Goal: Information Seeking & Learning: Learn about a topic

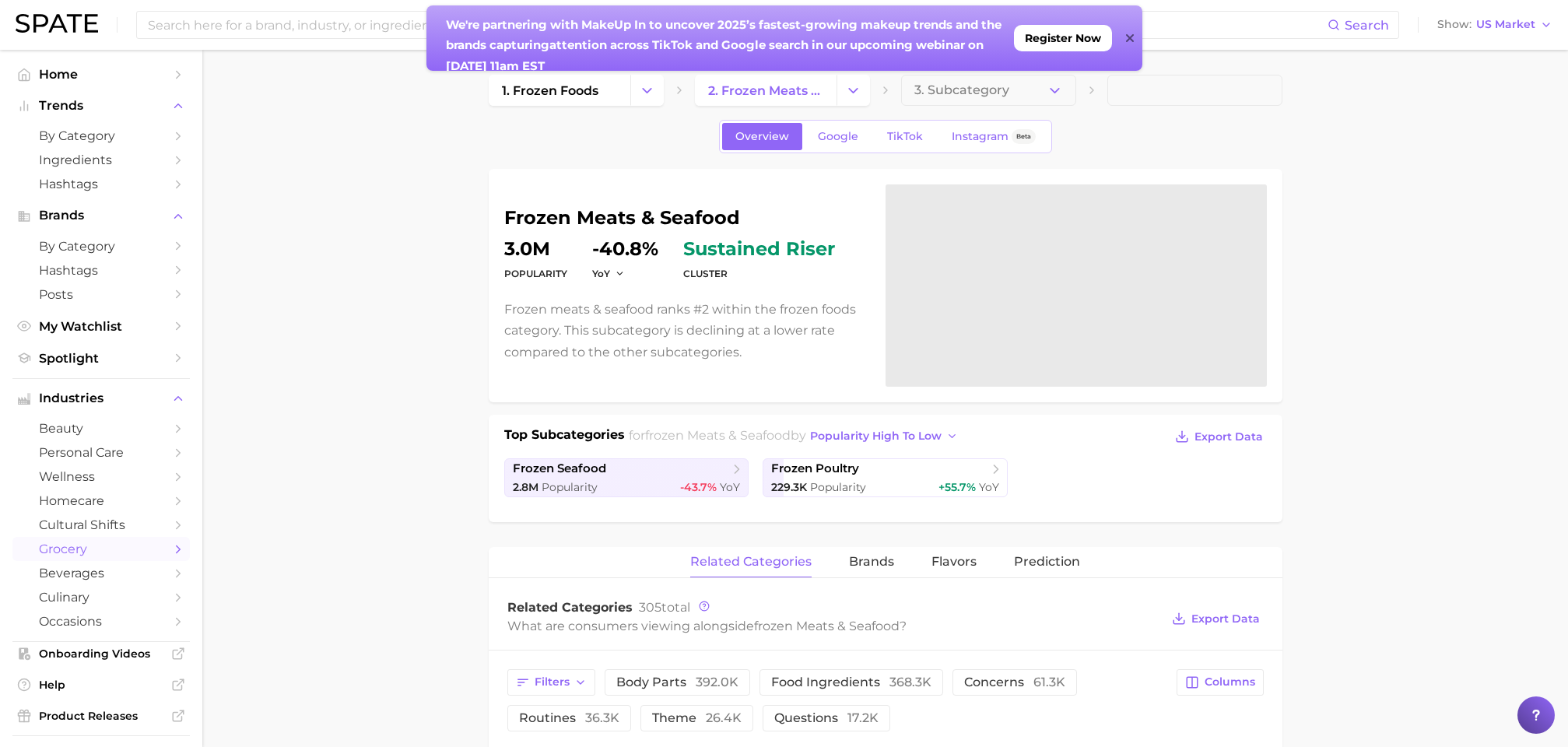
click at [1128, 38] on icon at bounding box center [1129, 38] width 7 height 7
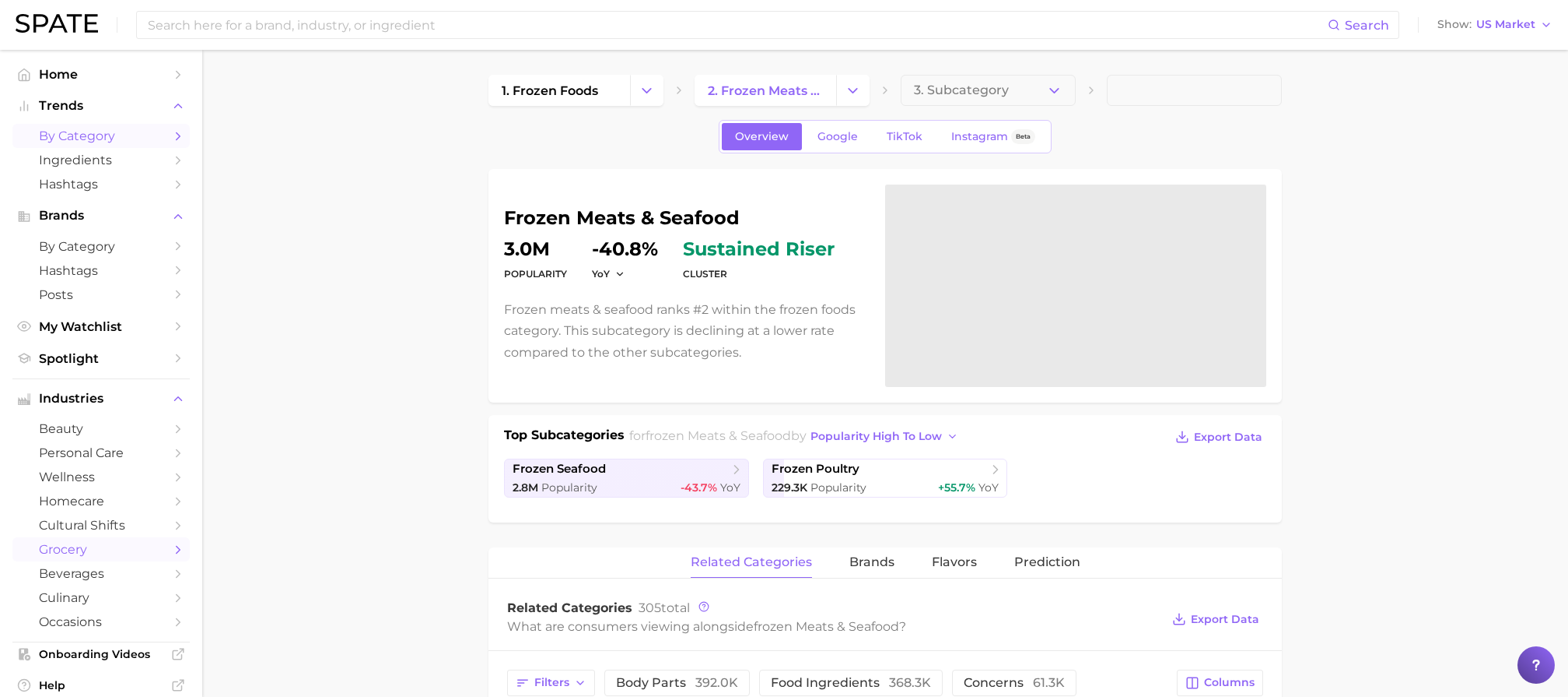
click at [100, 134] on span "by Category" at bounding box center [101, 136] width 124 height 15
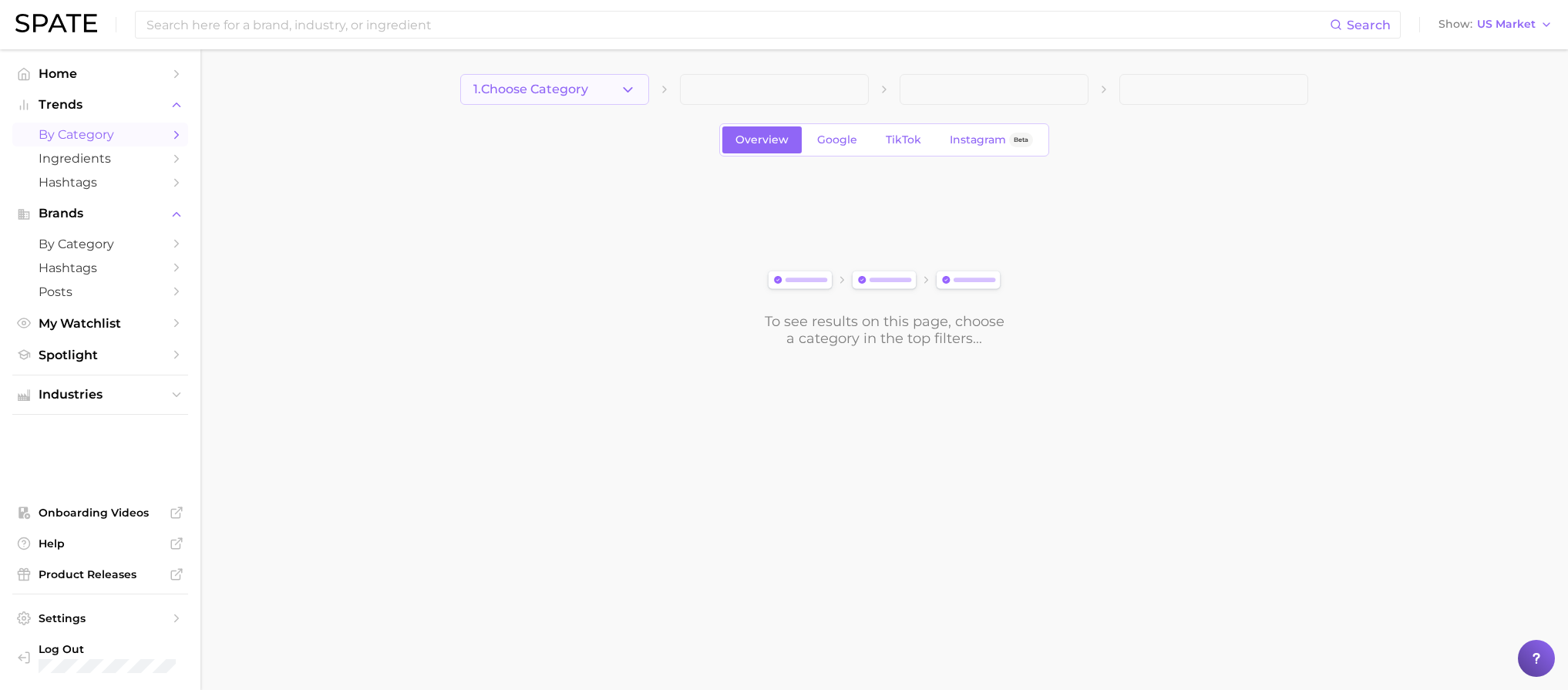
click at [541, 83] on span "1. Choose Category" at bounding box center [530, 89] width 115 height 14
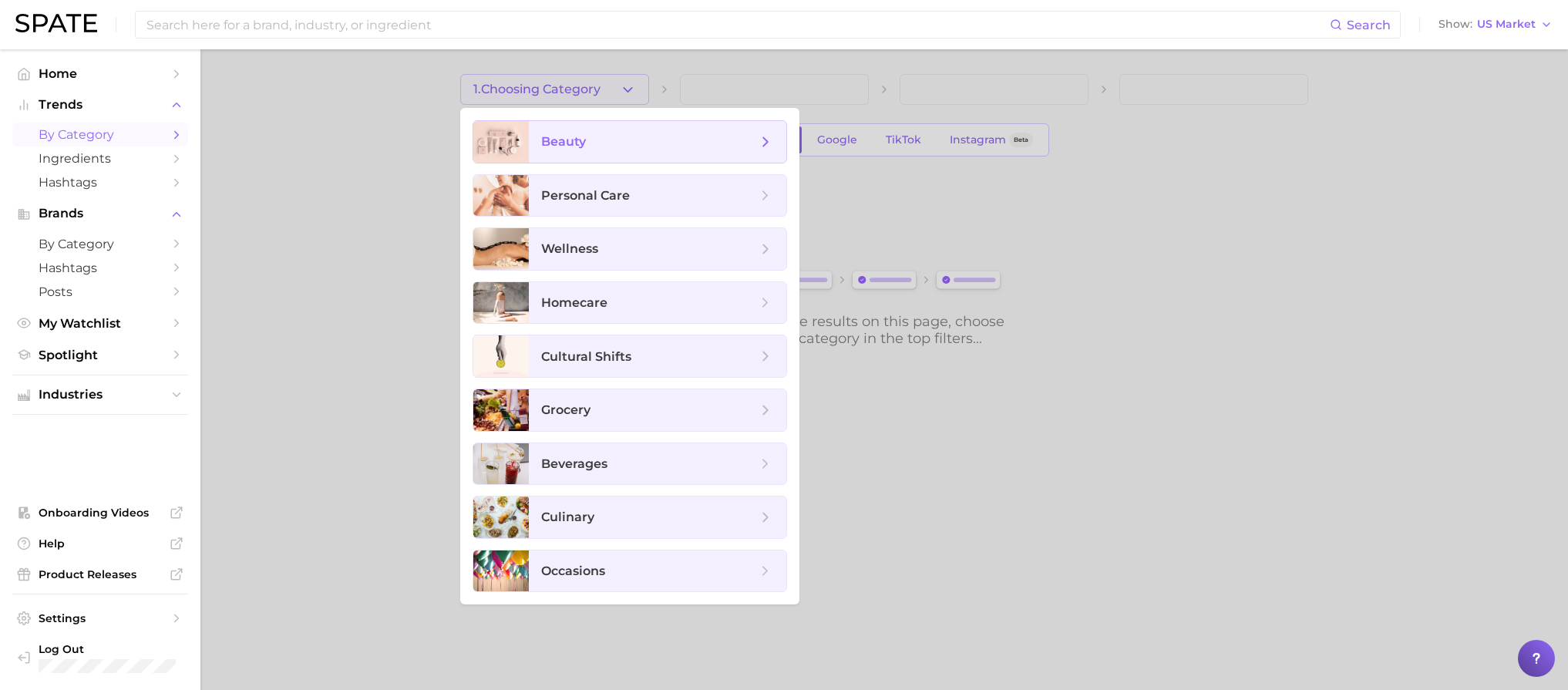
click at [623, 145] on span "beauty" at bounding box center [649, 141] width 216 height 17
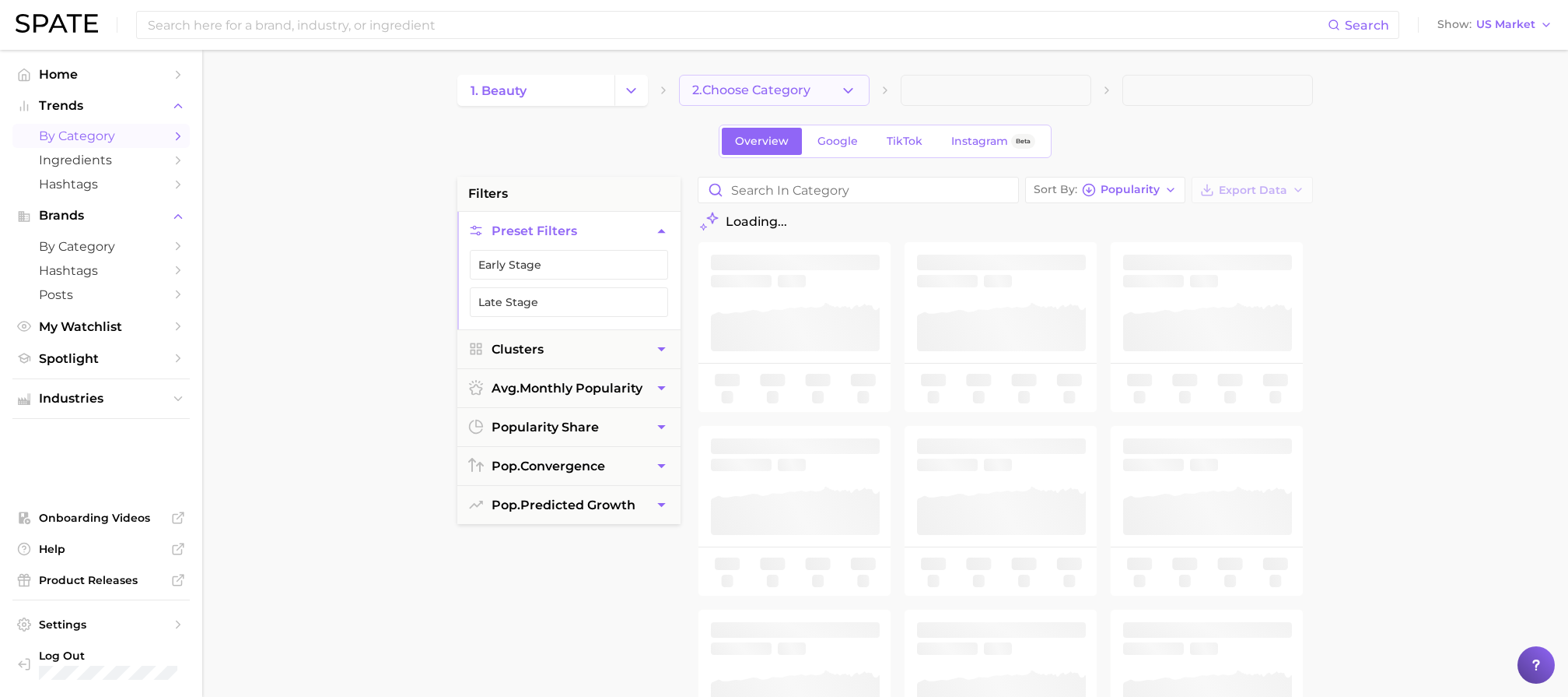
click at [769, 76] on button "2. Choose Category" at bounding box center [774, 91] width 190 height 31
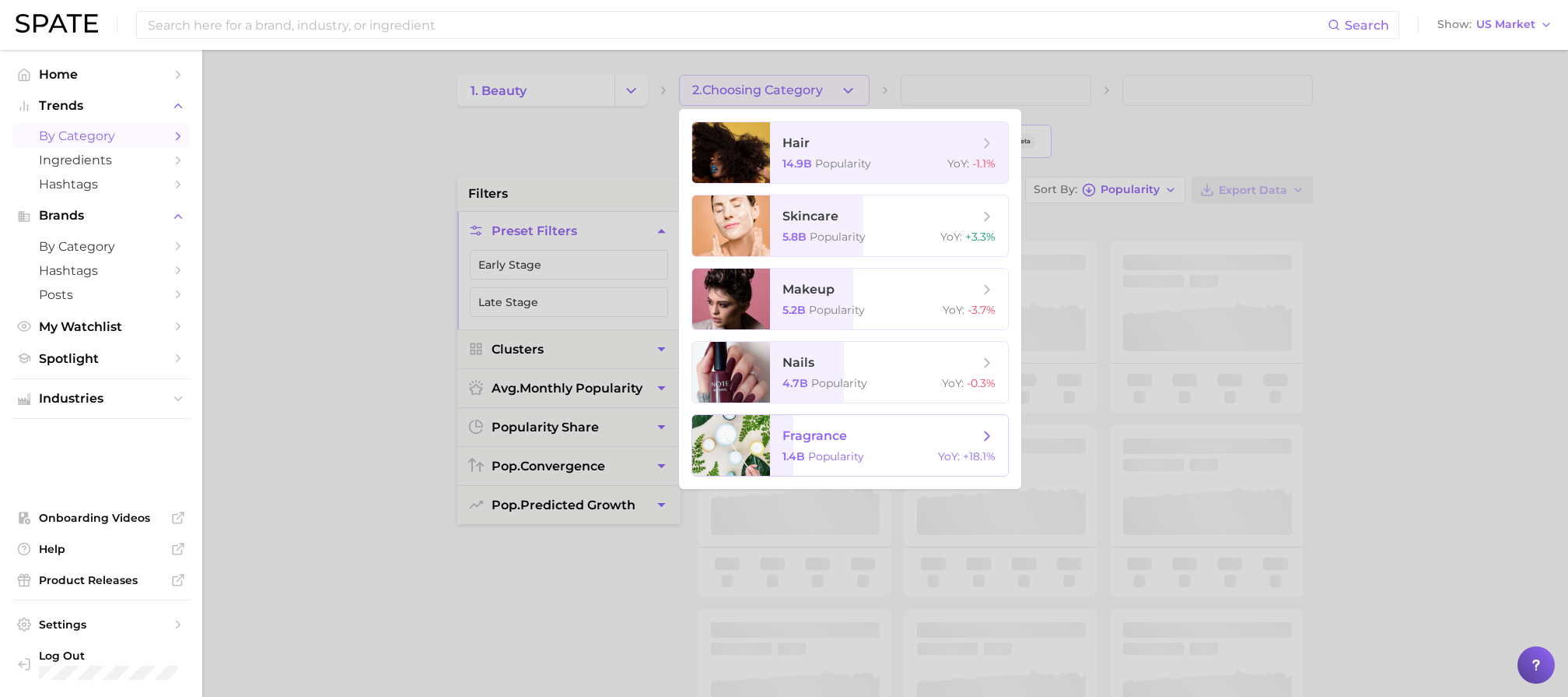
click at [838, 448] on span "fragrance 1.4b Popularity YoY : +18.1%" at bounding box center [889, 445] width 238 height 61
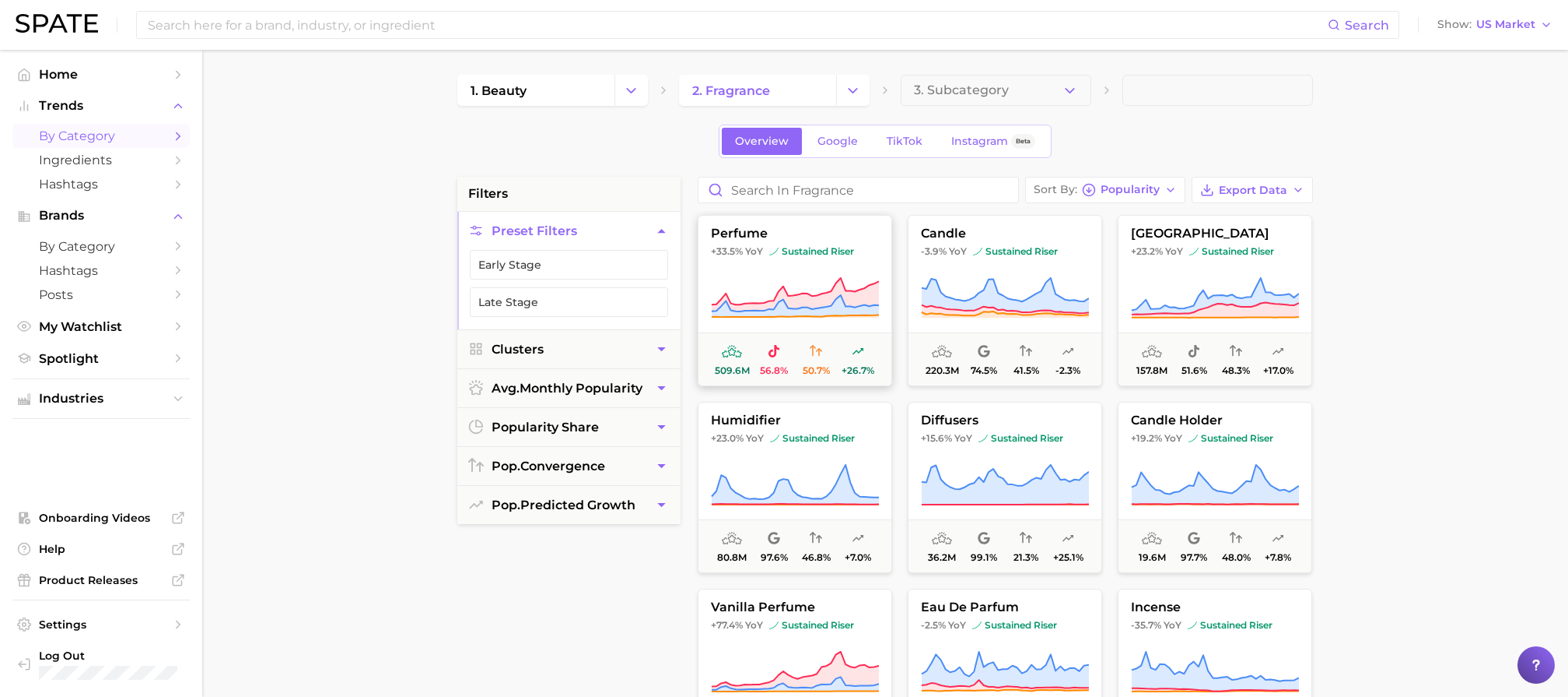
click at [827, 301] on icon at bounding box center [795, 294] width 167 height 34
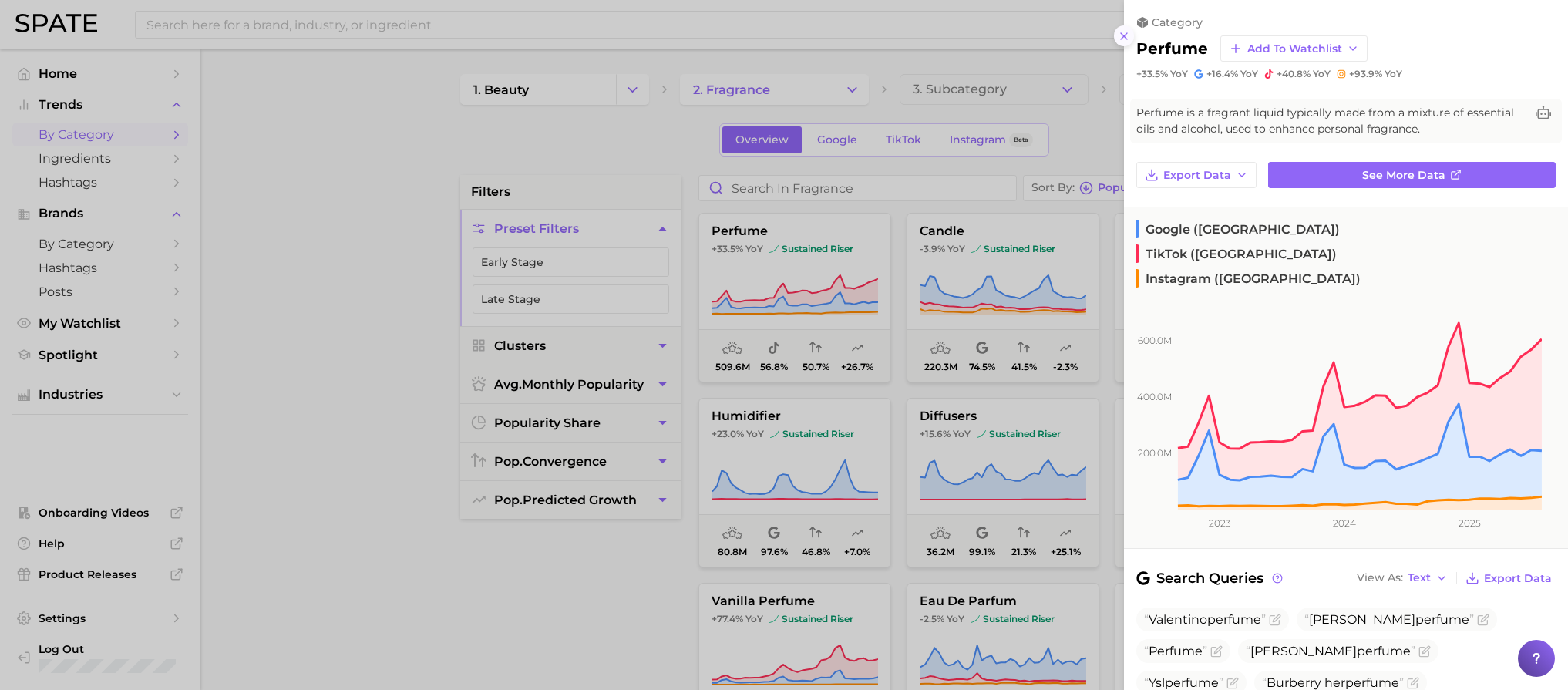
click at [1121, 33] on line at bounding box center [1124, 37] width 7 height 7
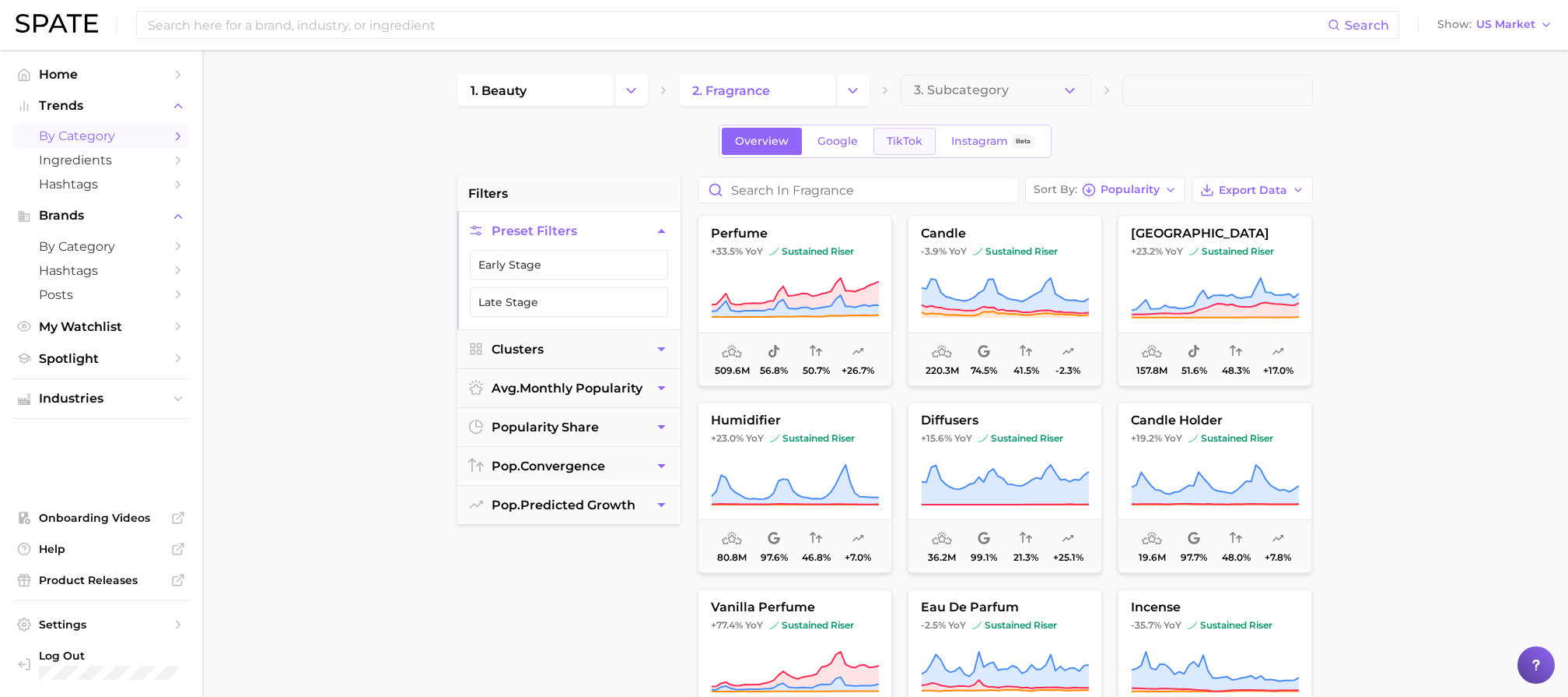
click at [907, 144] on span "TikTok" at bounding box center [904, 141] width 35 height 13
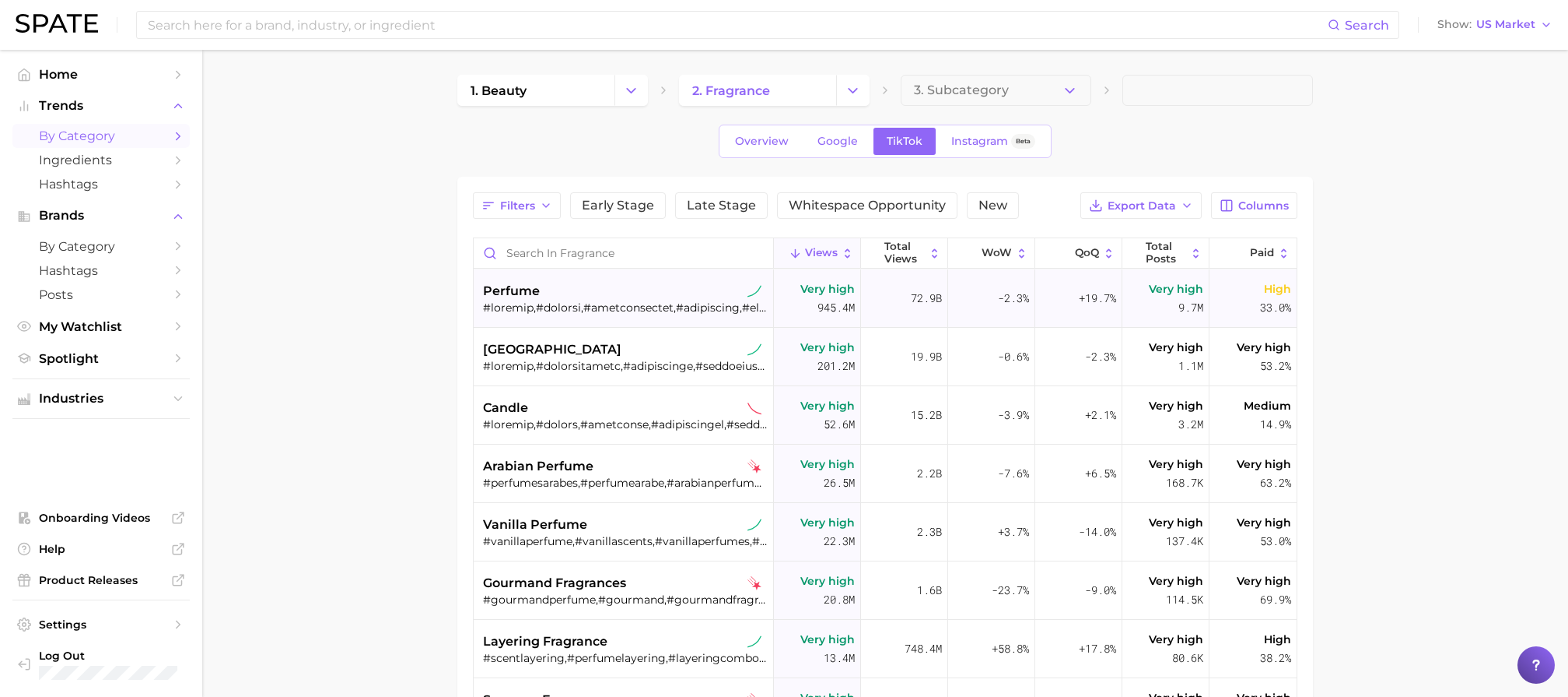
click at [569, 303] on div at bounding box center [625, 307] width 284 height 14
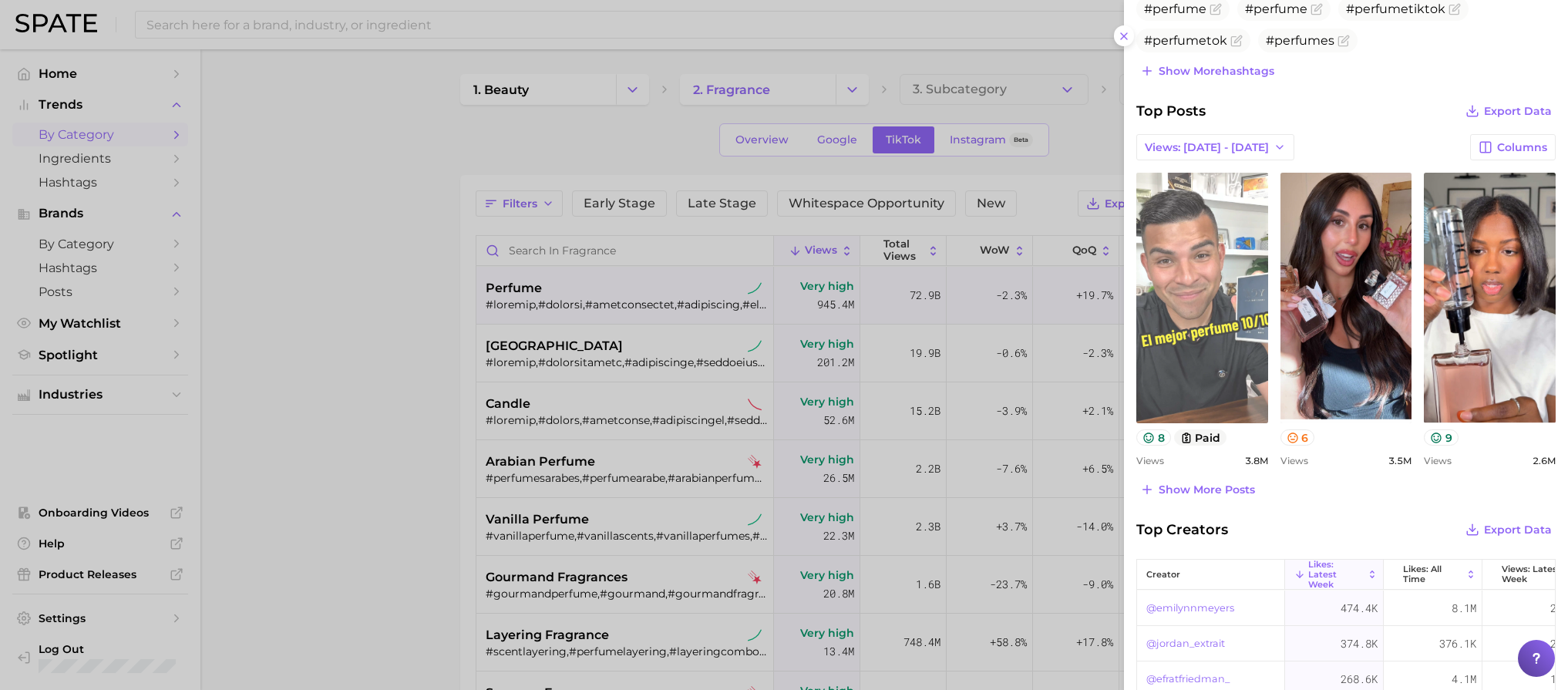
scroll to position [578, 0]
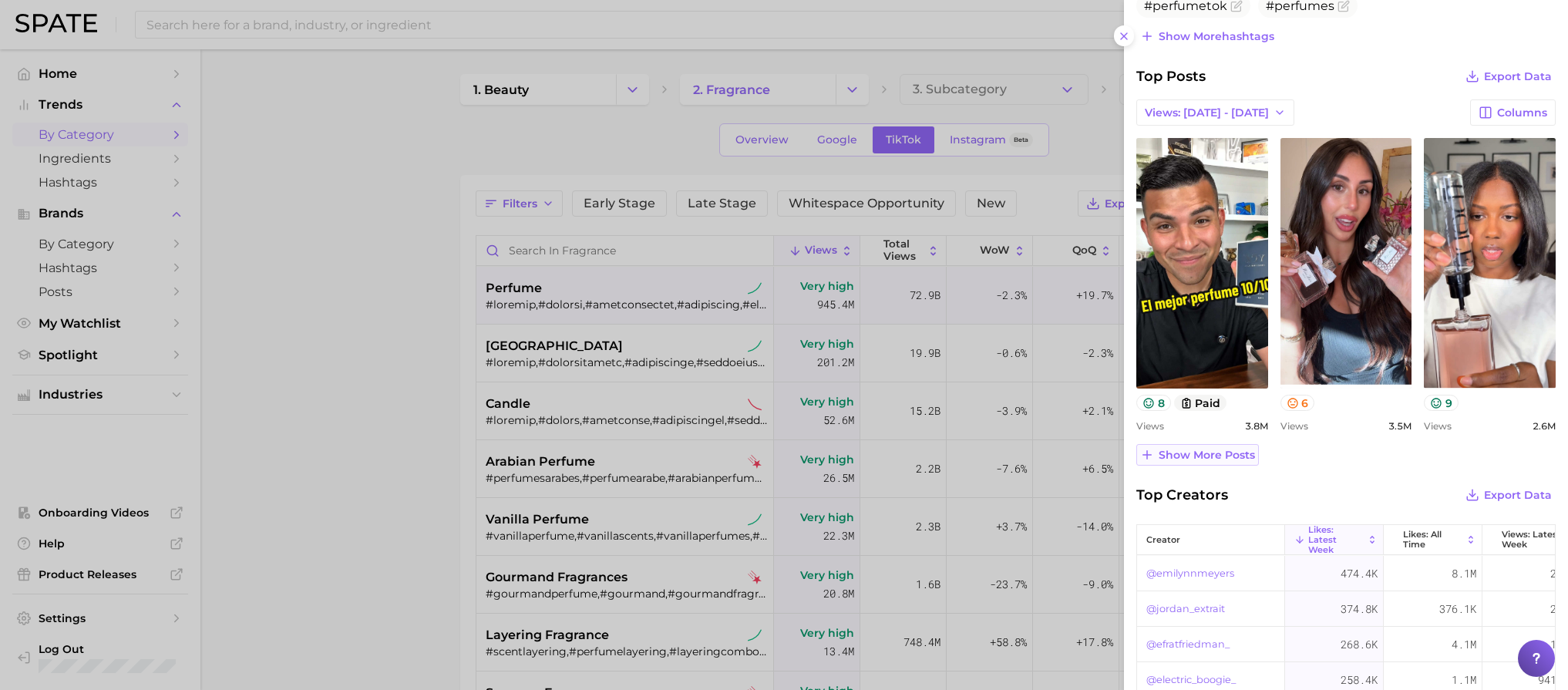
click at [1206, 456] on span "Show more posts" at bounding box center [1207, 455] width 96 height 13
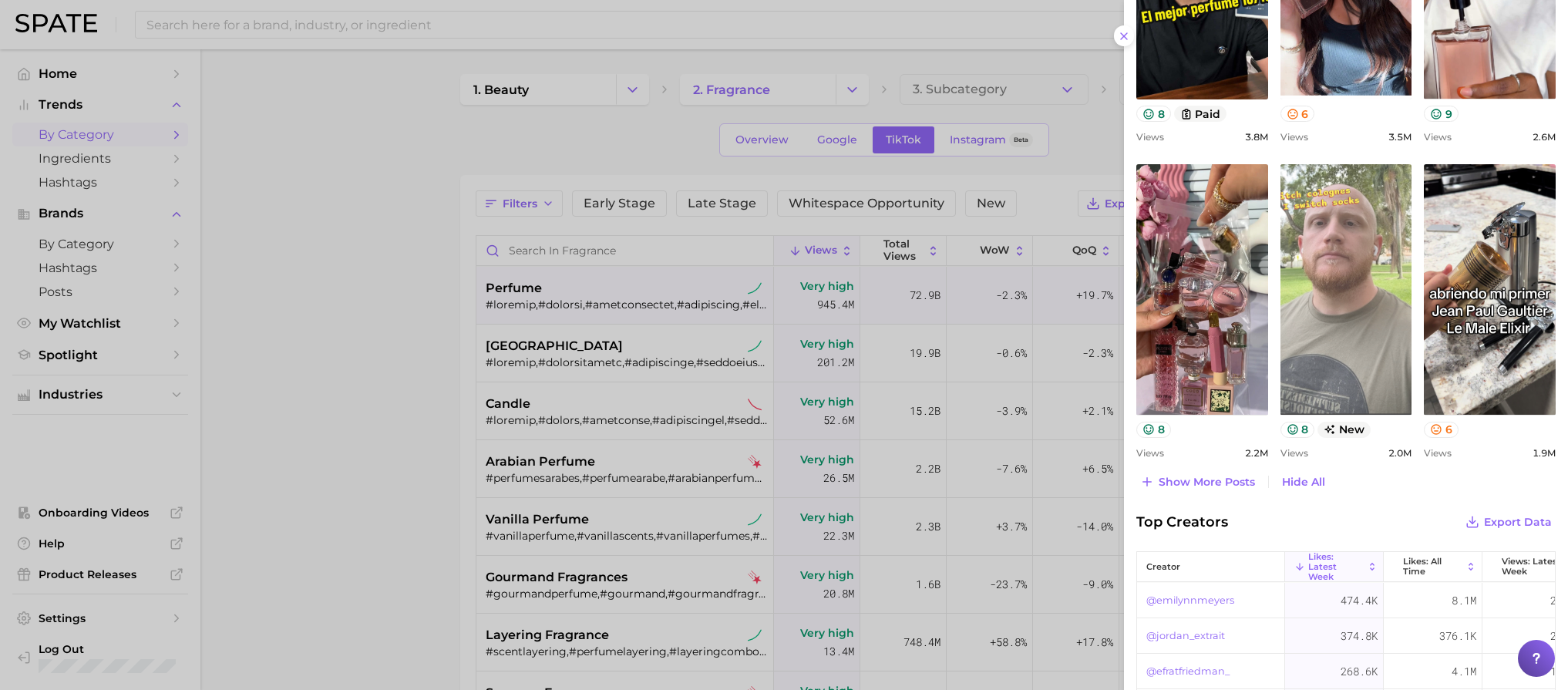
scroll to position [874, 0]
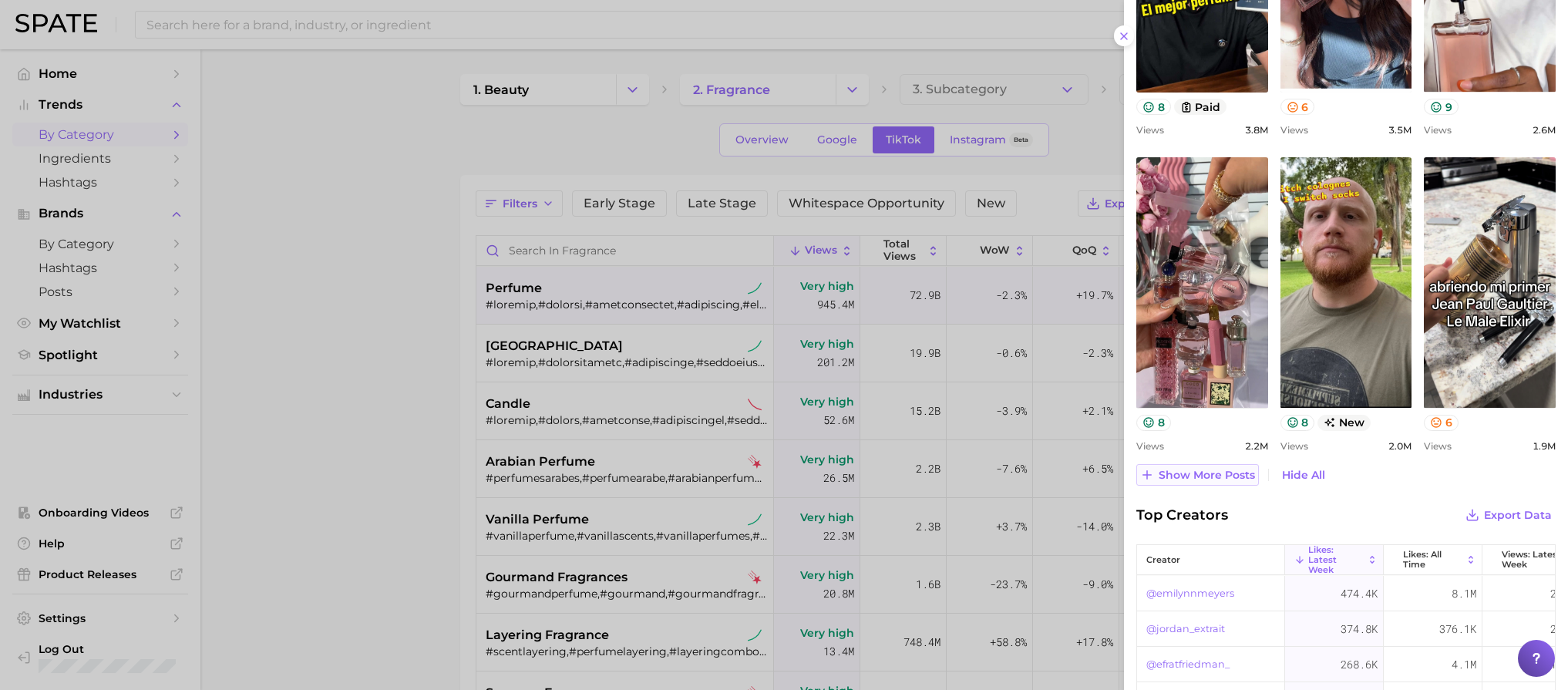
click at [1215, 473] on span "Show more posts" at bounding box center [1207, 475] width 96 height 13
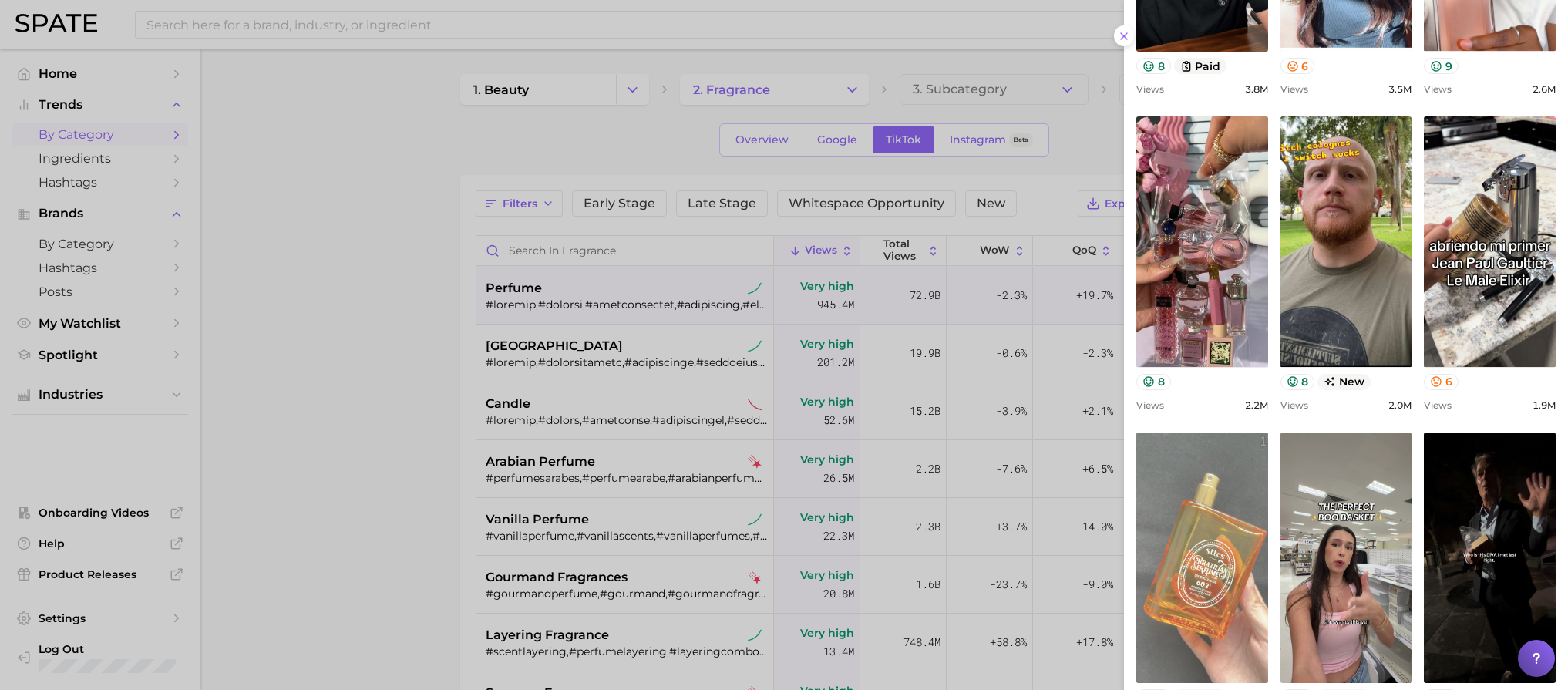
scroll to position [1293, 0]
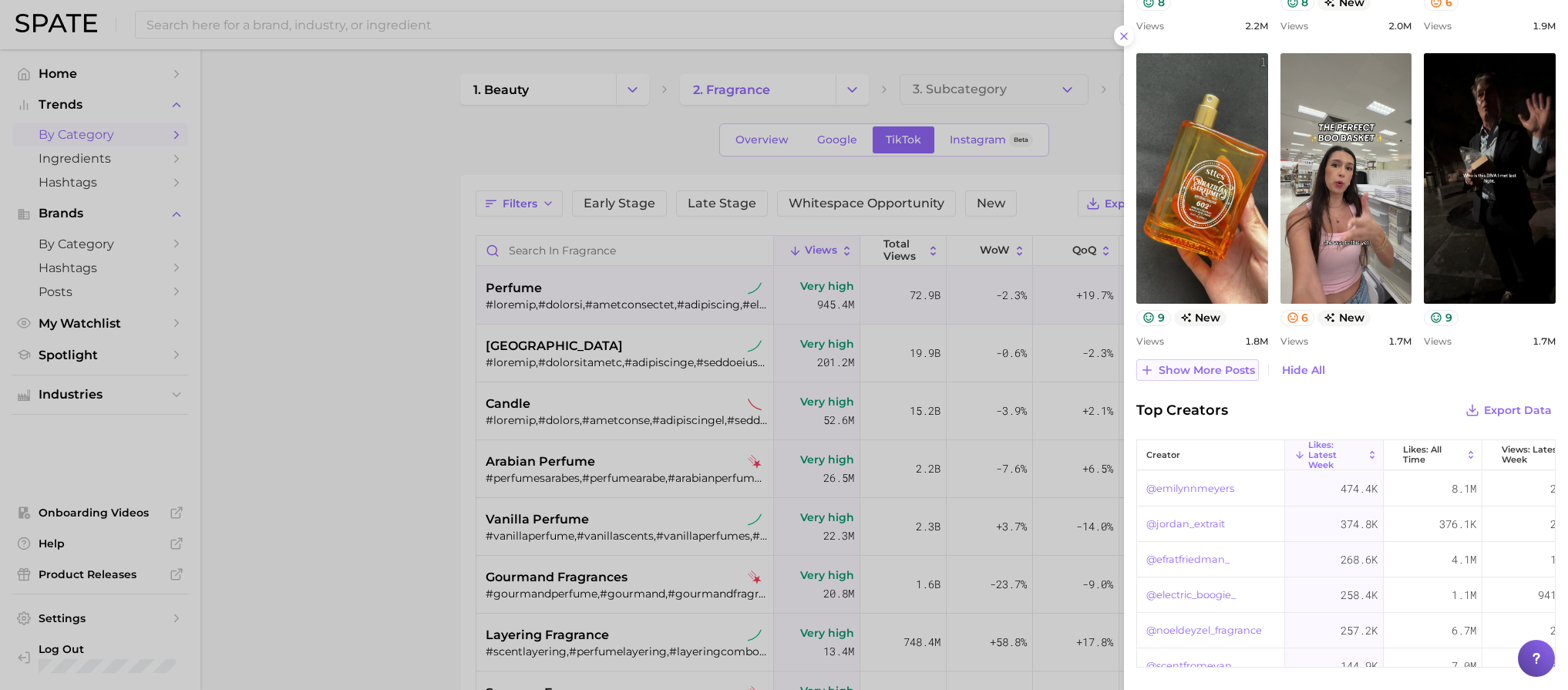
click at [1195, 369] on span "Show more posts" at bounding box center [1207, 370] width 96 height 13
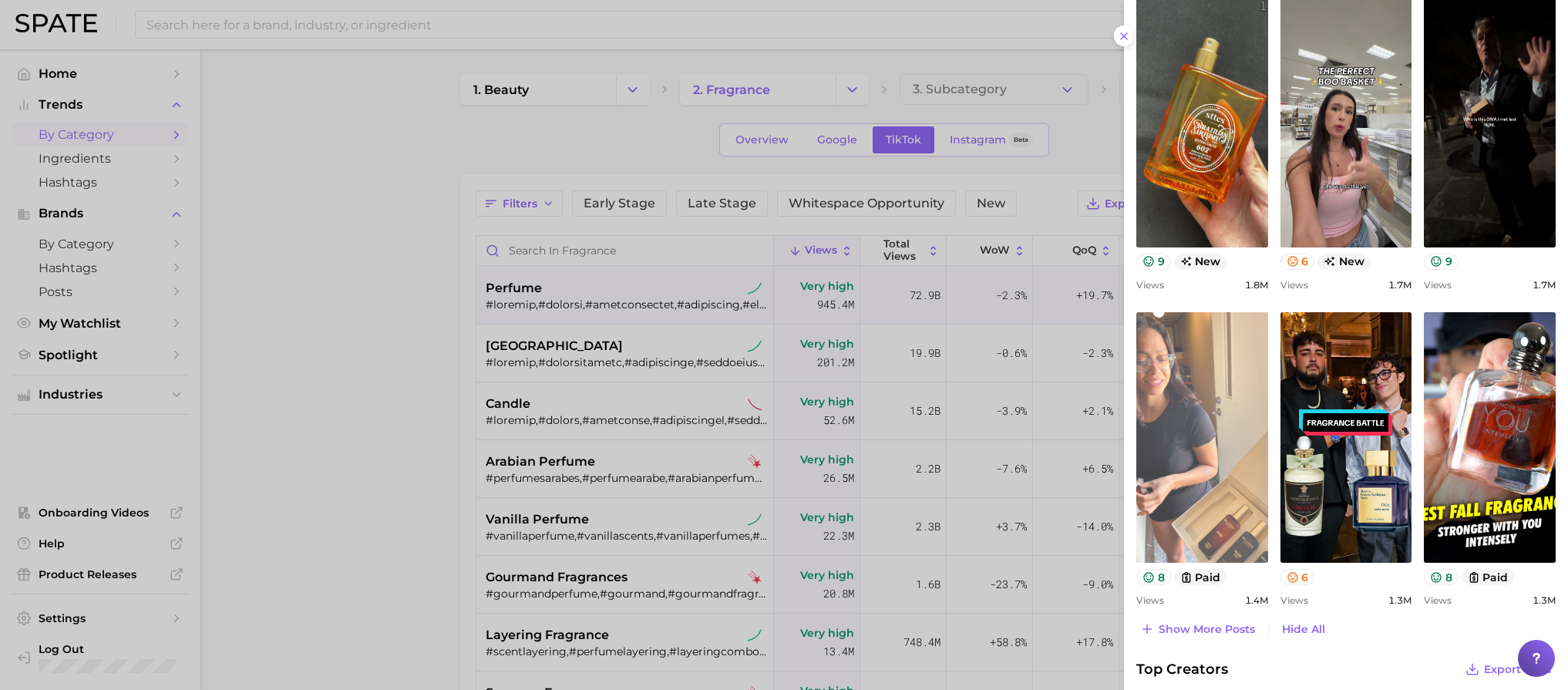
scroll to position [1607, 0]
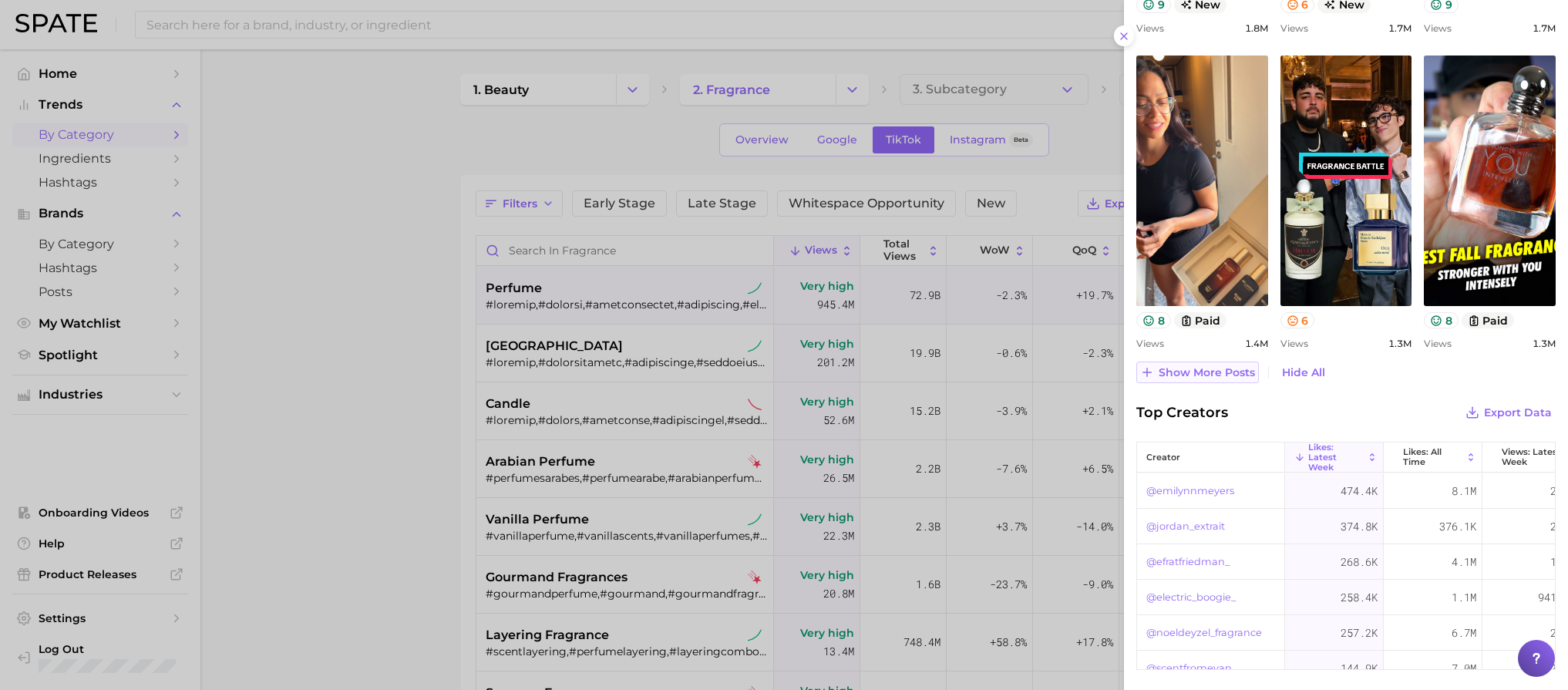
click at [1209, 376] on span "Show more posts" at bounding box center [1207, 372] width 96 height 13
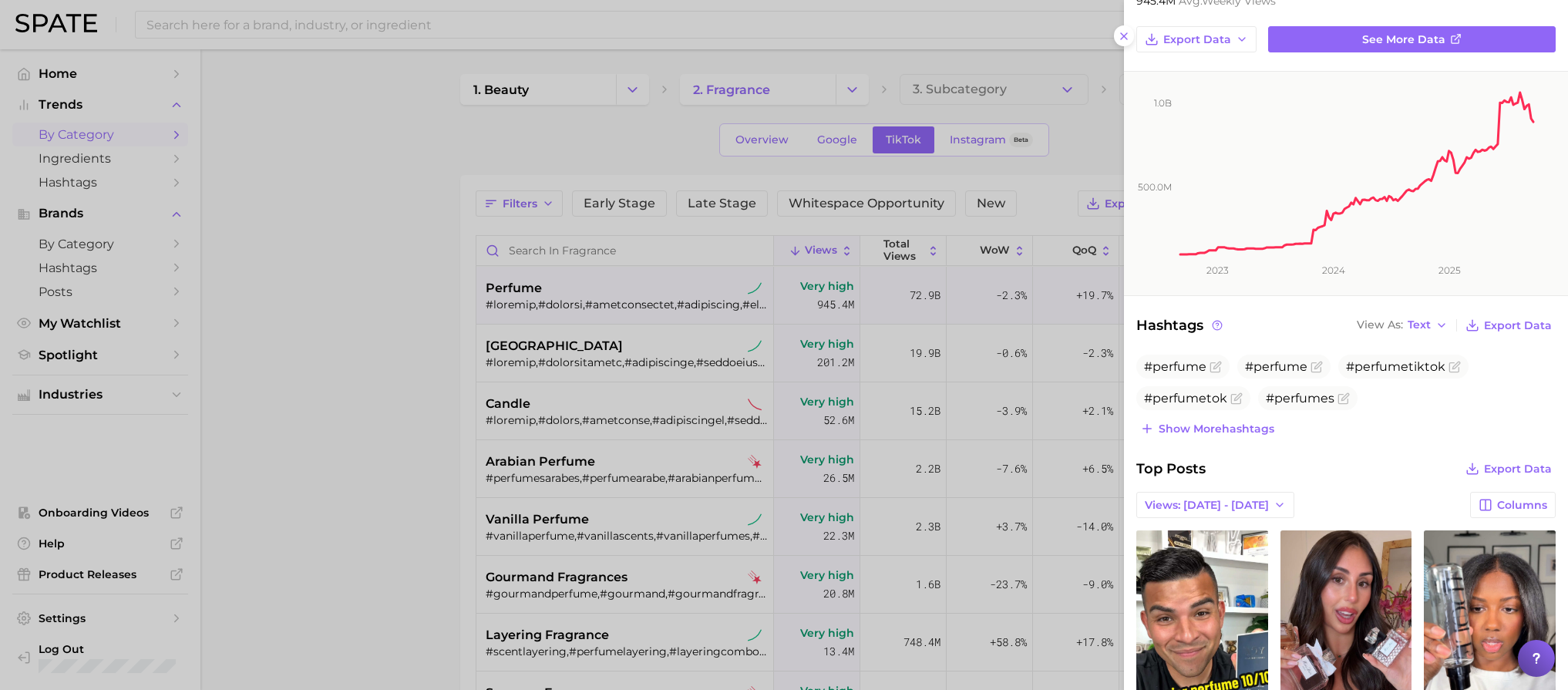
scroll to position [195, 0]
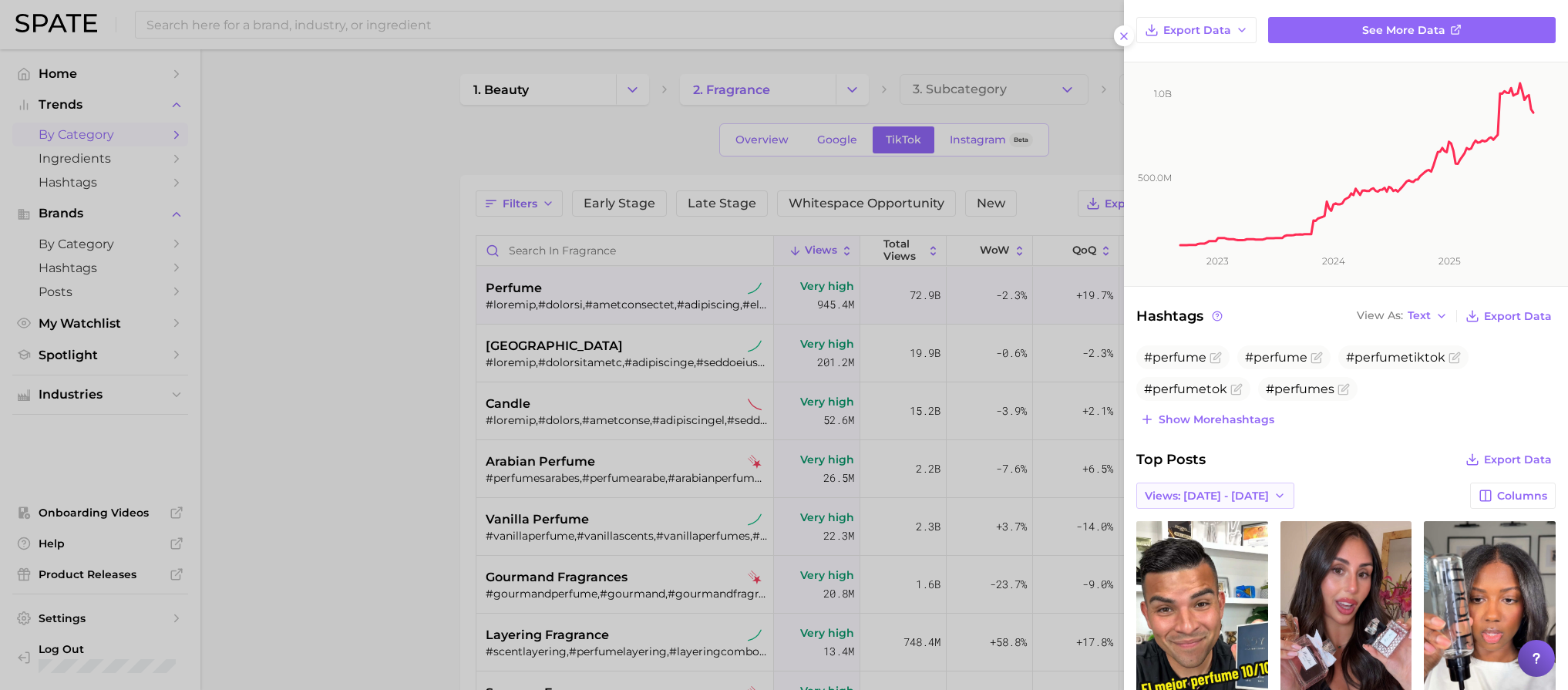
click at [1232, 496] on span "Views: [DATE] - [DATE]" at bounding box center [1207, 496] width 124 height 13
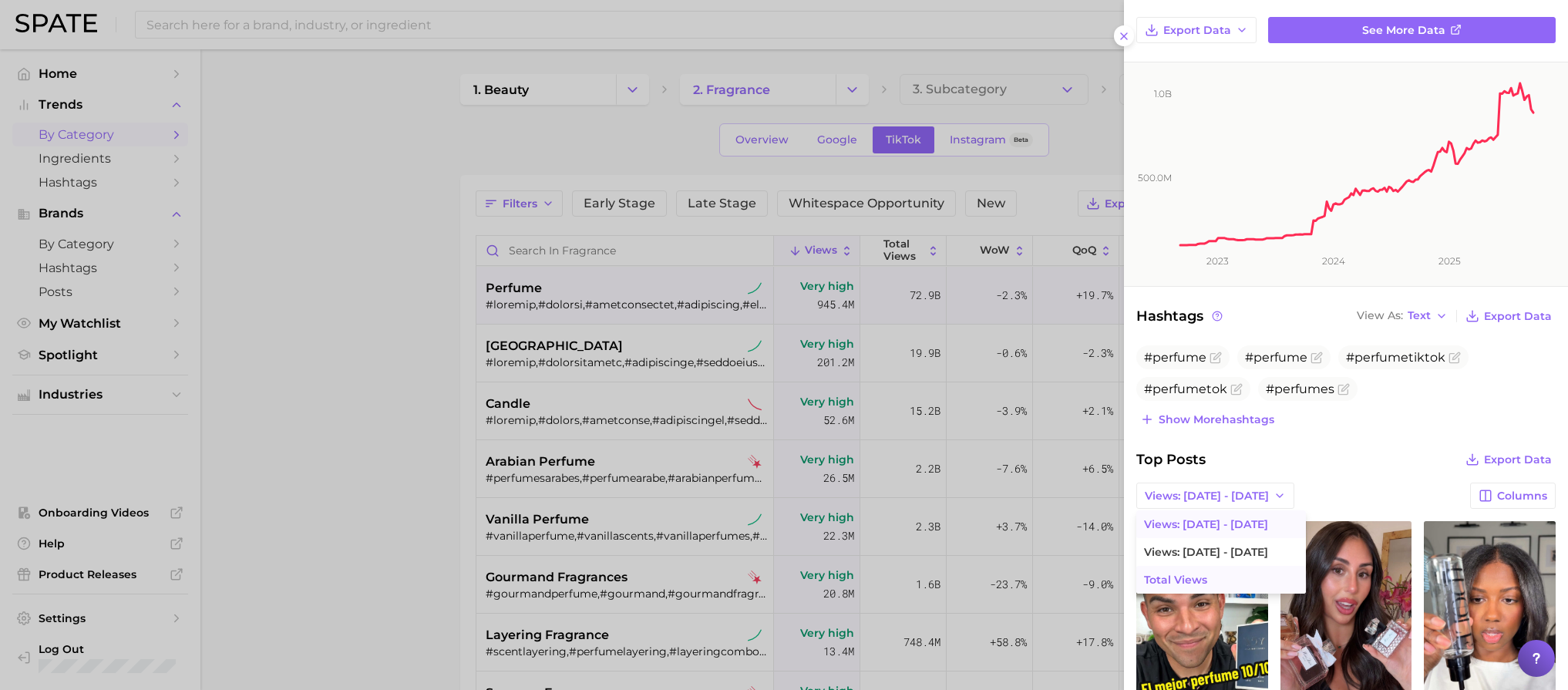
click at [1188, 581] on span "Total Views" at bounding box center [1175, 580] width 63 height 13
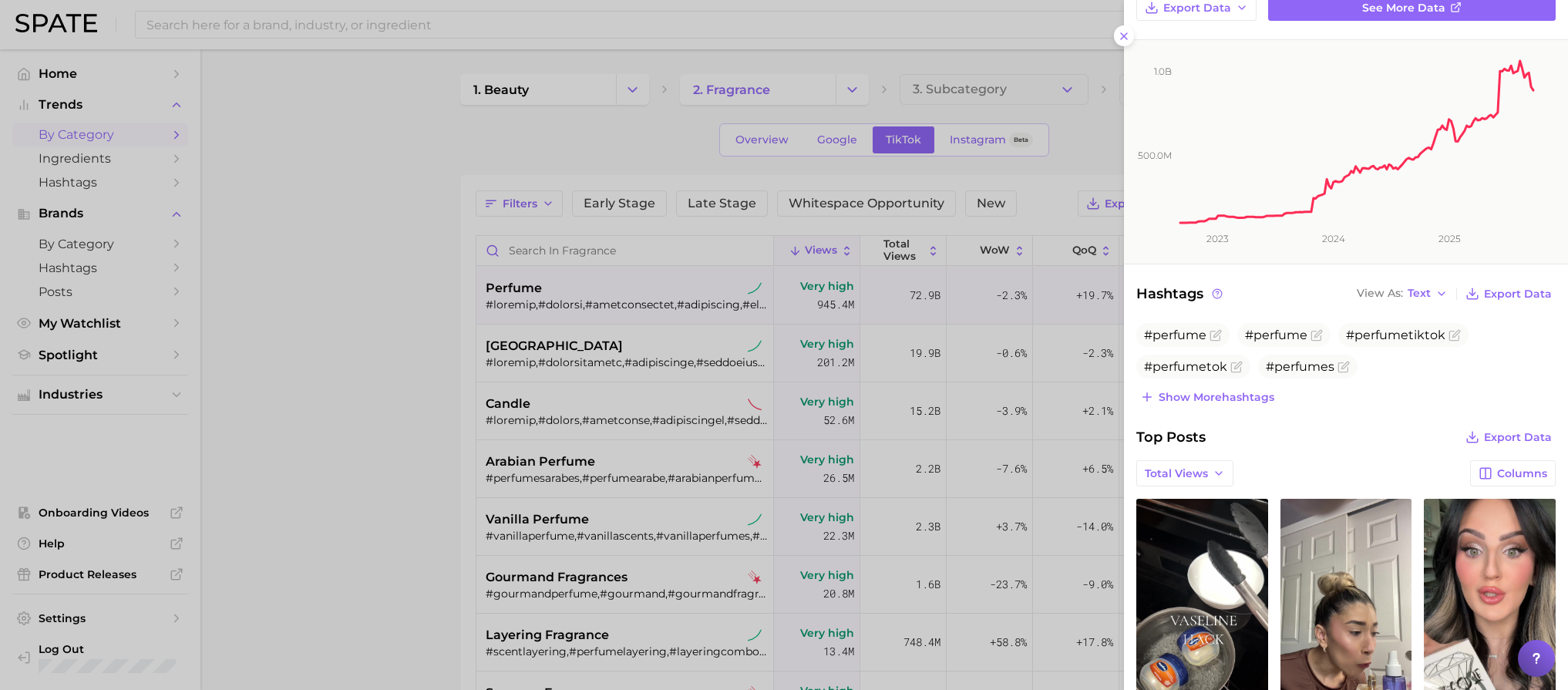
scroll to position [643, 0]
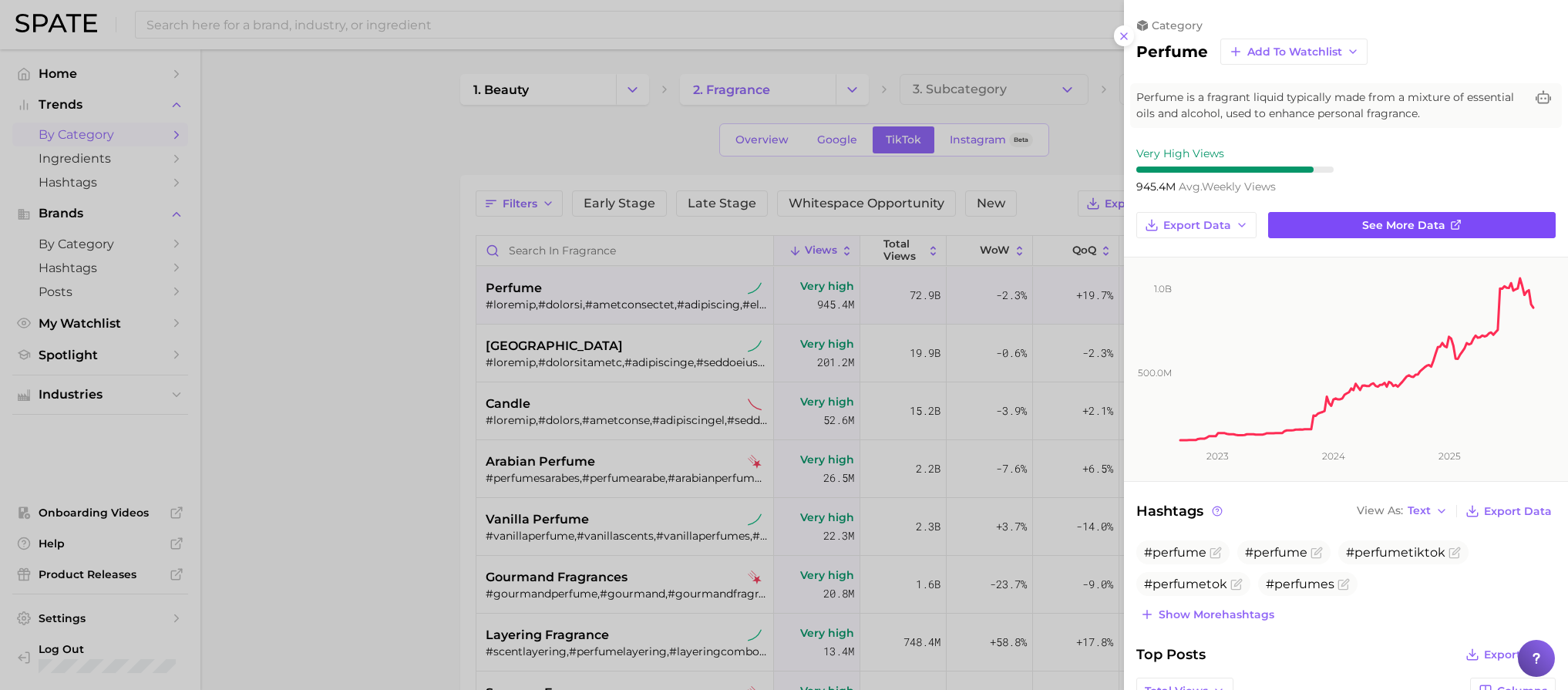
click at [1429, 225] on span "See more data" at bounding box center [1404, 225] width 83 height 13
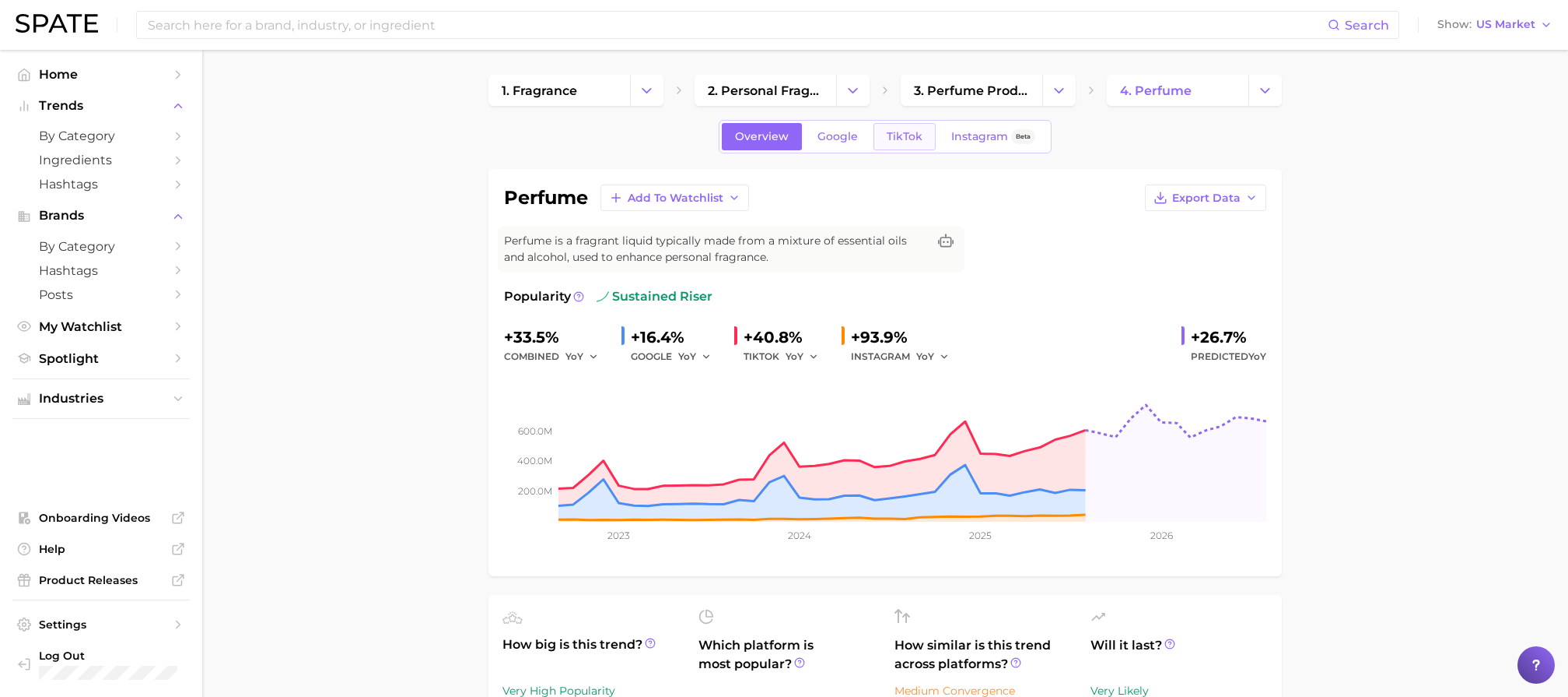
click at [906, 132] on span "TikTok" at bounding box center [904, 137] width 35 height 13
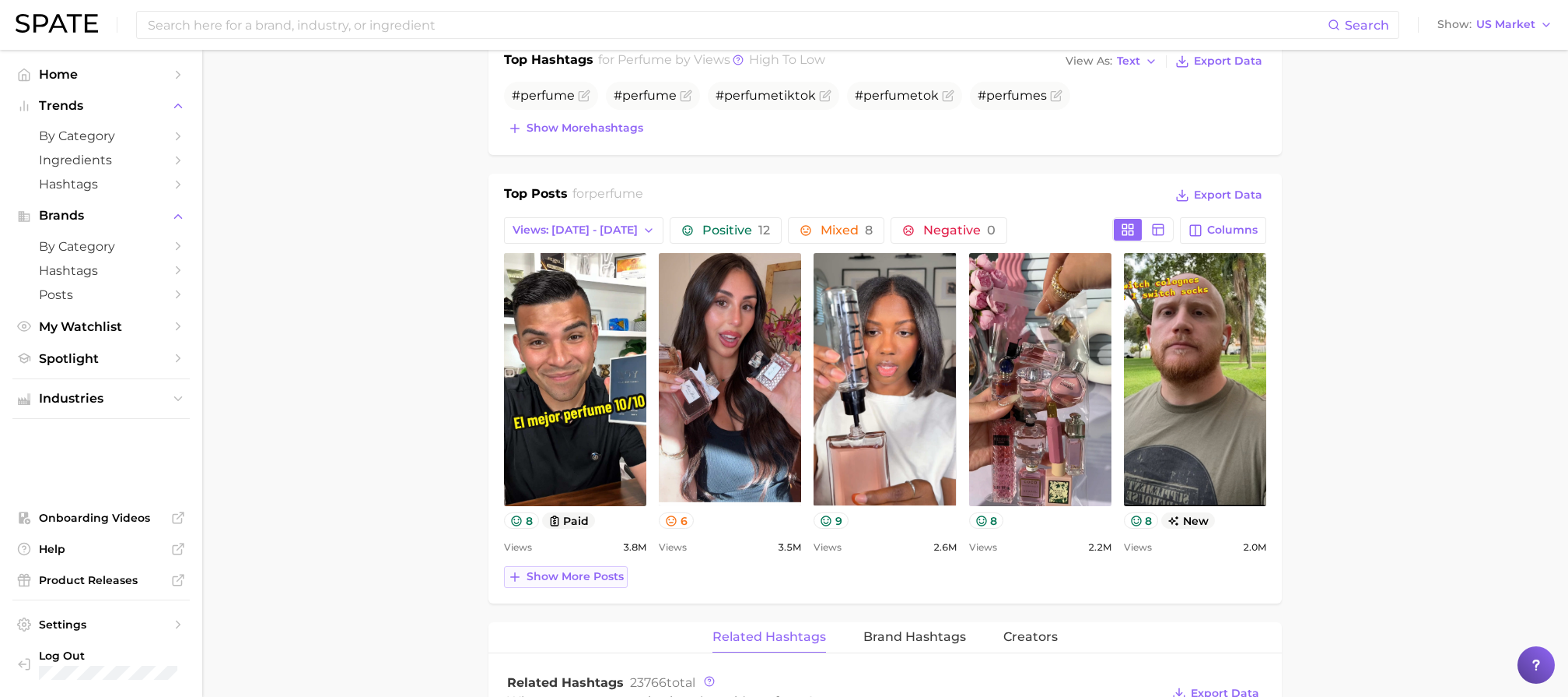
click at [588, 580] on span "Show more posts" at bounding box center [575, 577] width 97 height 13
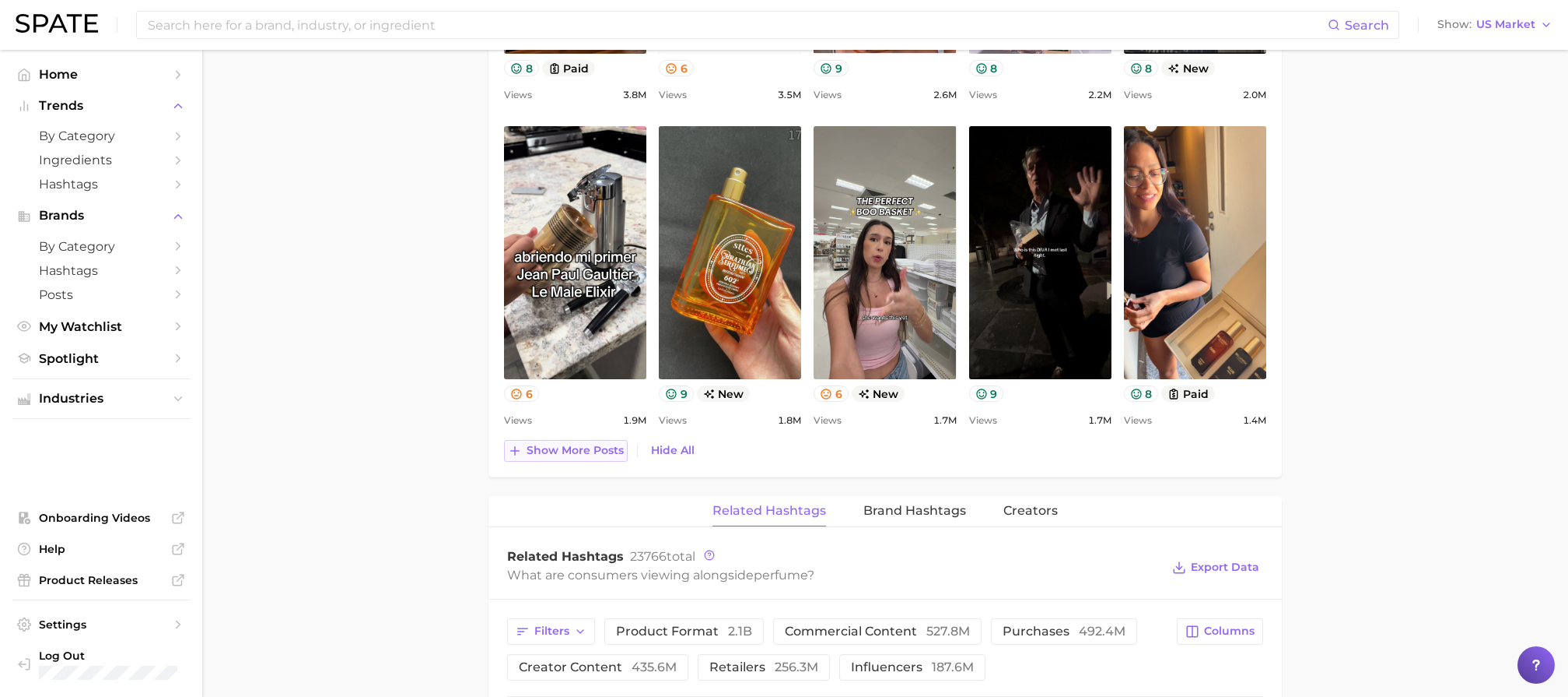
click at [594, 449] on span "Show more posts" at bounding box center [575, 450] width 97 height 13
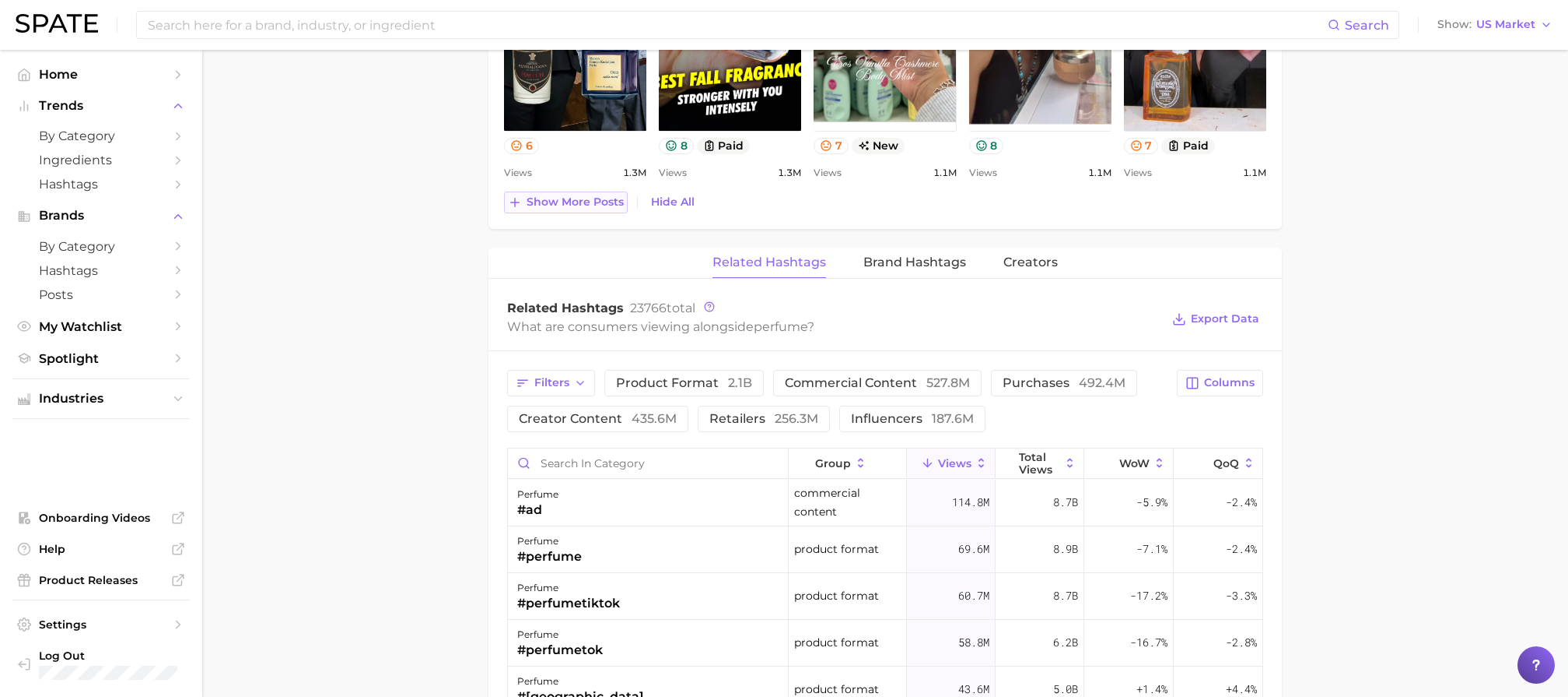
click at [607, 207] on span "Show more posts" at bounding box center [575, 202] width 97 height 13
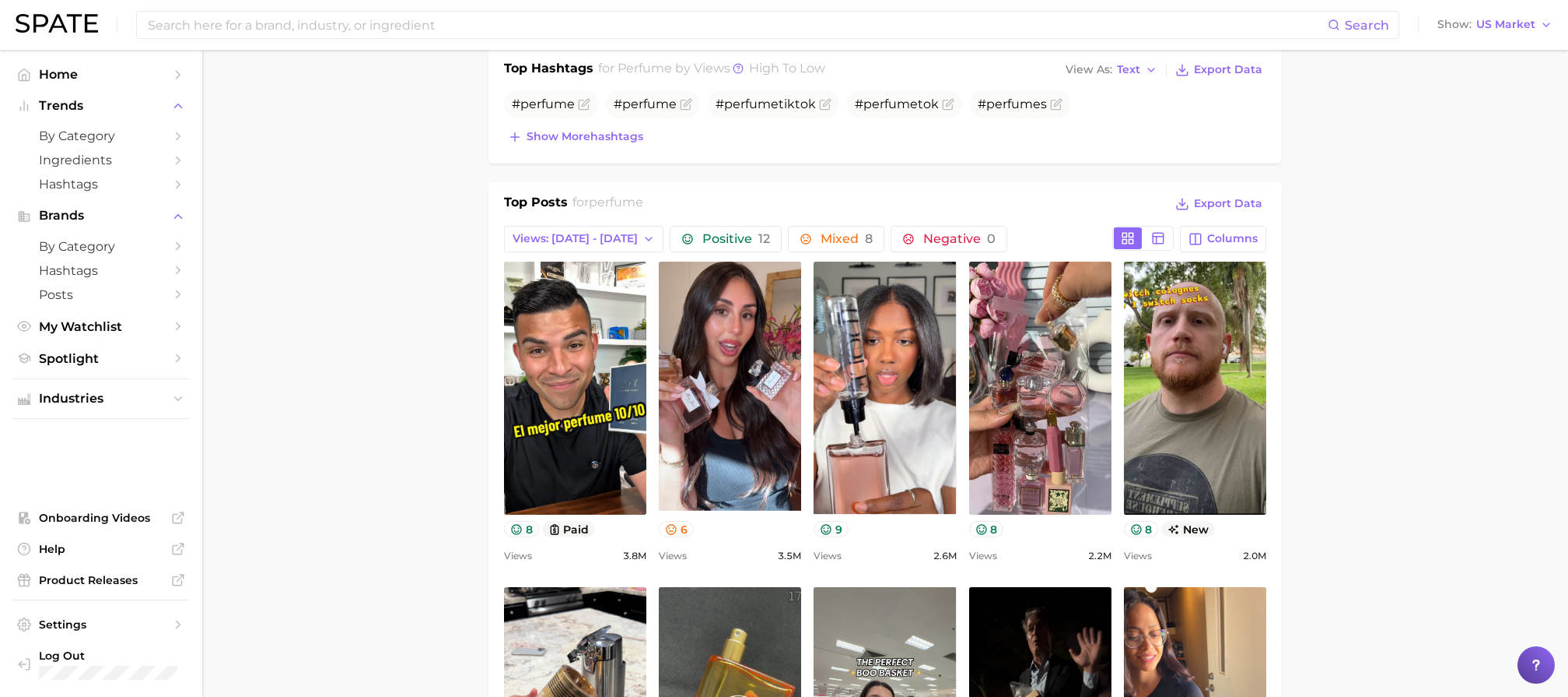
click at [1151, 226] on div at bounding box center [1143, 238] width 62 height 25
click at [1162, 239] on icon at bounding box center [1158, 238] width 14 height 14
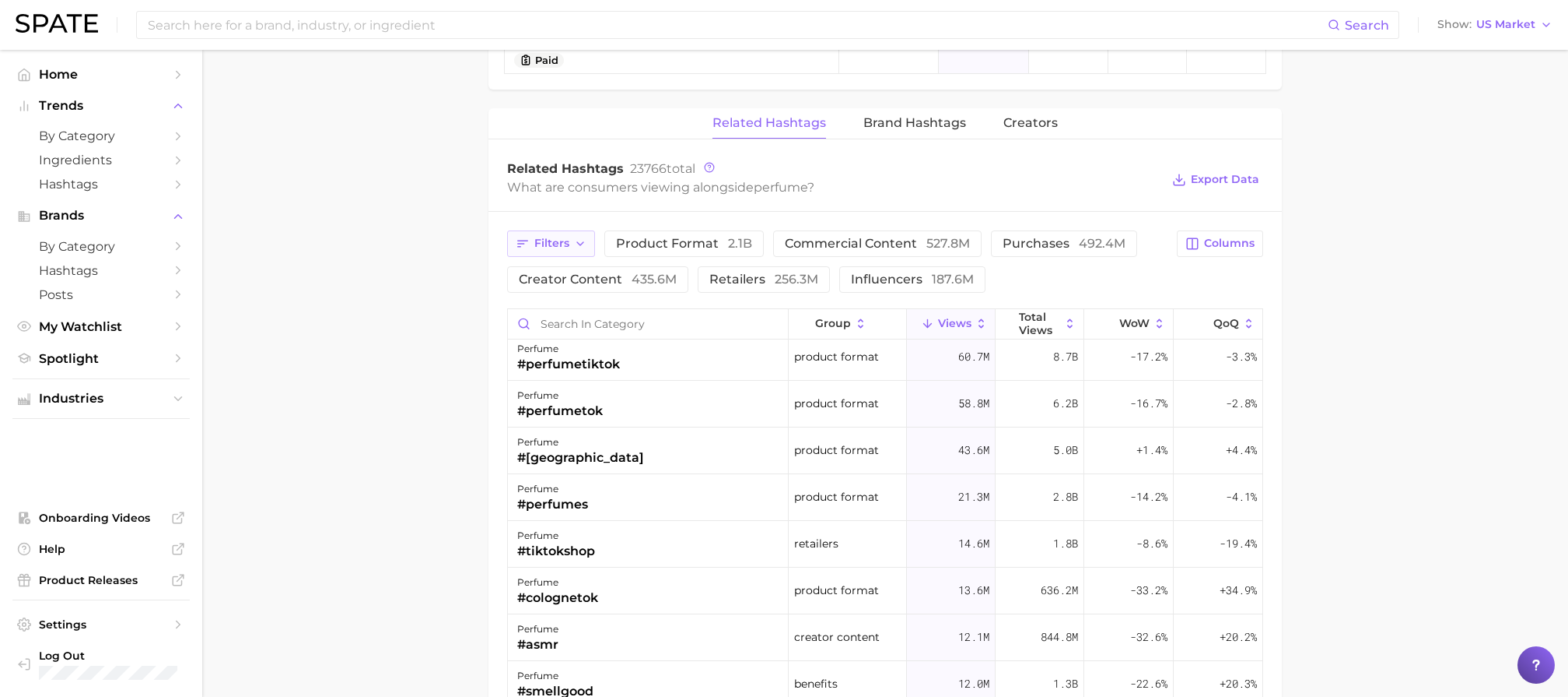
click at [575, 239] on icon "button" at bounding box center [580, 243] width 12 height 12
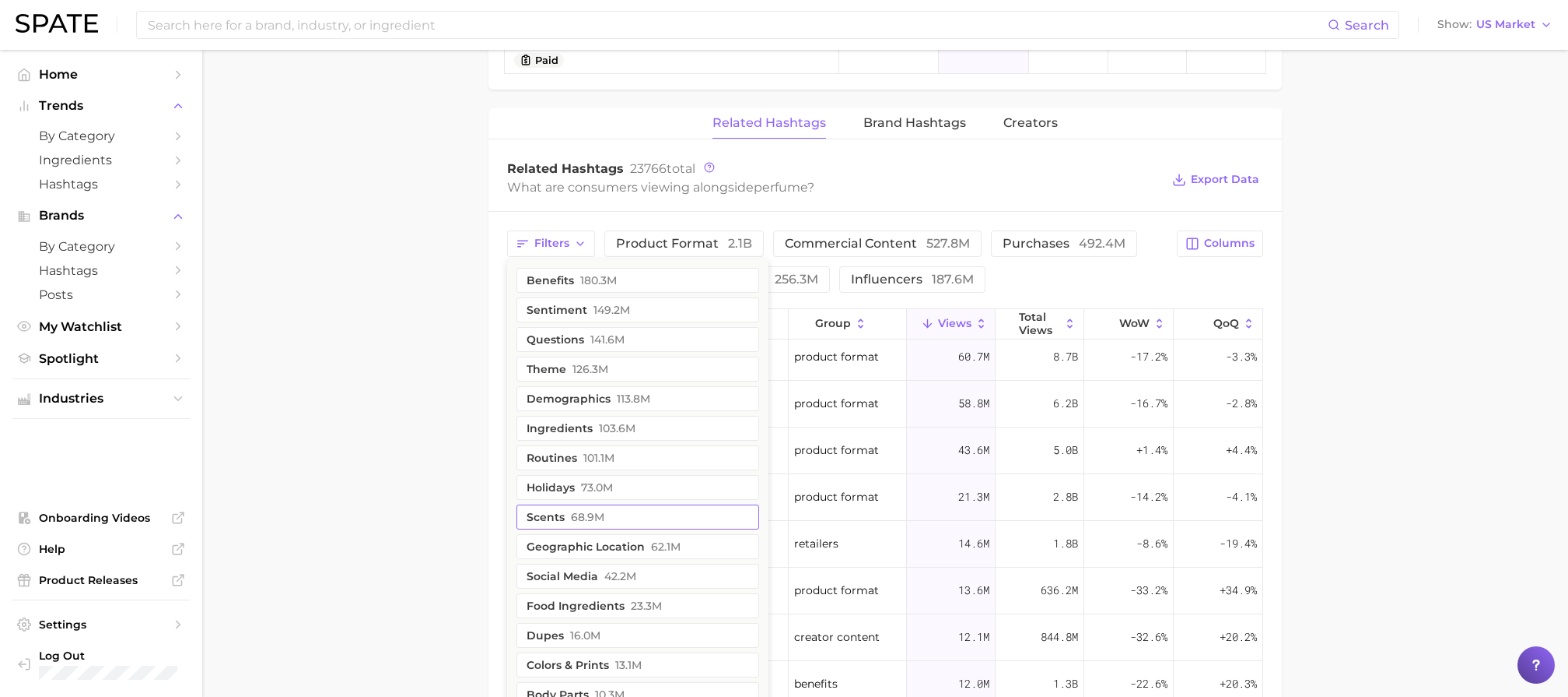
click at [641, 516] on button "scents 68.9m" at bounding box center [638, 516] width 242 height 25
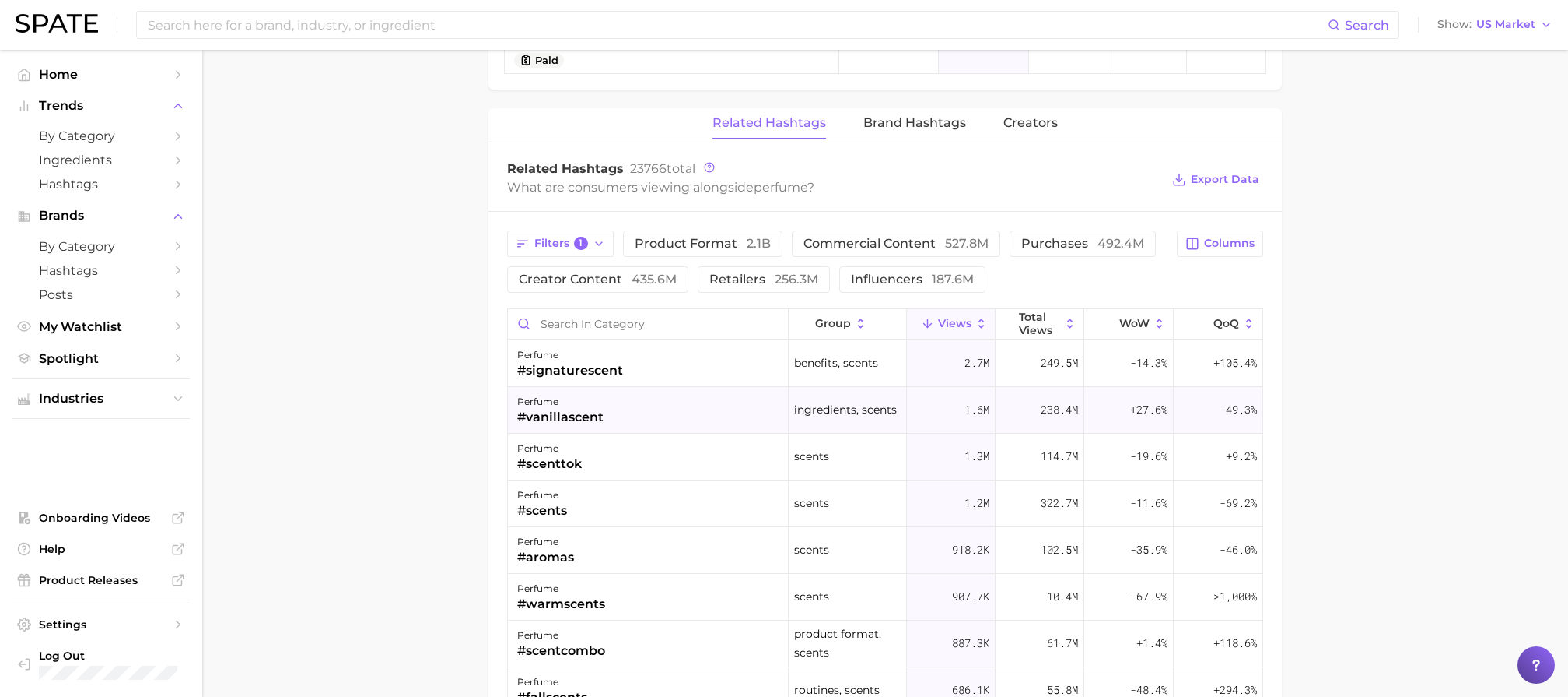
click at [599, 417] on div "#vanillascent" at bounding box center [561, 417] width 87 height 19
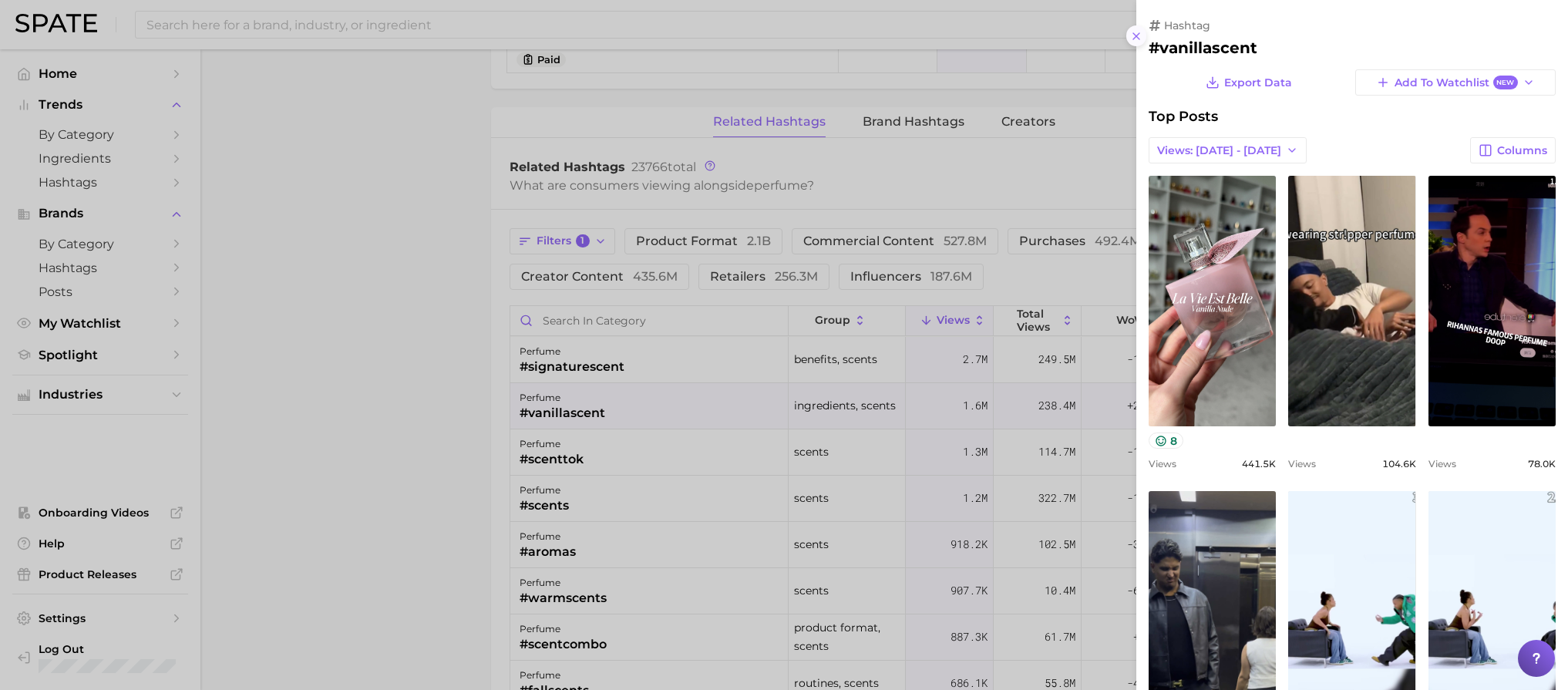
click at [1133, 38] on icon at bounding box center [1136, 36] width 12 height 12
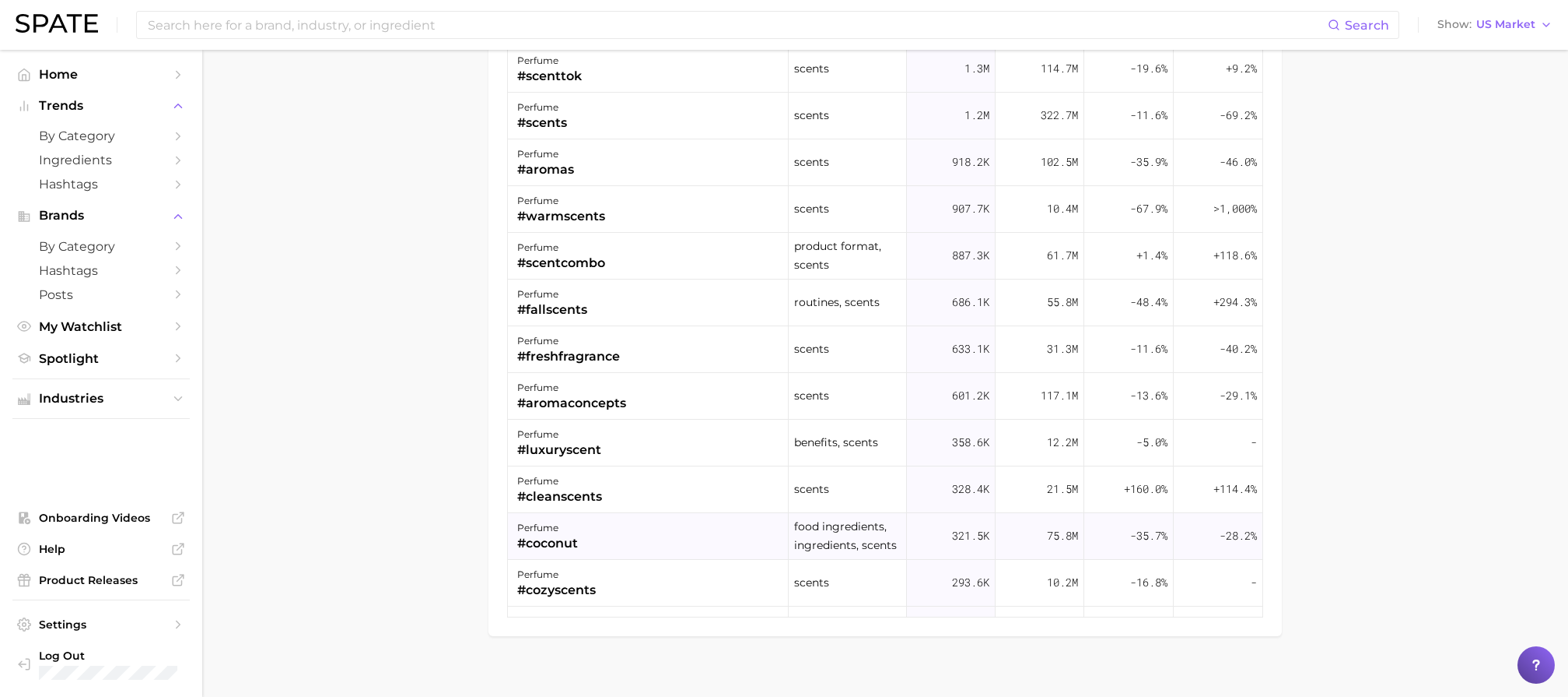
click at [560, 547] on div "#coconut" at bounding box center [548, 543] width 61 height 19
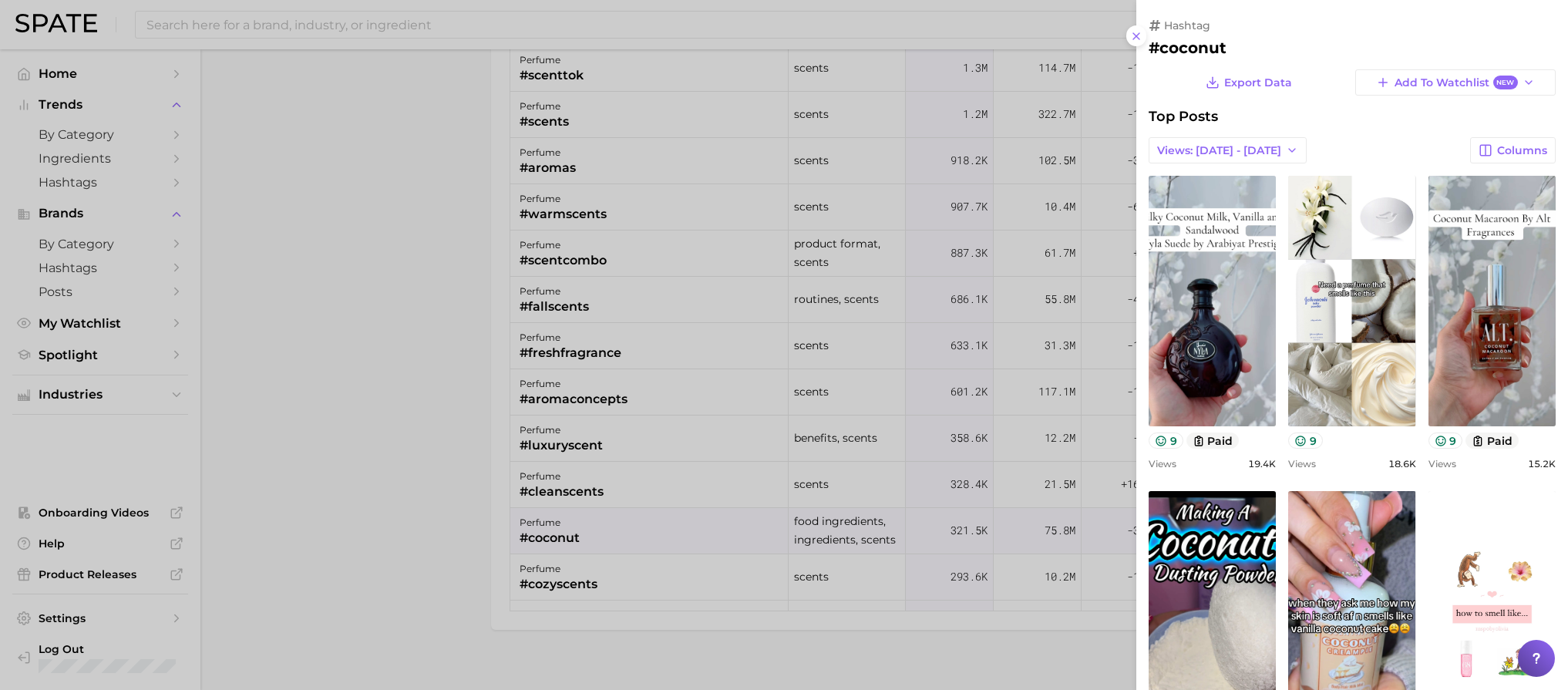
click at [1138, 42] on button at bounding box center [1137, 35] width 20 height 20
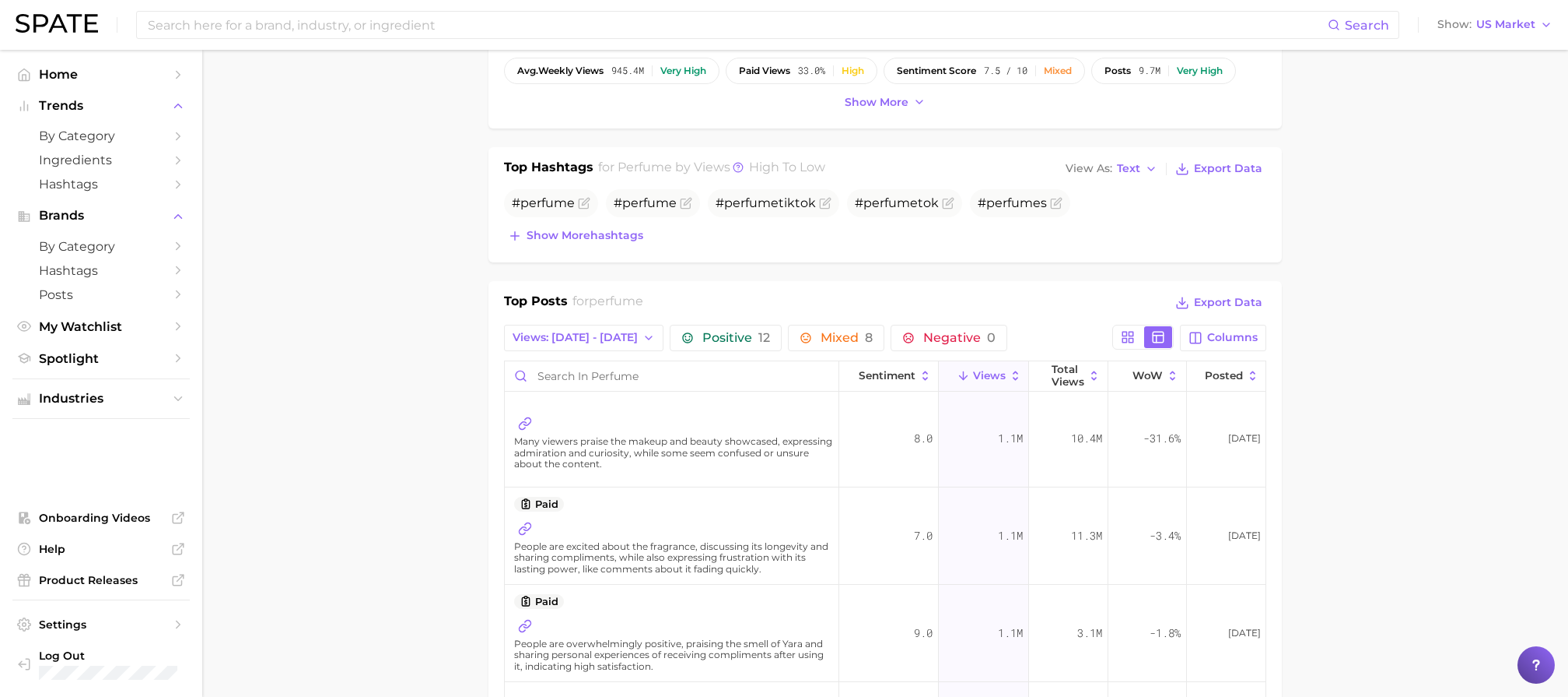
scroll to position [1247, 0]
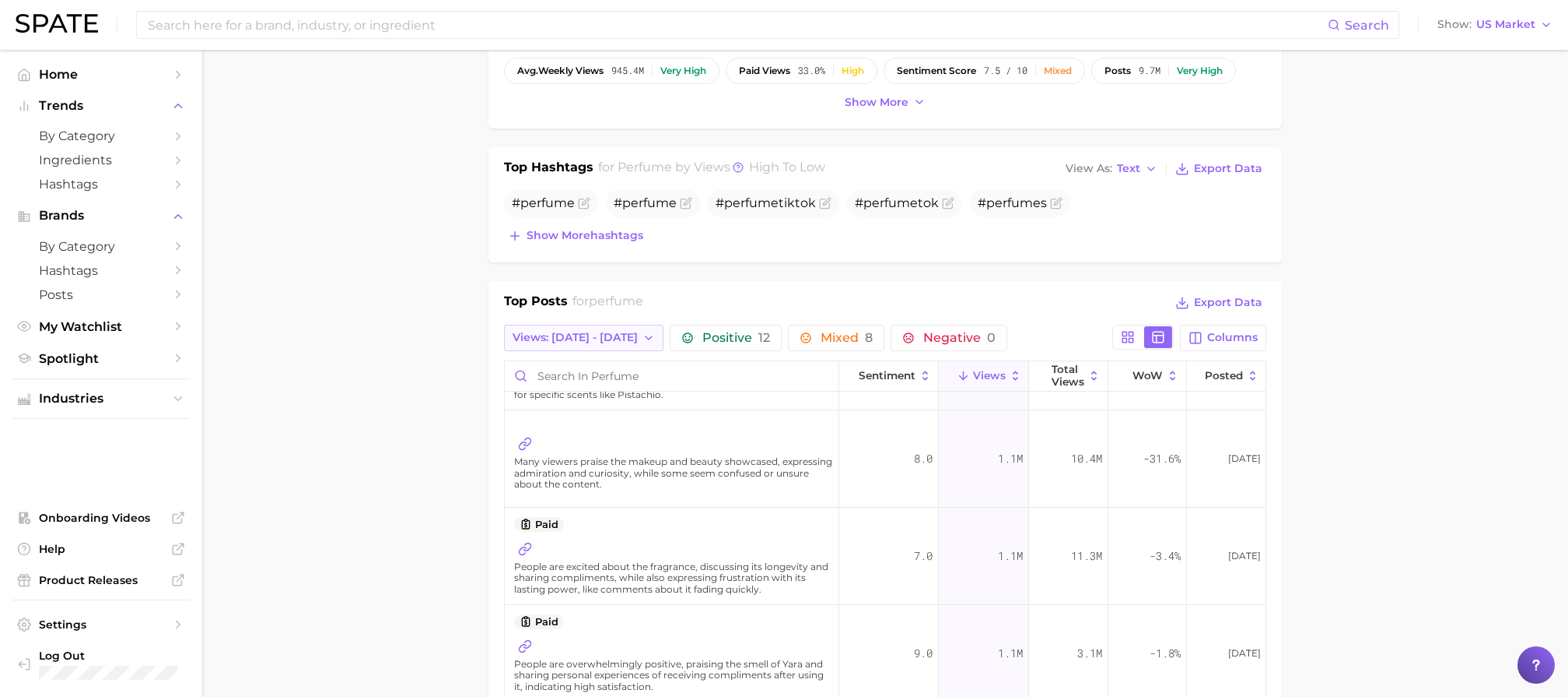
click at [567, 337] on span "Views: [DATE] - [DATE]" at bounding box center [575, 337] width 125 height 13
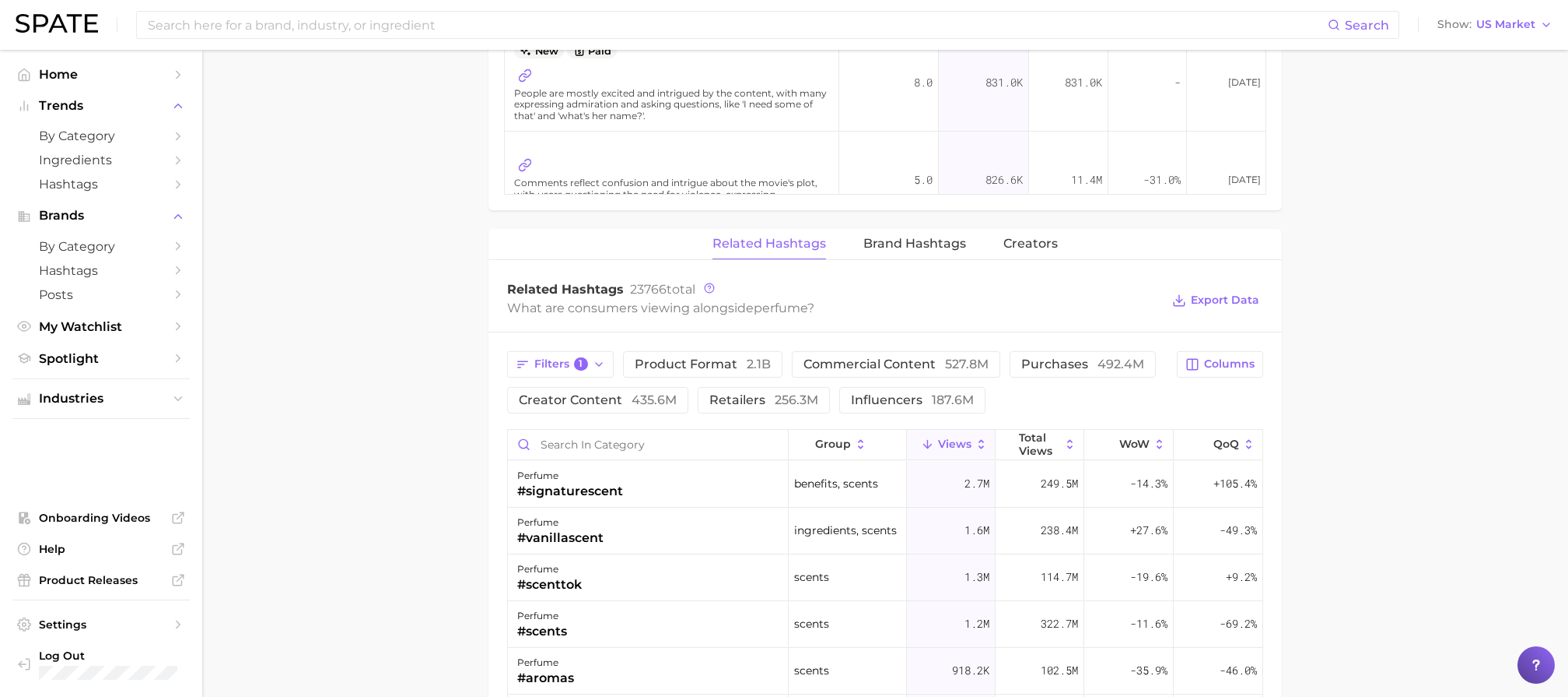
scroll to position [1505, 0]
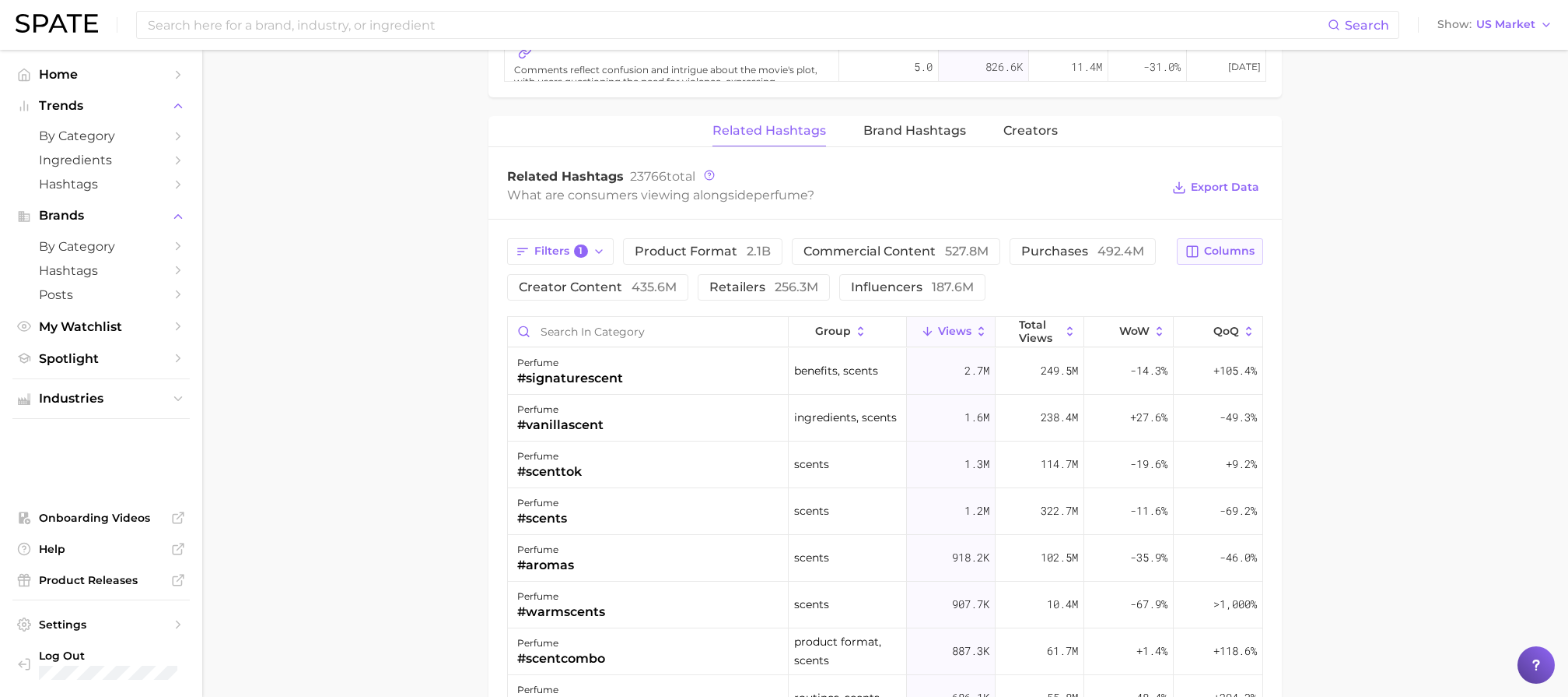
click at [1232, 250] on span "Columns" at bounding box center [1229, 251] width 50 height 13
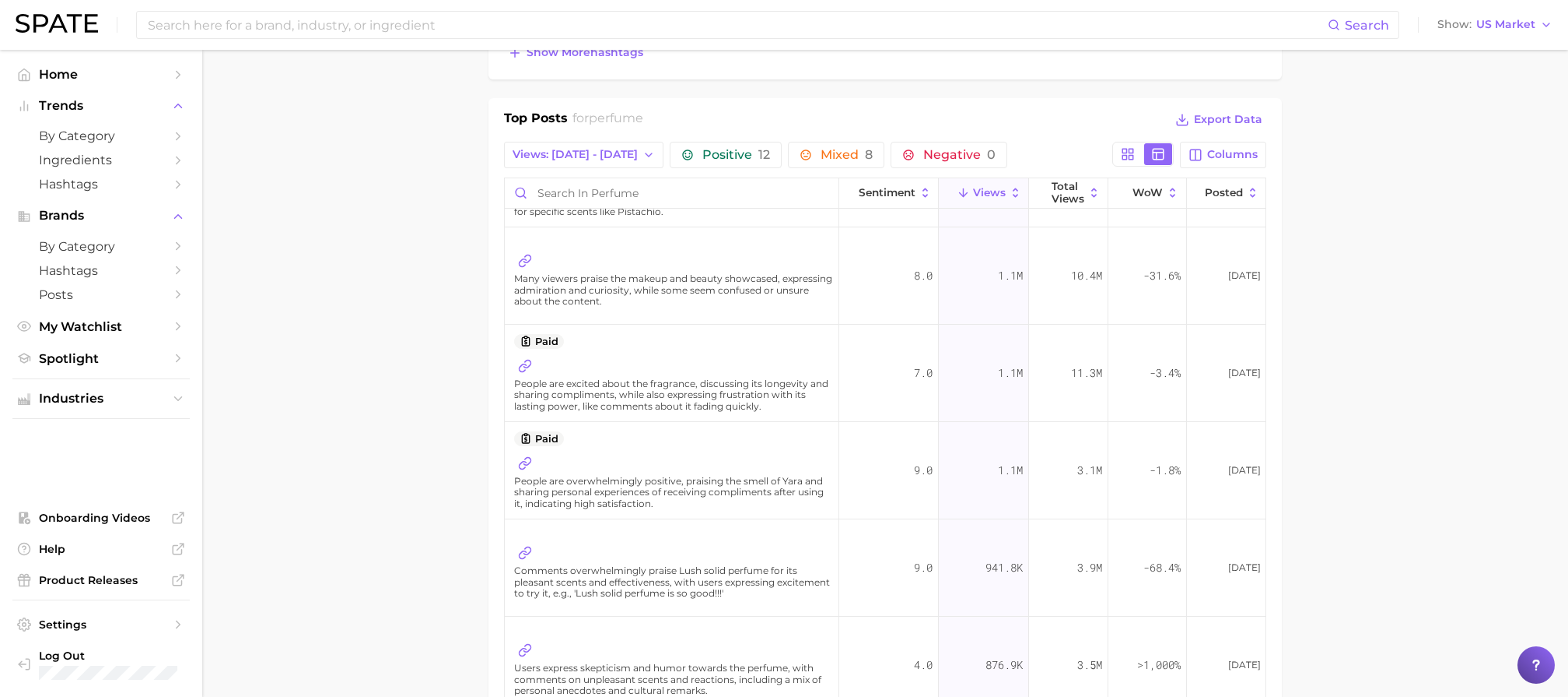
scroll to position [666, 0]
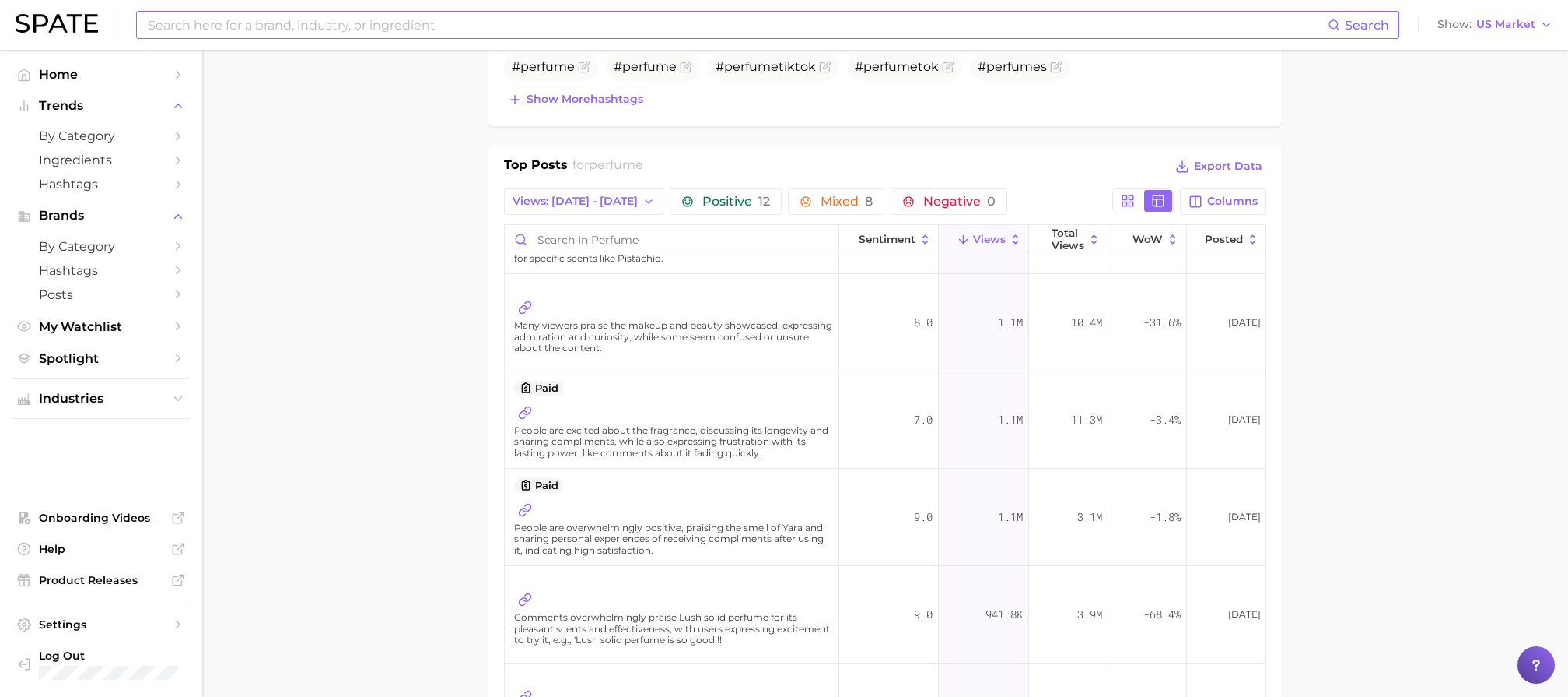
click at [325, 31] on input at bounding box center [736, 25] width 1181 height 26
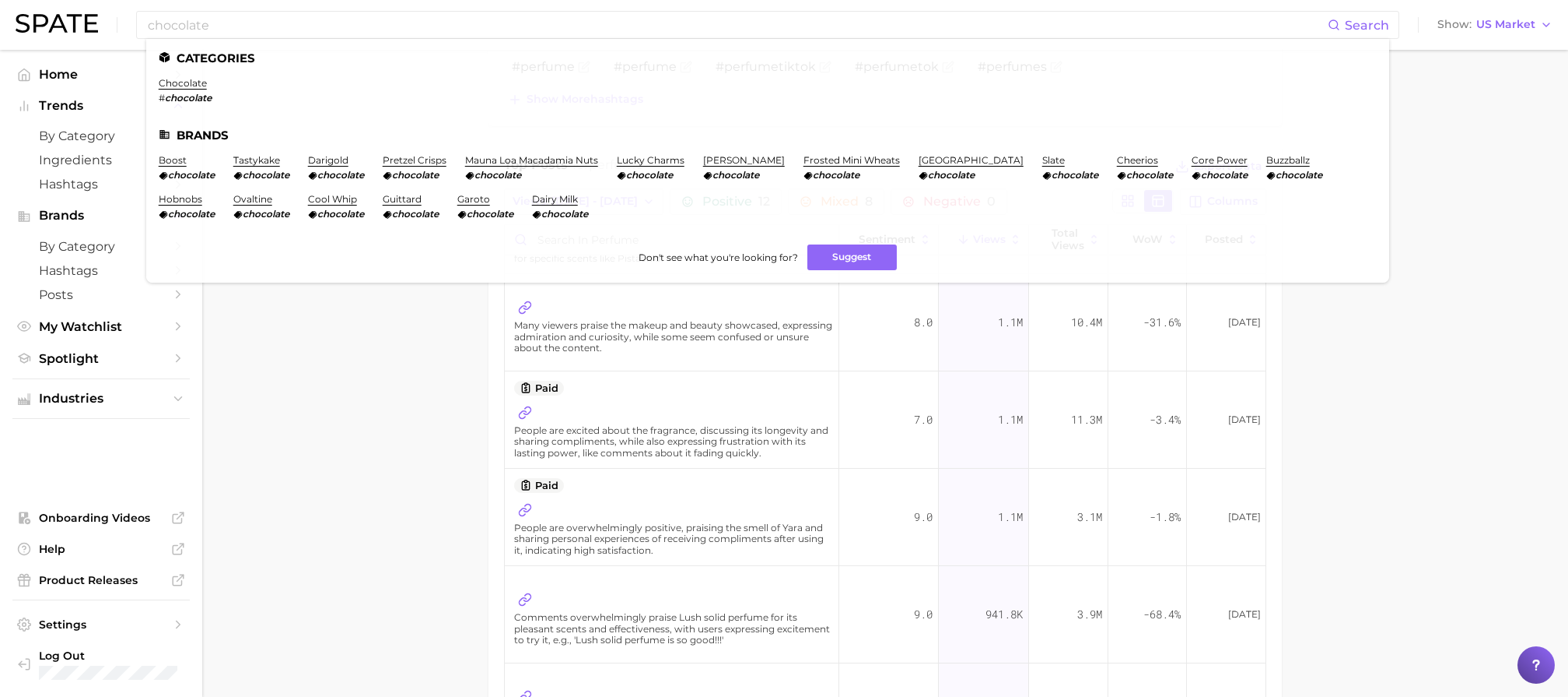
click at [373, 332] on main "1. fragrance 2. personal fragrance 3. perfume products 4. perfume Overview Goog…" at bounding box center [885, 666] width 1366 height 2564
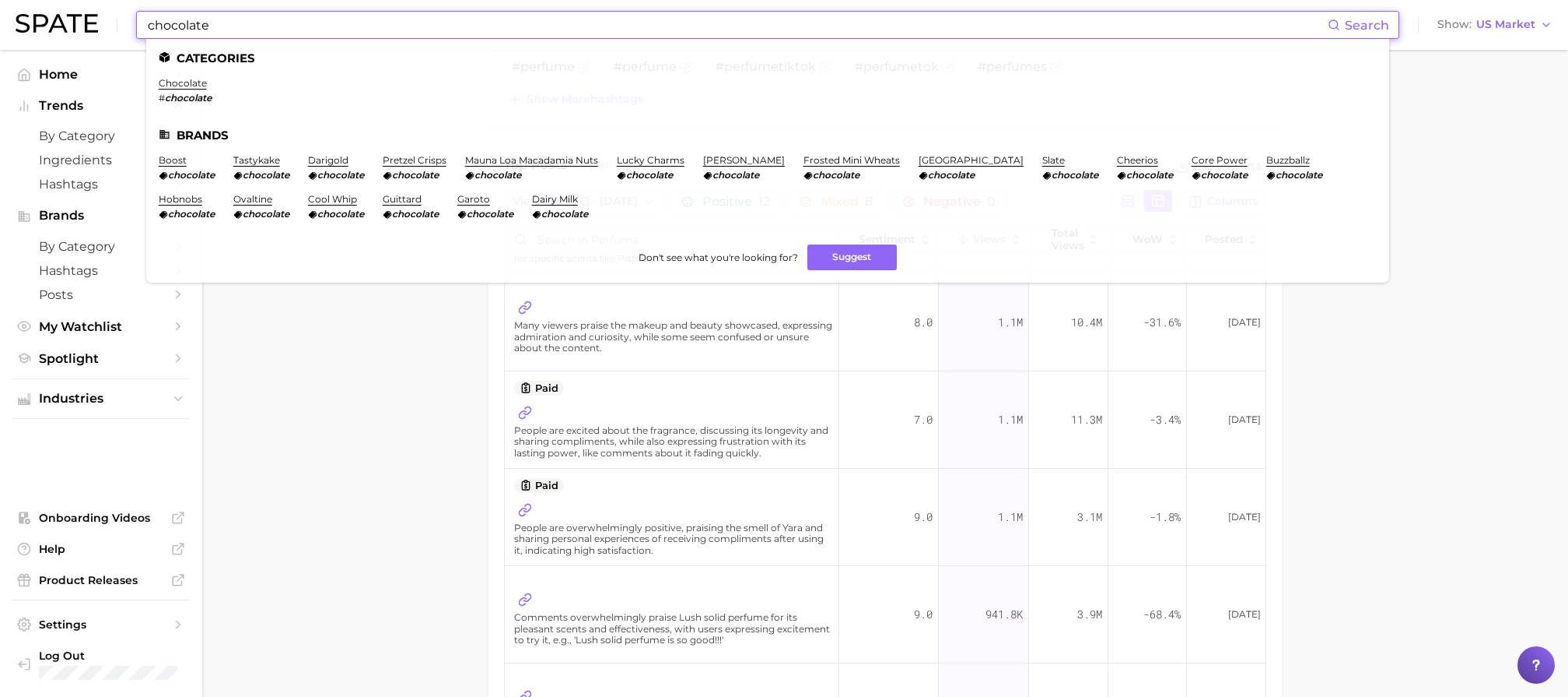
drag, startPoint x: 244, startPoint y: 27, endPoint x: 28, endPoint y: 21, distance: 216.1
click at [28, 21] on div "chocolate Search Categories chocolate # chocolate Brands boost chocolate tastyk…" at bounding box center [784, 25] width 1537 height 49
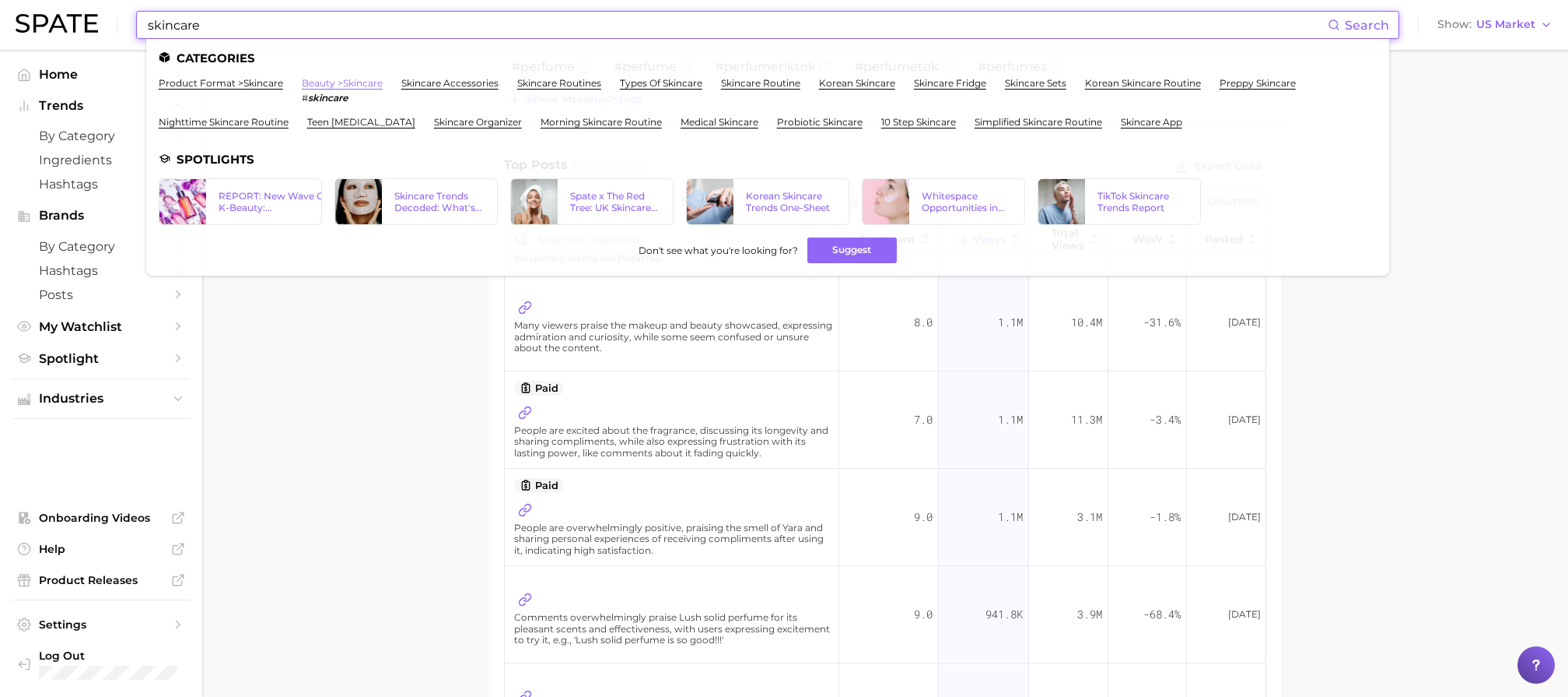
type input "skincare"
click at [354, 86] on link "beauty > skincare" at bounding box center [342, 82] width 81 height 12
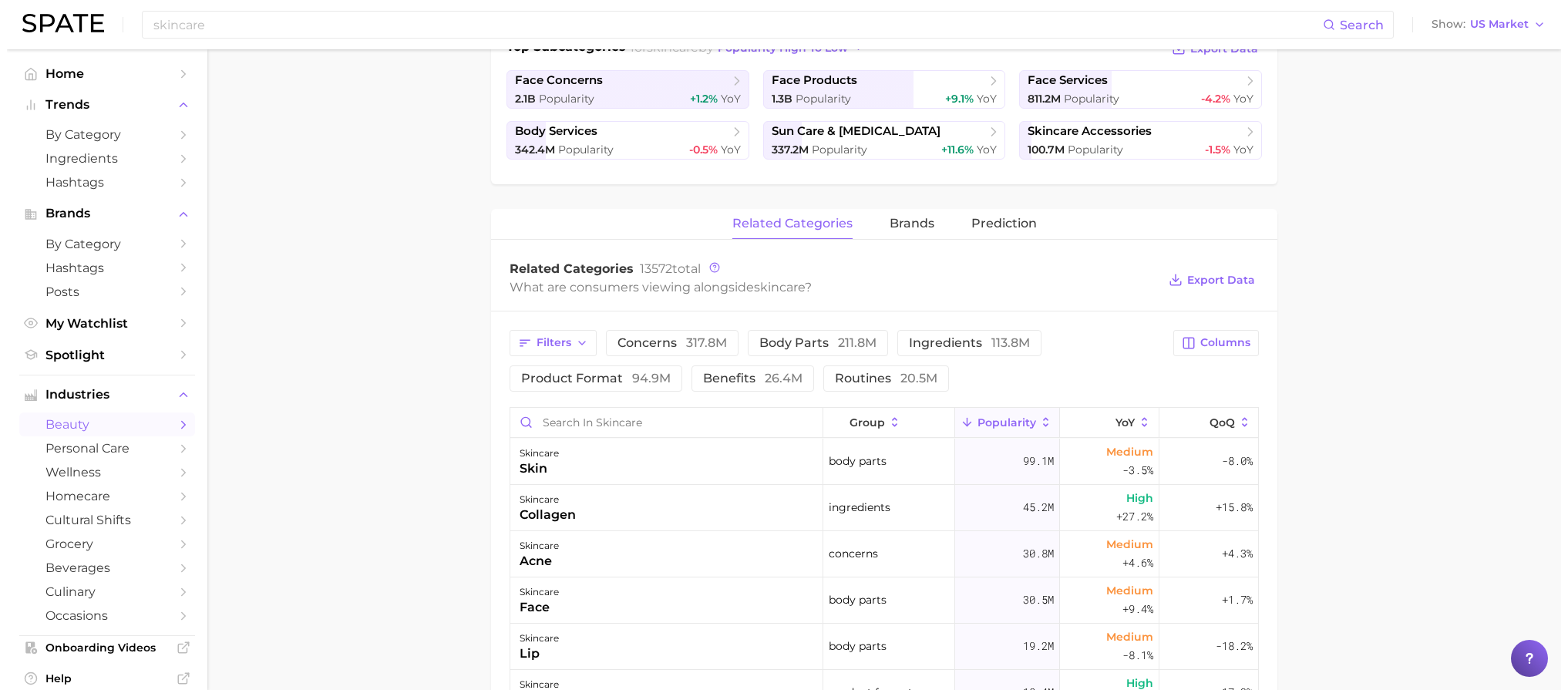
scroll to position [487, 0]
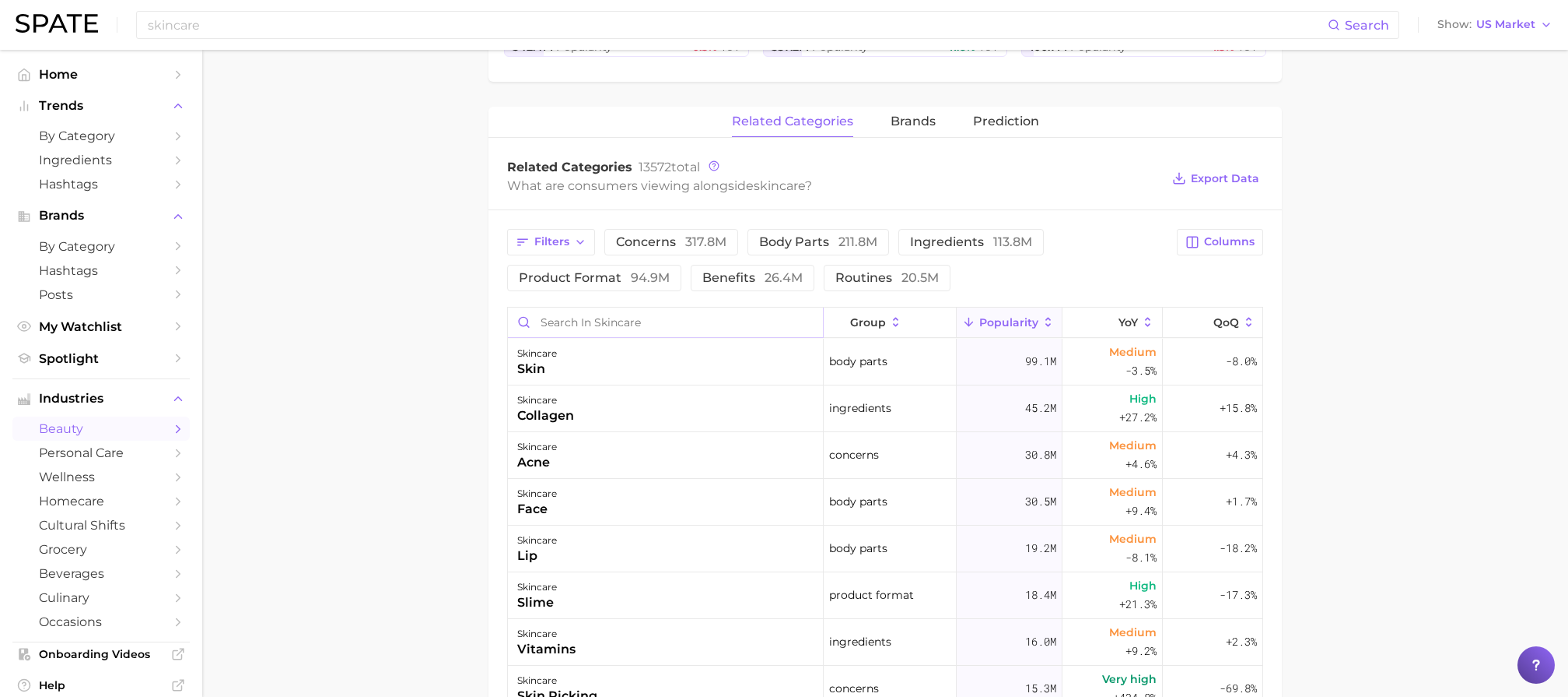
click at [617, 323] on input "Search in skincare" at bounding box center [665, 323] width 315 height 30
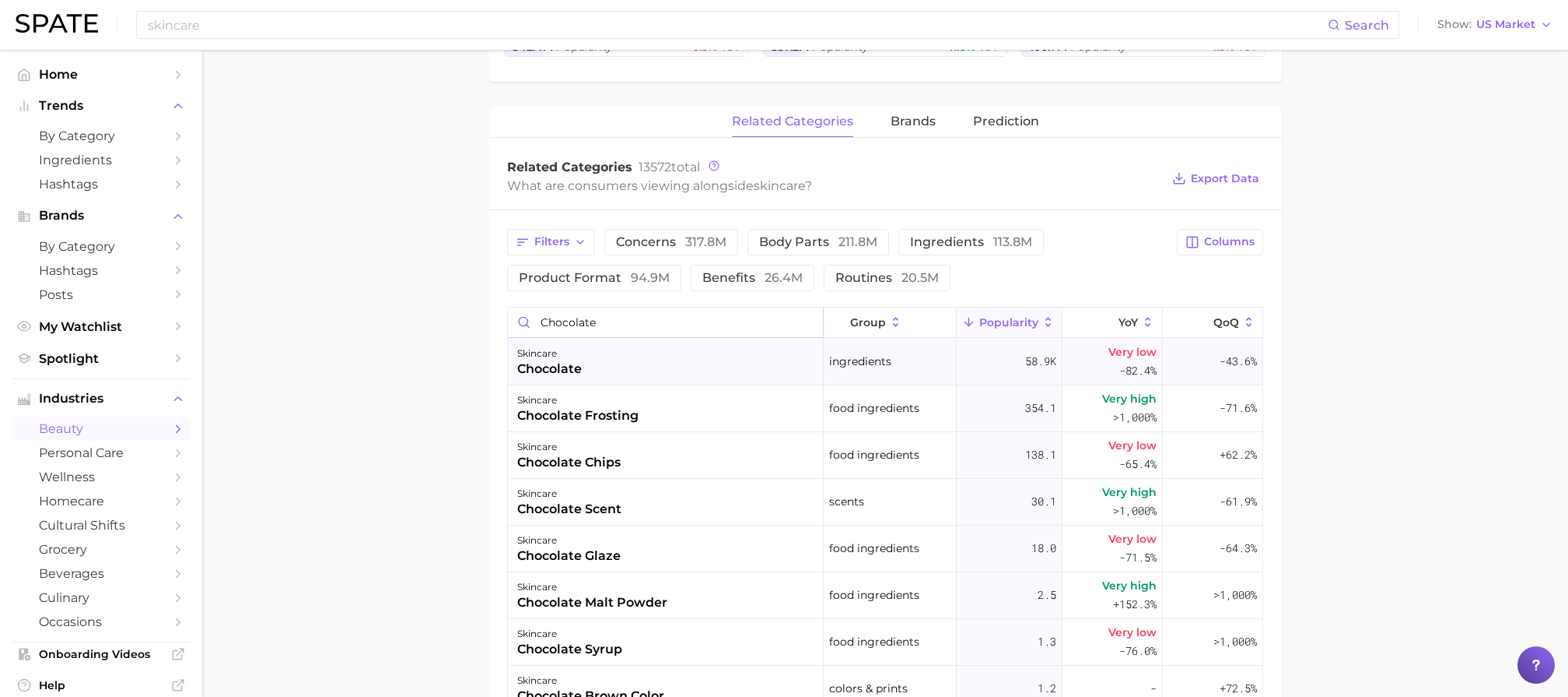
type input "chocolate"
click at [640, 368] on div "skincare chocolate" at bounding box center [665, 361] width 316 height 47
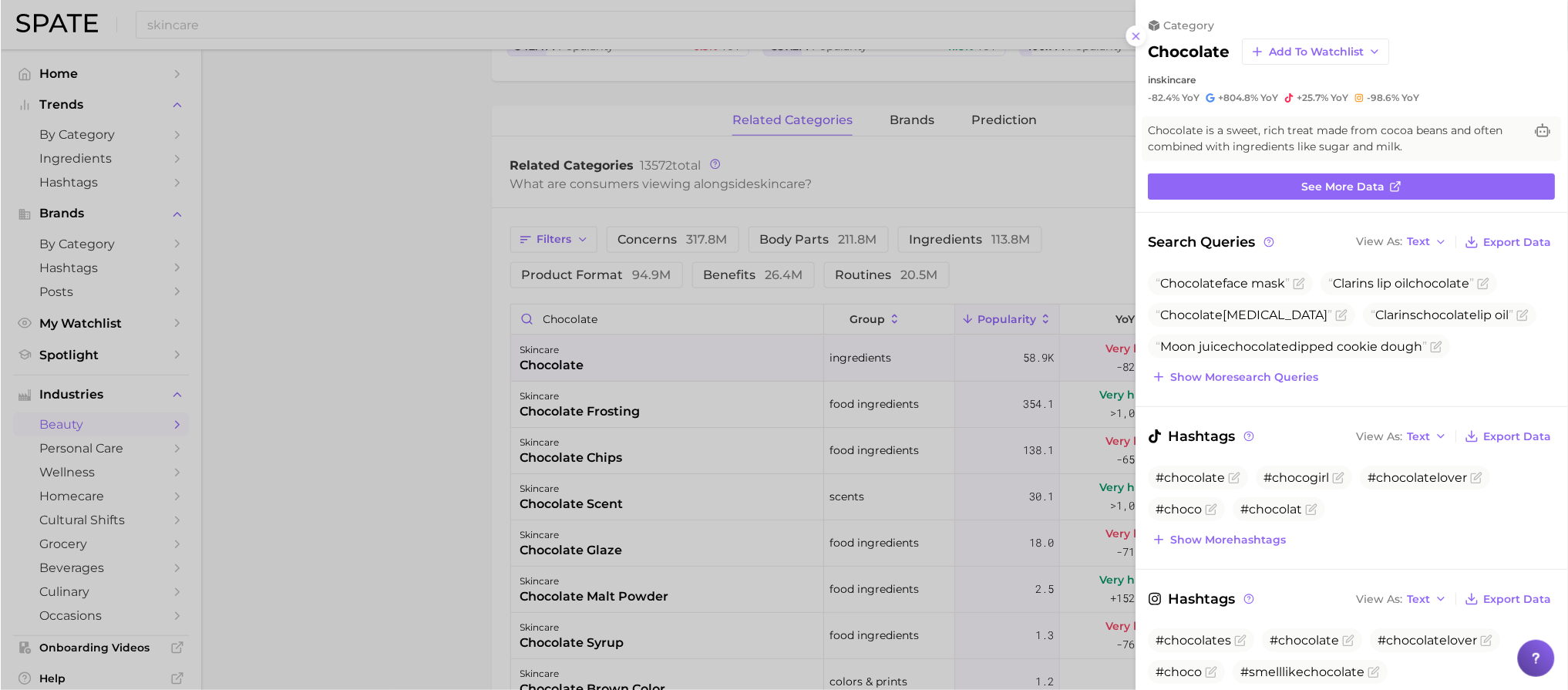
scroll to position [487, 0]
drag, startPoint x: 1146, startPoint y: 52, endPoint x: 1209, endPoint y: 86, distance: 71.6
click at [1209, 86] on div "category chocolate Add to Watchlist in skincare -82.4% YoY +804.8% YoY +25.7% Y…" at bounding box center [1352, 61] width 431 height 86
click at [1251, 71] on div "chocolate Add to Watchlist in skincare" at bounding box center [1352, 62] width 407 height 47
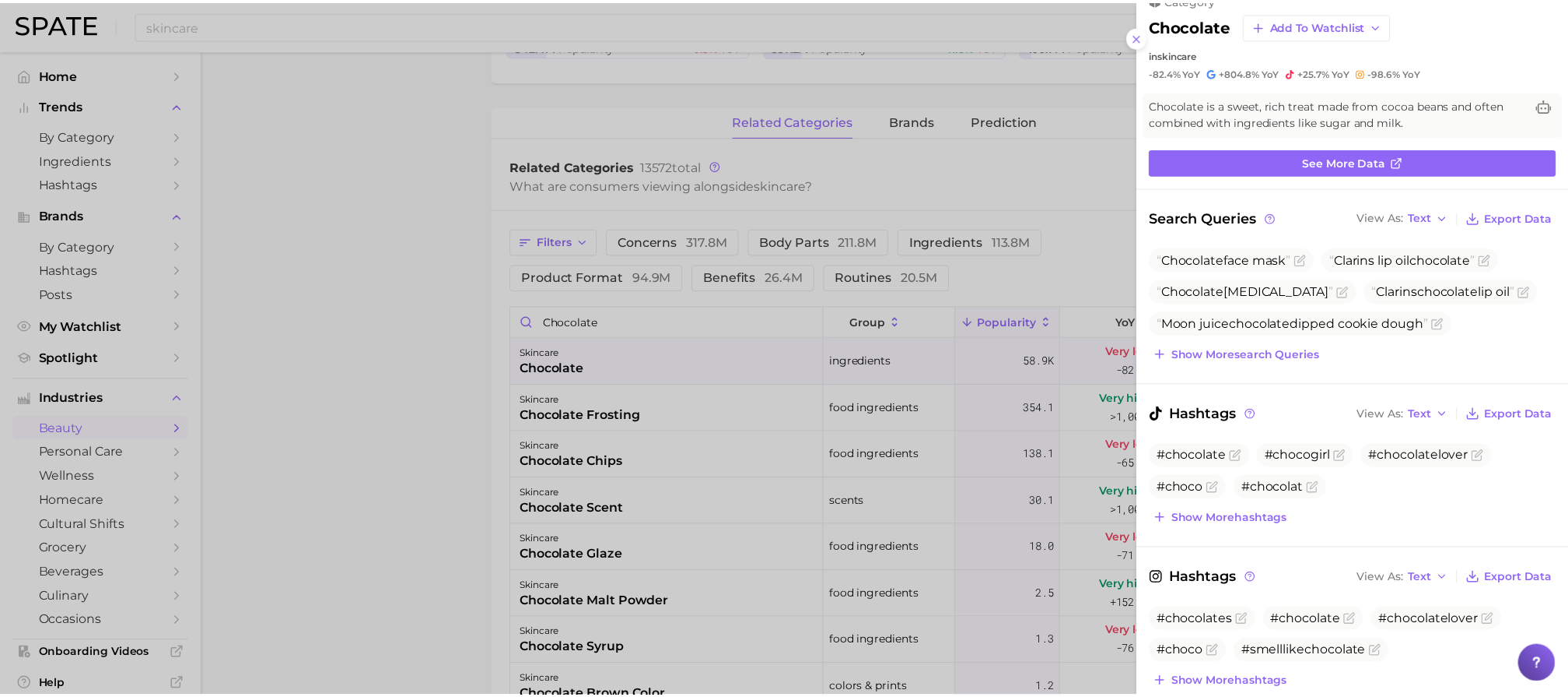
scroll to position [26, 0]
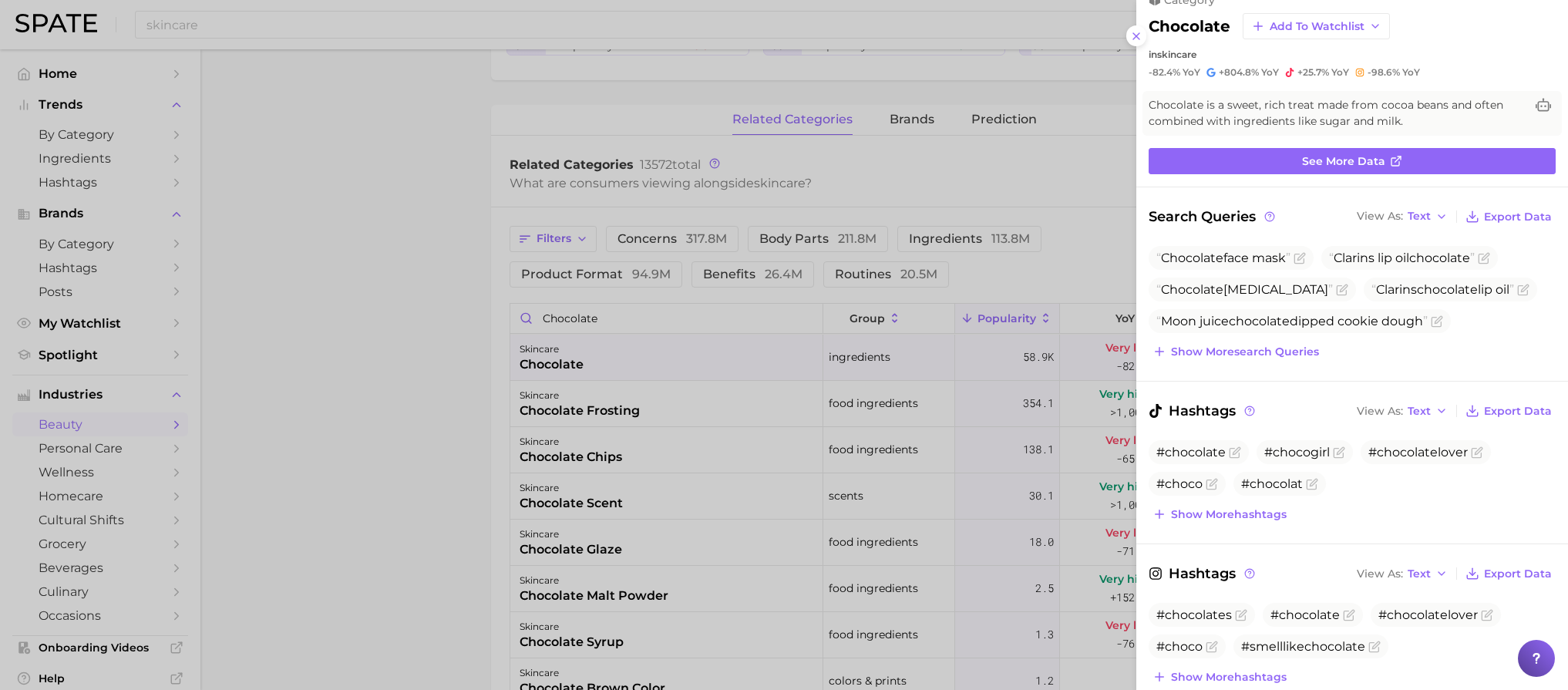
click at [293, 24] on div at bounding box center [784, 345] width 1568 height 690
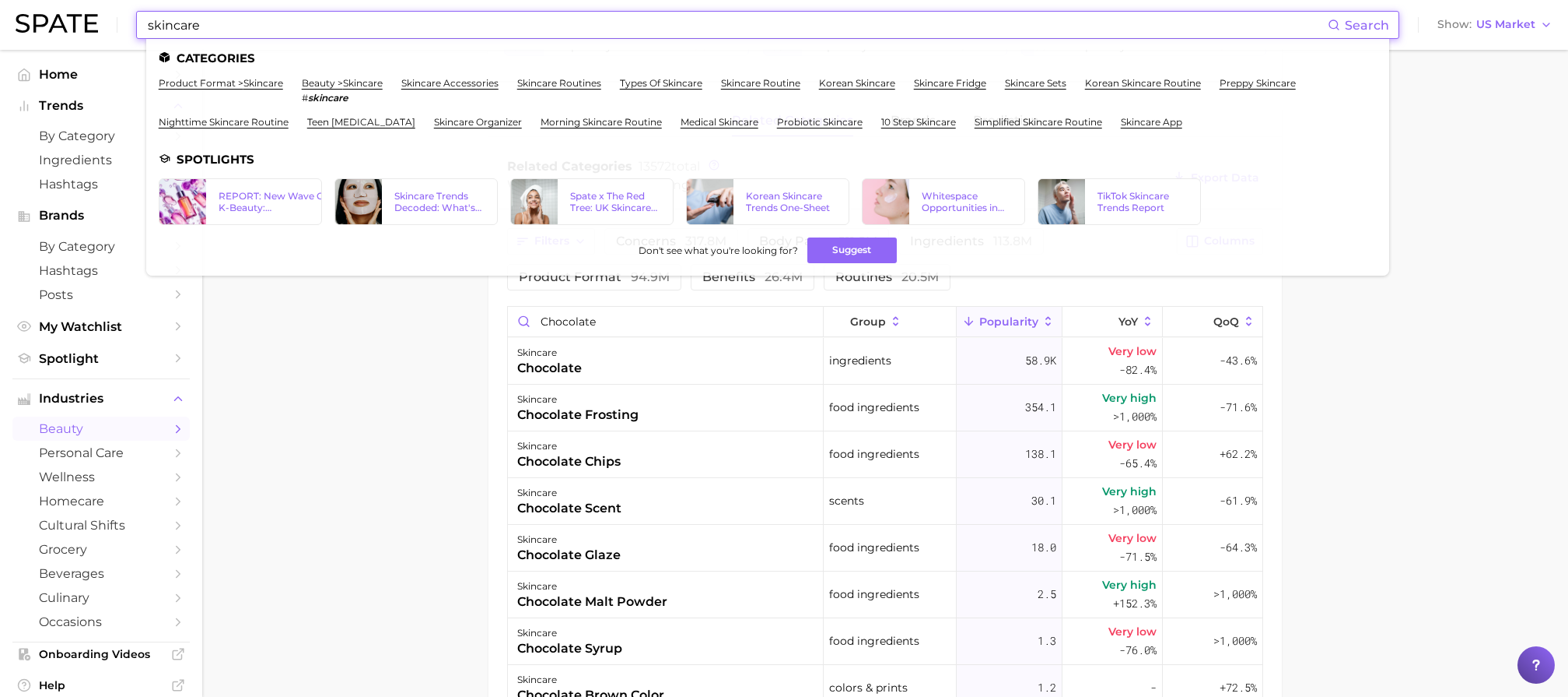
click at [295, 31] on input "skincare" at bounding box center [736, 25] width 1181 height 26
drag, startPoint x: 268, startPoint y: 27, endPoint x: 123, endPoint y: 17, distance: 145.3
click at [124, 17] on div "skincare Search Categories product format > skincare beauty > skincare # skinca…" at bounding box center [784, 25] width 1537 height 49
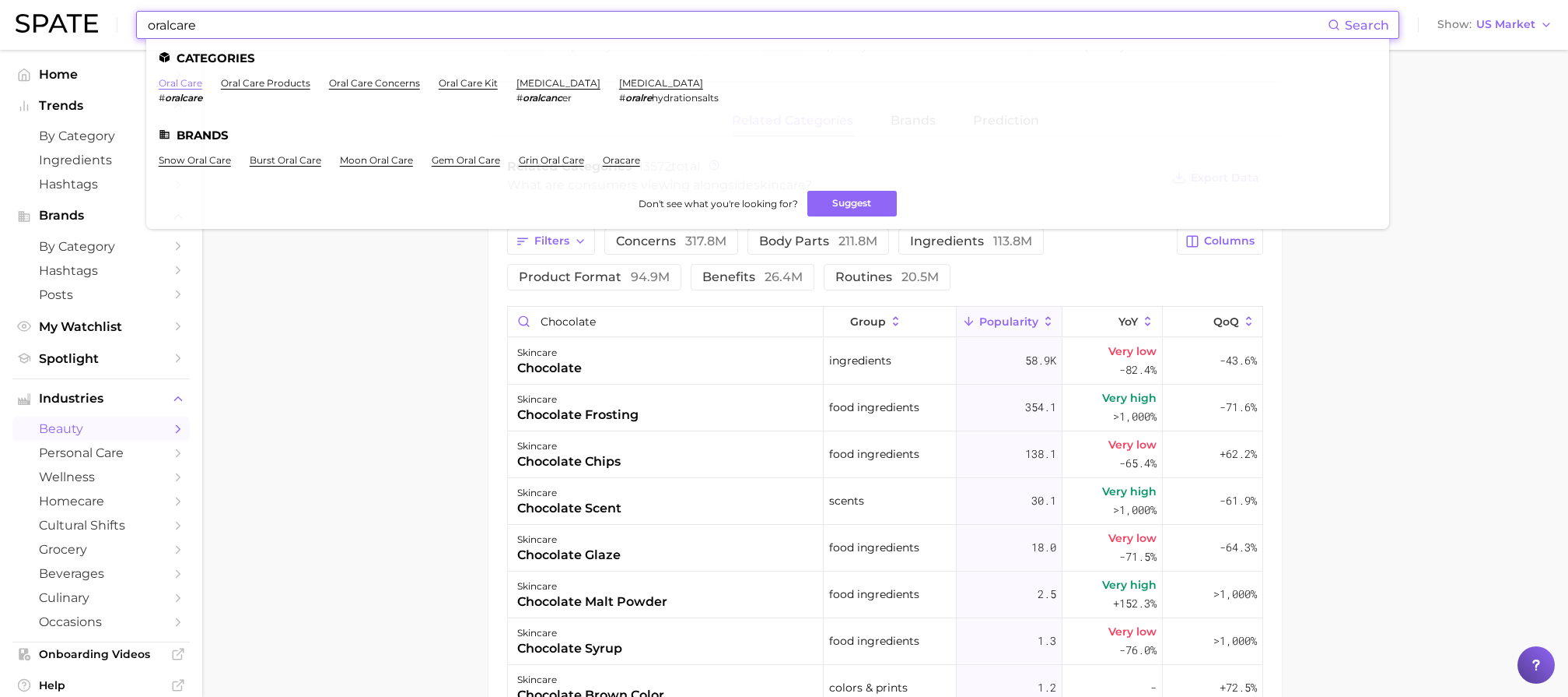
type input "oralcare"
click at [183, 87] on link "oral care" at bounding box center [181, 82] width 44 height 12
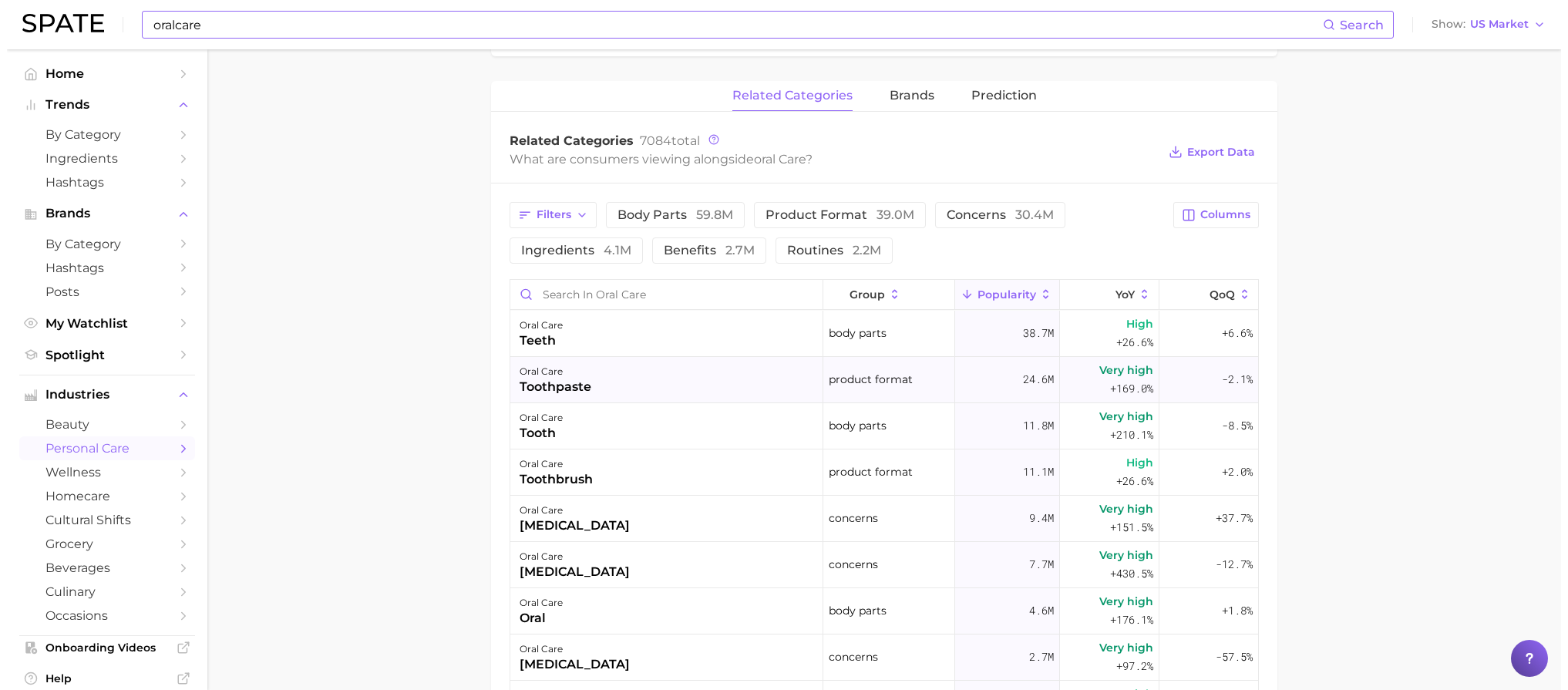
scroll to position [478, 0]
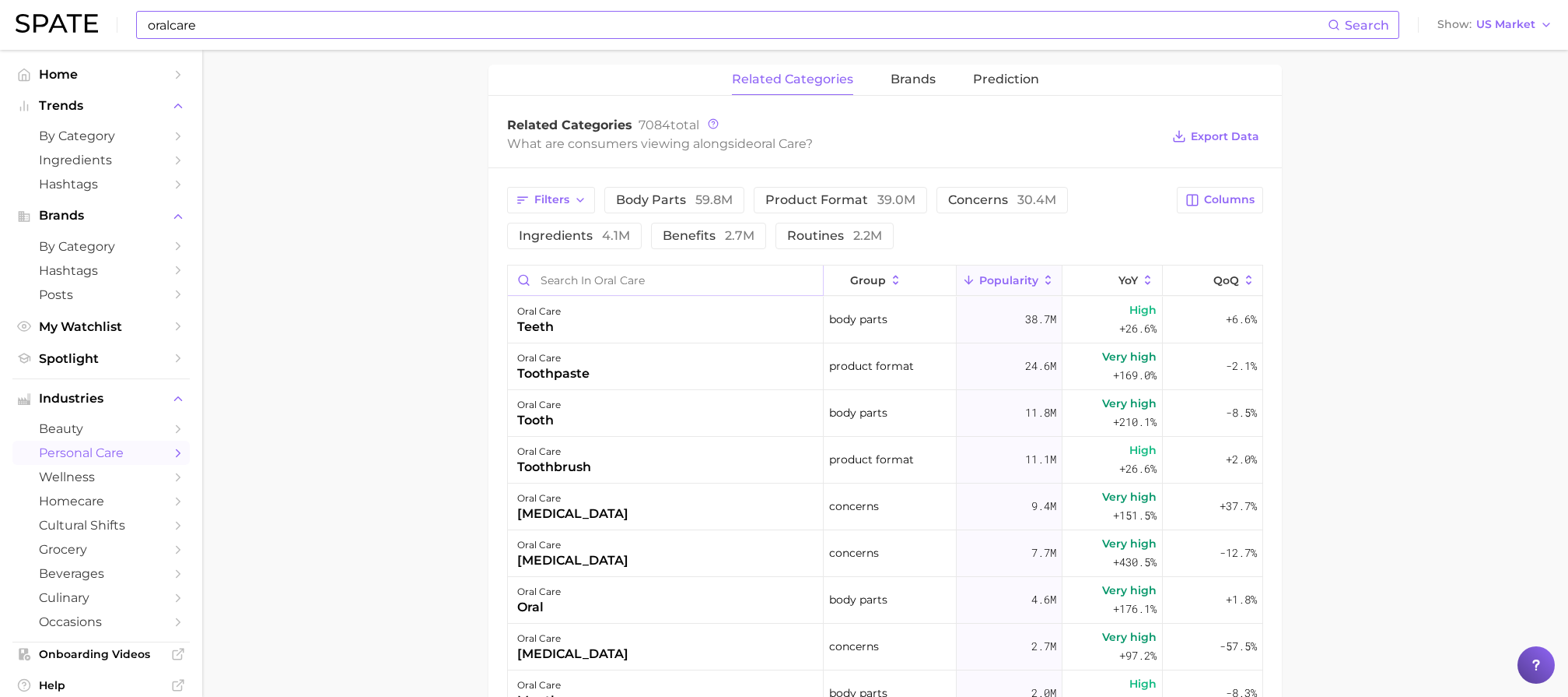
click at [624, 283] on input "Search in oral care" at bounding box center [665, 280] width 315 height 30
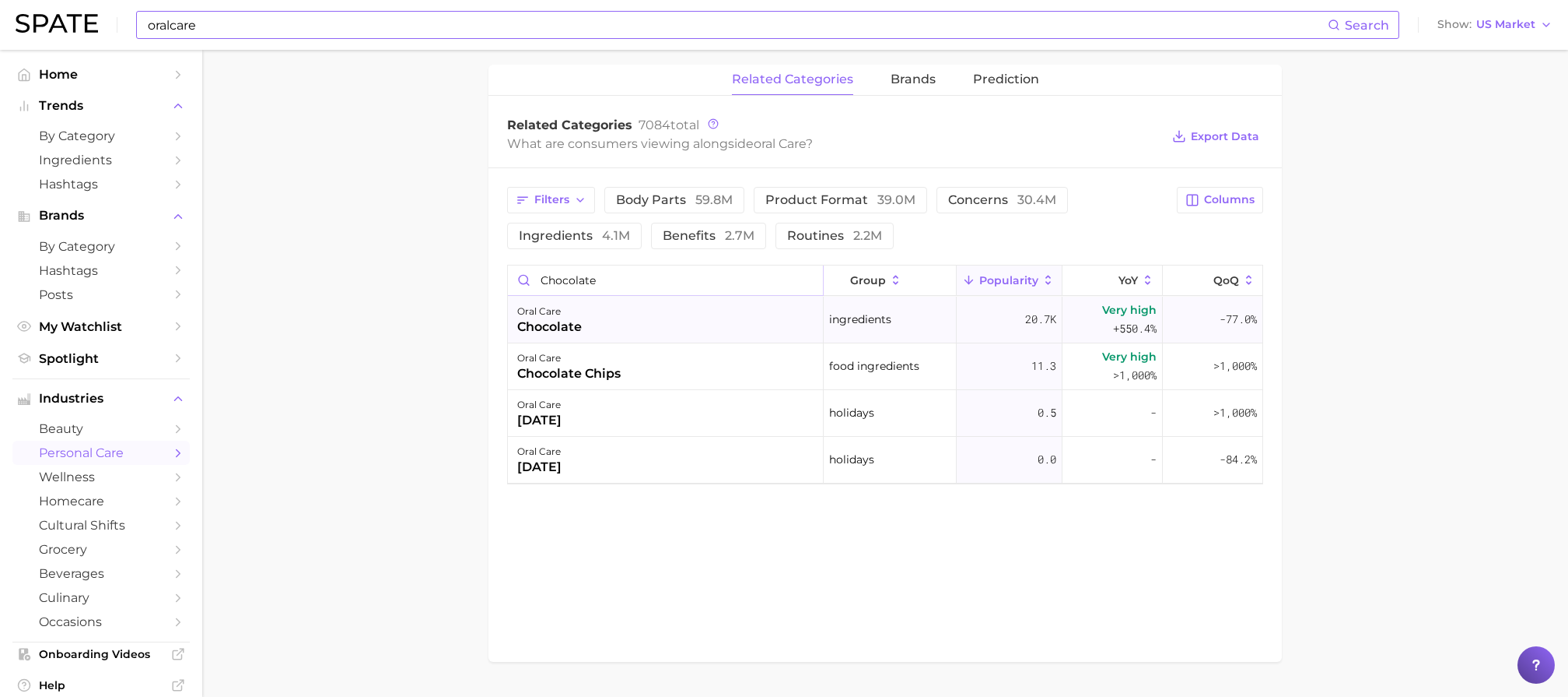
type input "chocolate"
click at [665, 325] on div "oral care chocolate" at bounding box center [665, 320] width 316 height 47
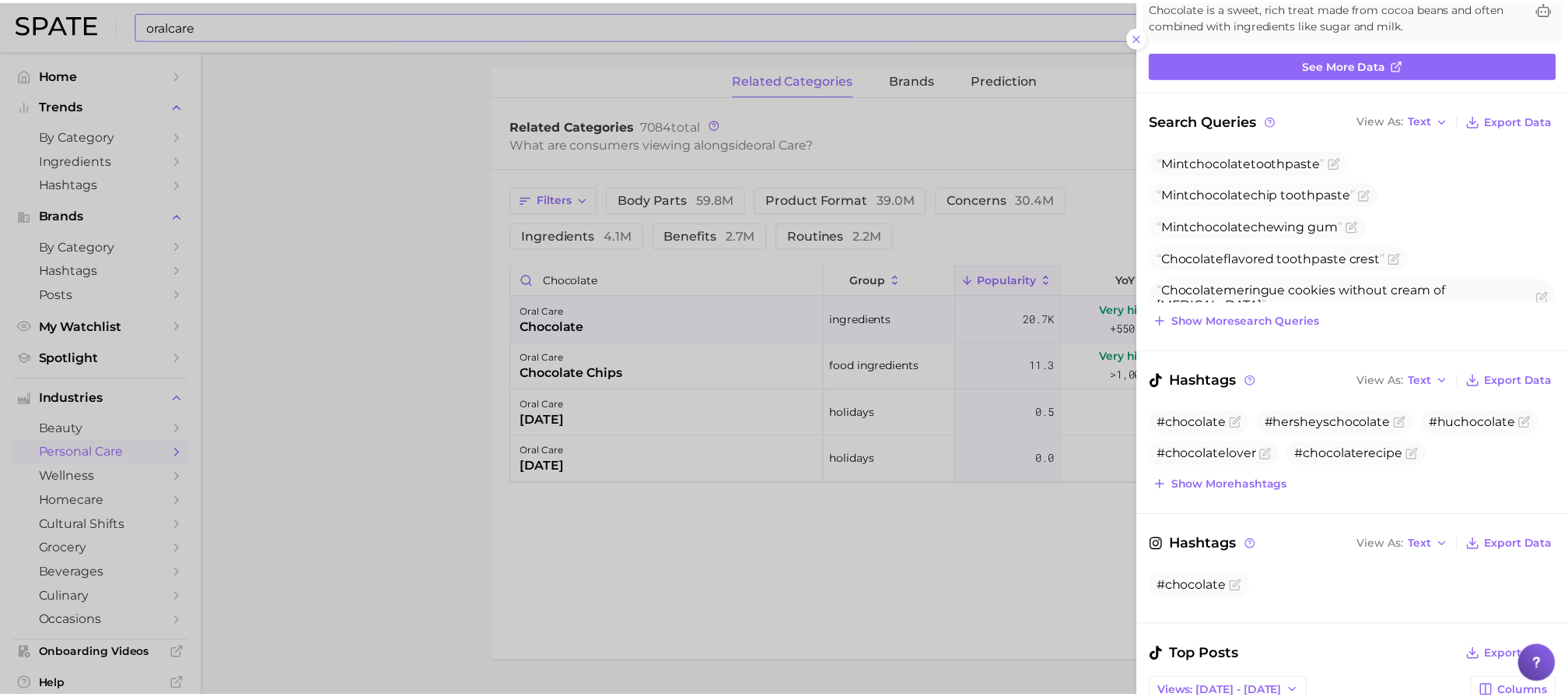
scroll to position [0, 0]
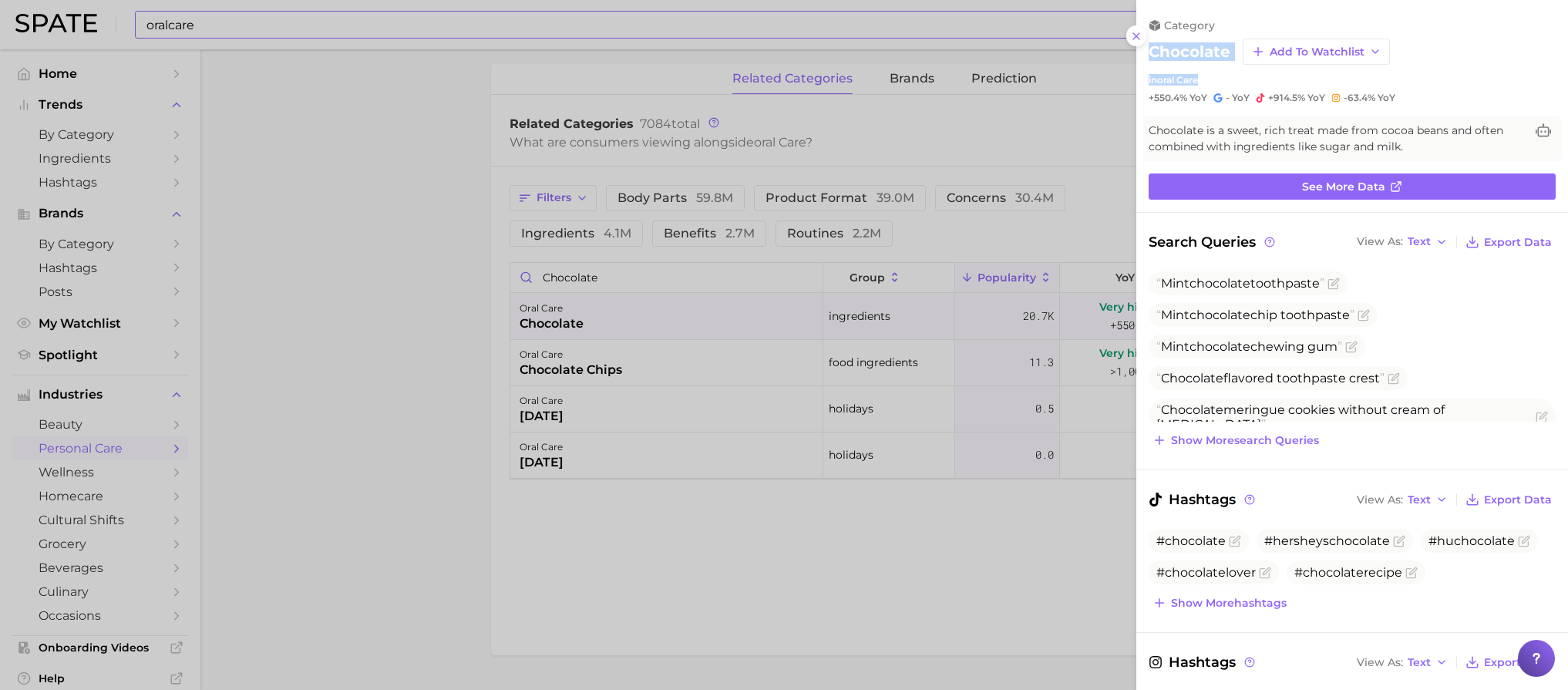
drag, startPoint x: 1151, startPoint y: 47, endPoint x: 1204, endPoint y: 85, distance: 65.2
click at [1204, 85] on div "chocolate Add to Watchlist in oral care" at bounding box center [1352, 62] width 407 height 47
click at [1141, 41] on icon at bounding box center [1136, 36] width 12 height 12
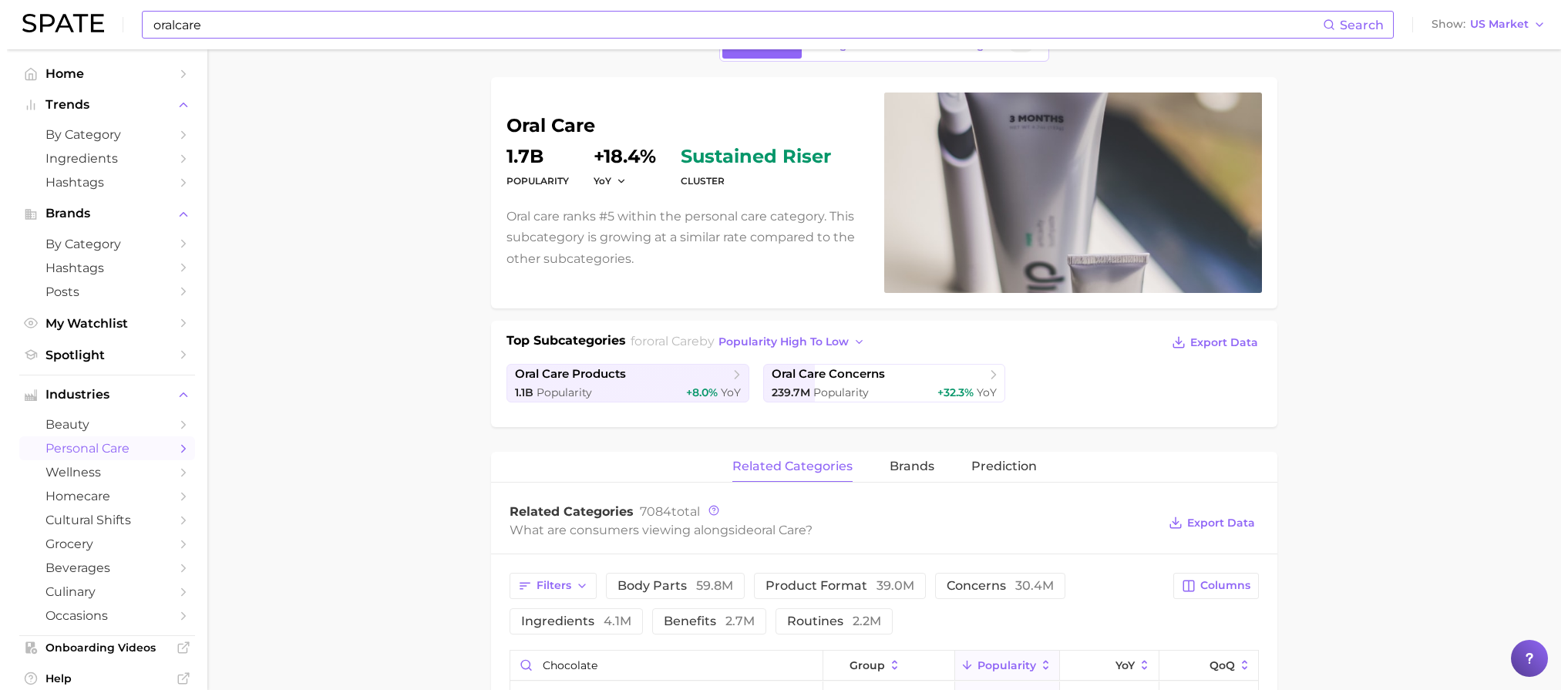
scroll to position [513, 0]
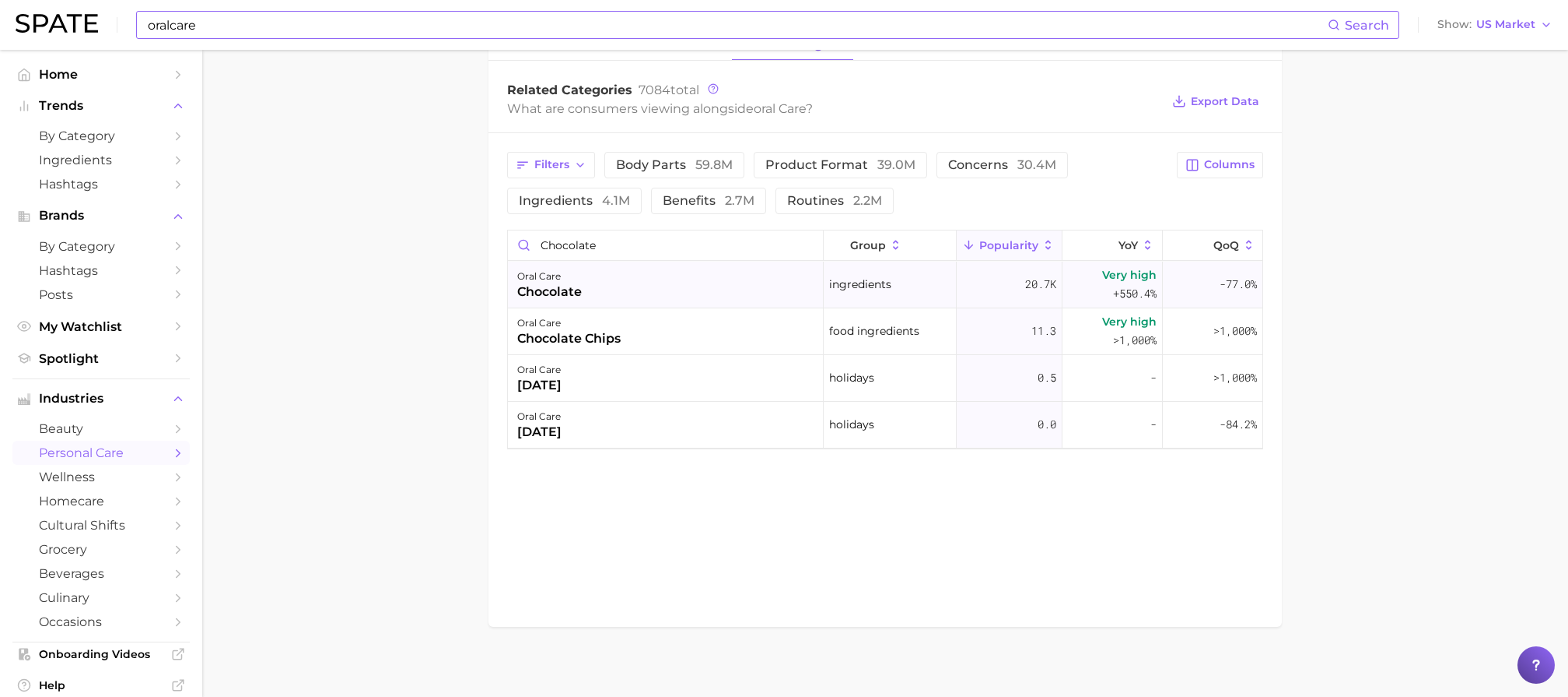
click at [626, 290] on div "oral care chocolate" at bounding box center [665, 285] width 316 height 47
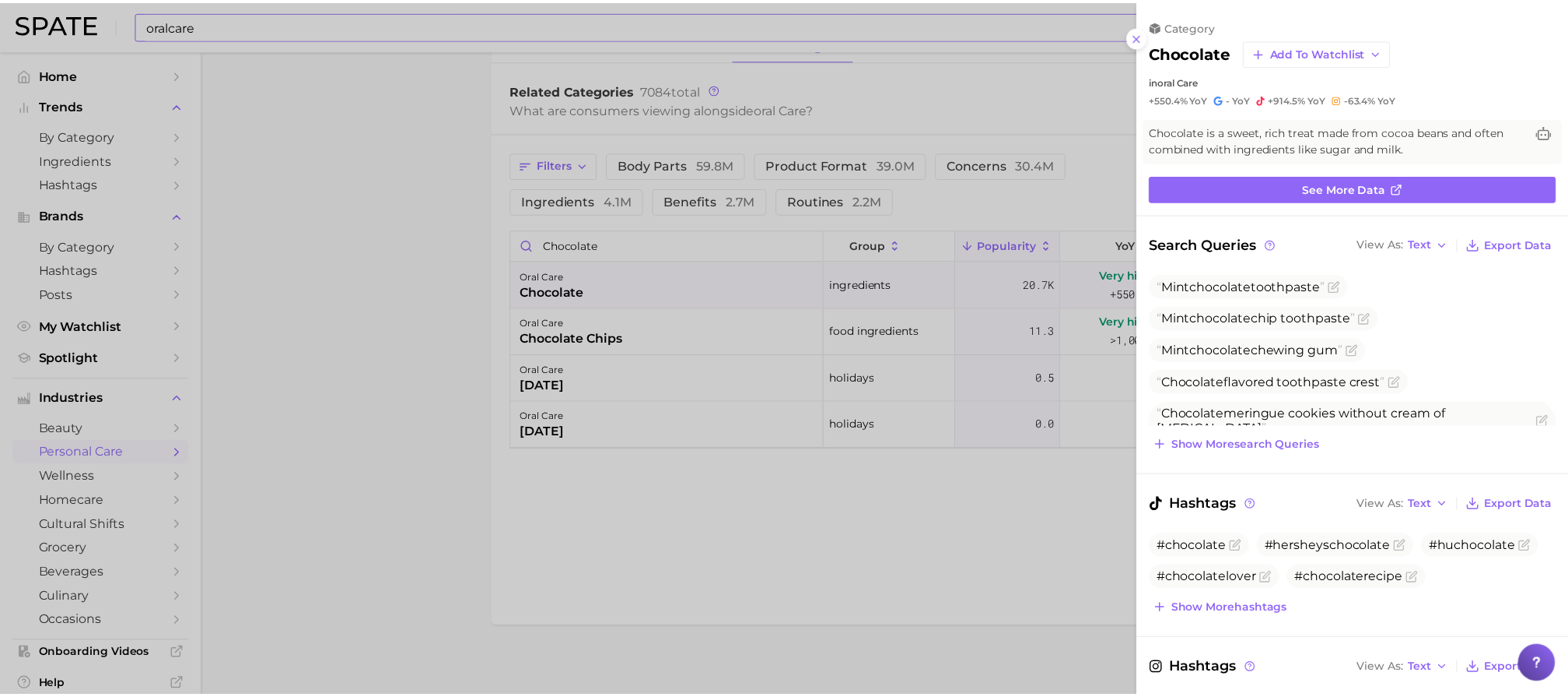
scroll to position [0, 0]
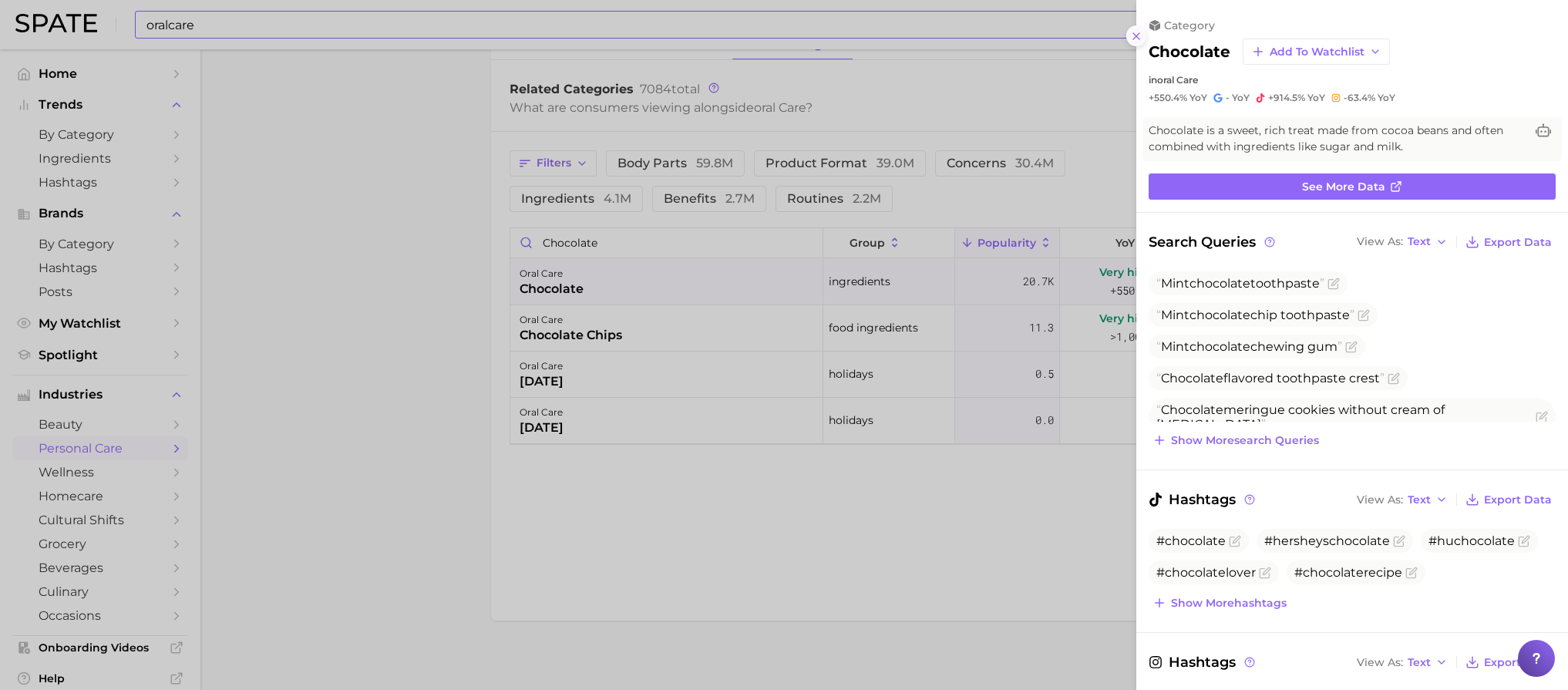
click at [1130, 38] on icon at bounding box center [1136, 36] width 12 height 12
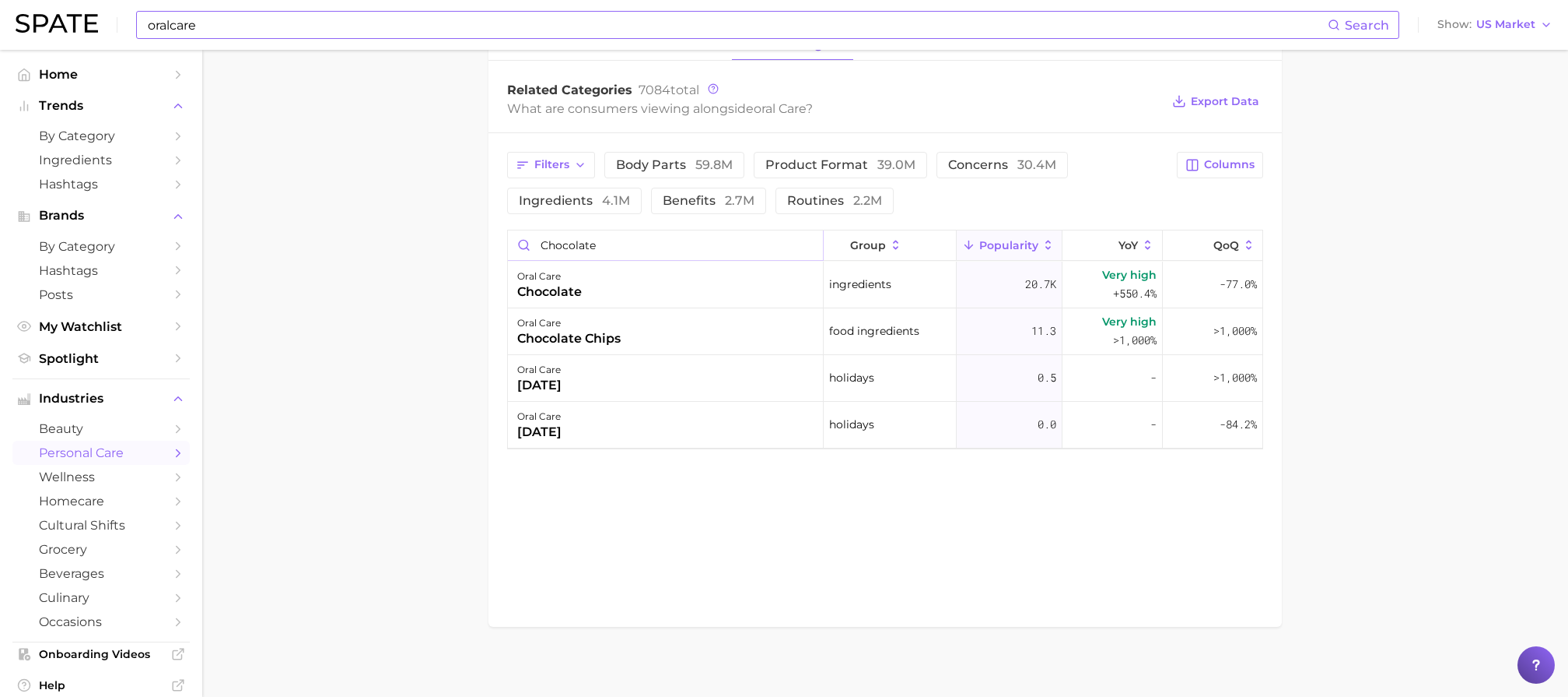
drag, startPoint x: 719, startPoint y: 246, endPoint x: 497, endPoint y: 232, distance: 222.4
click at [498, 232] on div "Filters body parts 59.8m product format 39.0m concerns 30.4m ingredients 4.1m b…" at bounding box center [885, 300] width 794 height 335
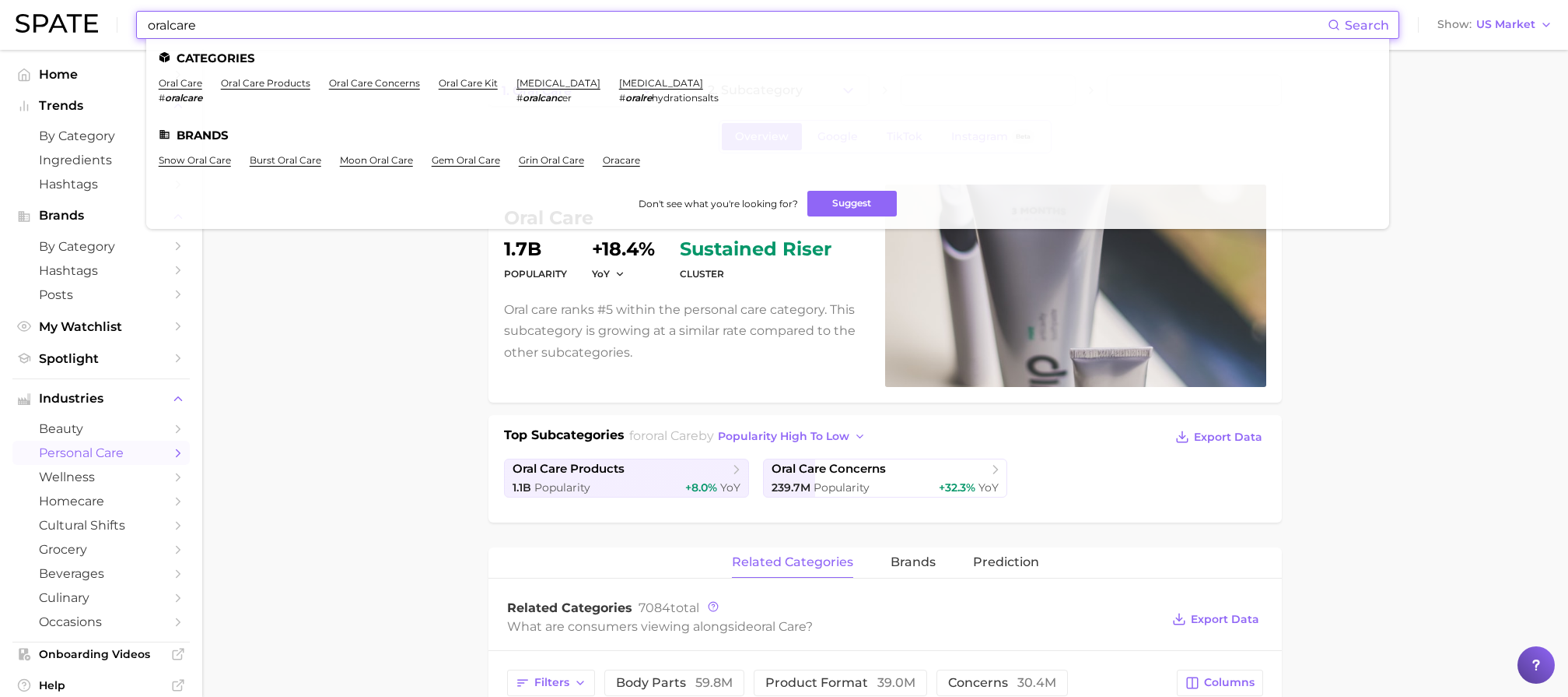
drag, startPoint x: 318, startPoint y: 31, endPoint x: 40, endPoint y: 15, distance: 278.5
click at [40, 15] on div "oralcare Search Categories oral care # oralcare oral care products oral care co…" at bounding box center [784, 25] width 1537 height 49
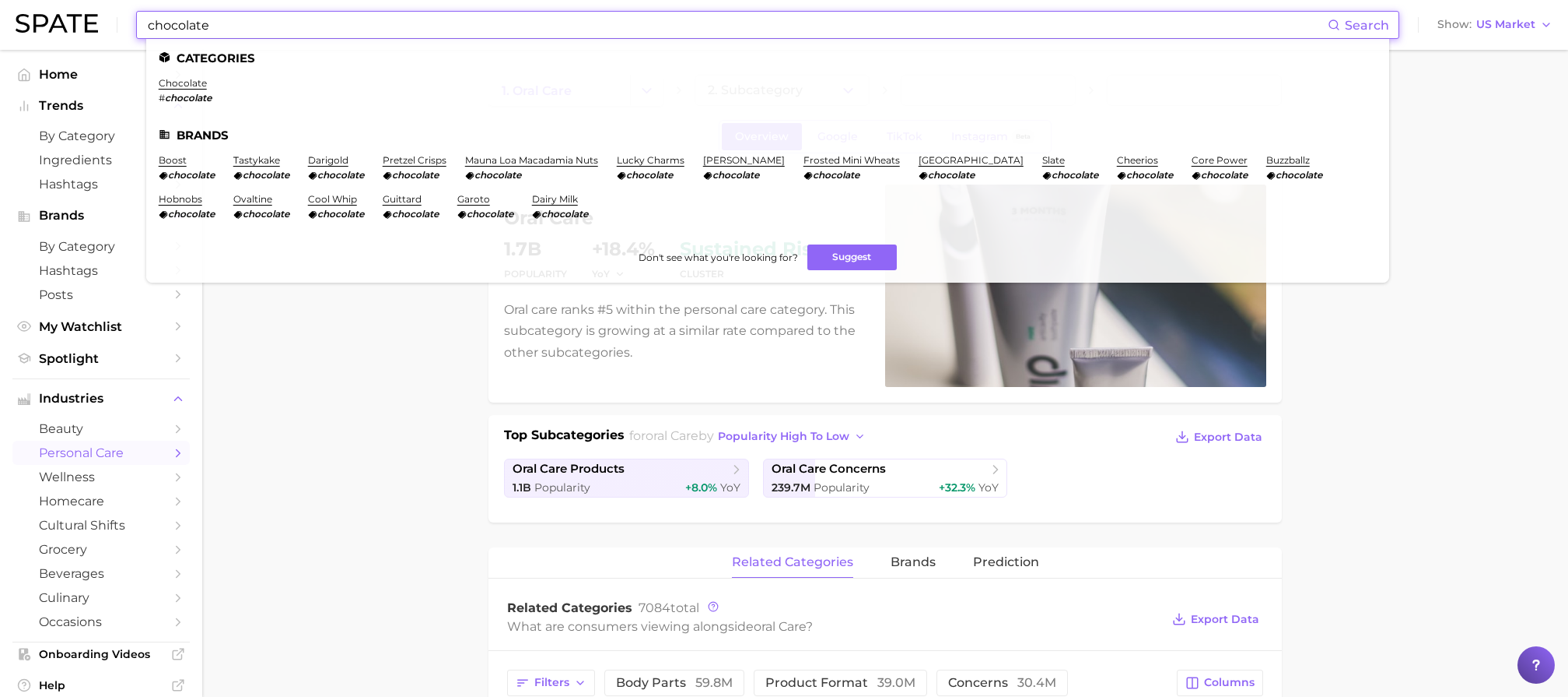
drag, startPoint x: 227, startPoint y: 31, endPoint x: 69, endPoint y: 16, distance: 158.7
click at [69, 16] on div "chocolate Search Categories chocolate # chocolate Brands boost chocolate tastyk…" at bounding box center [784, 25] width 1537 height 49
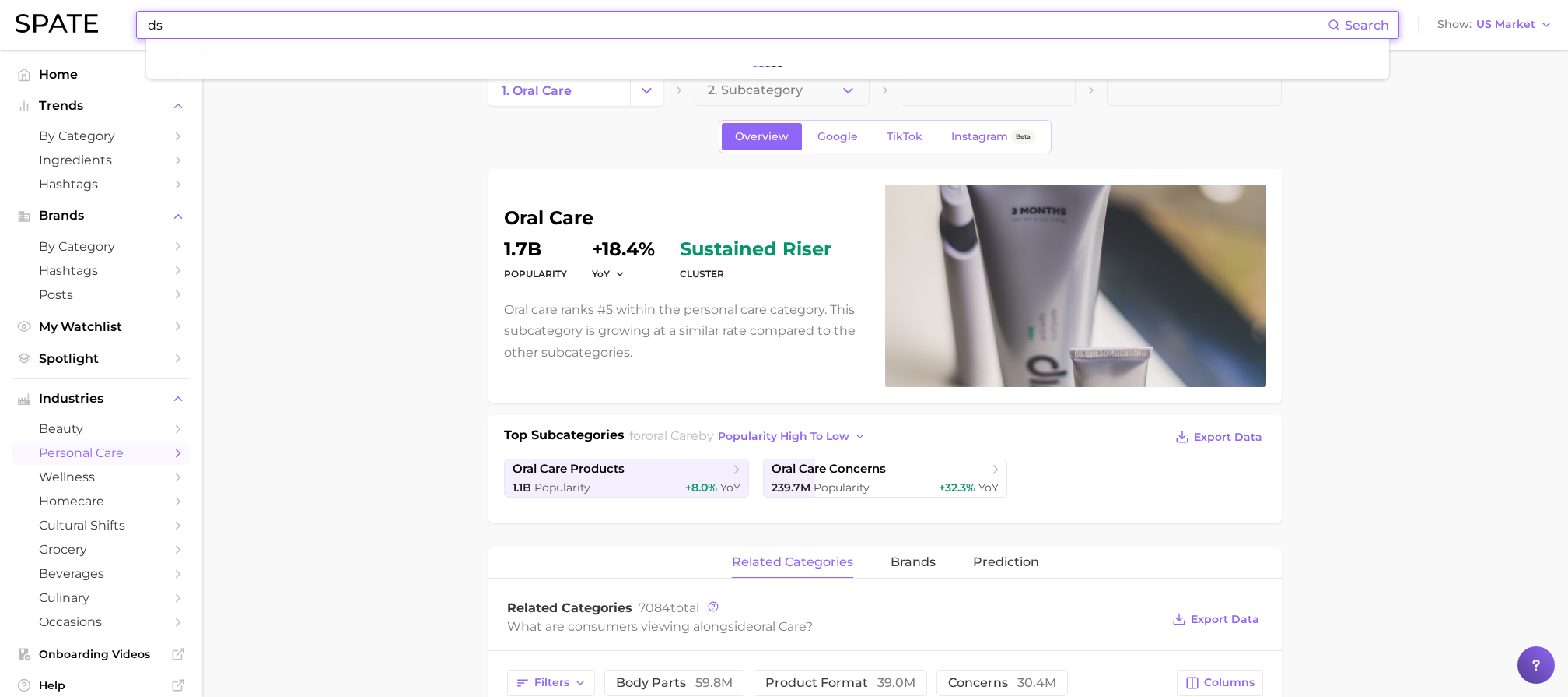
type input "d"
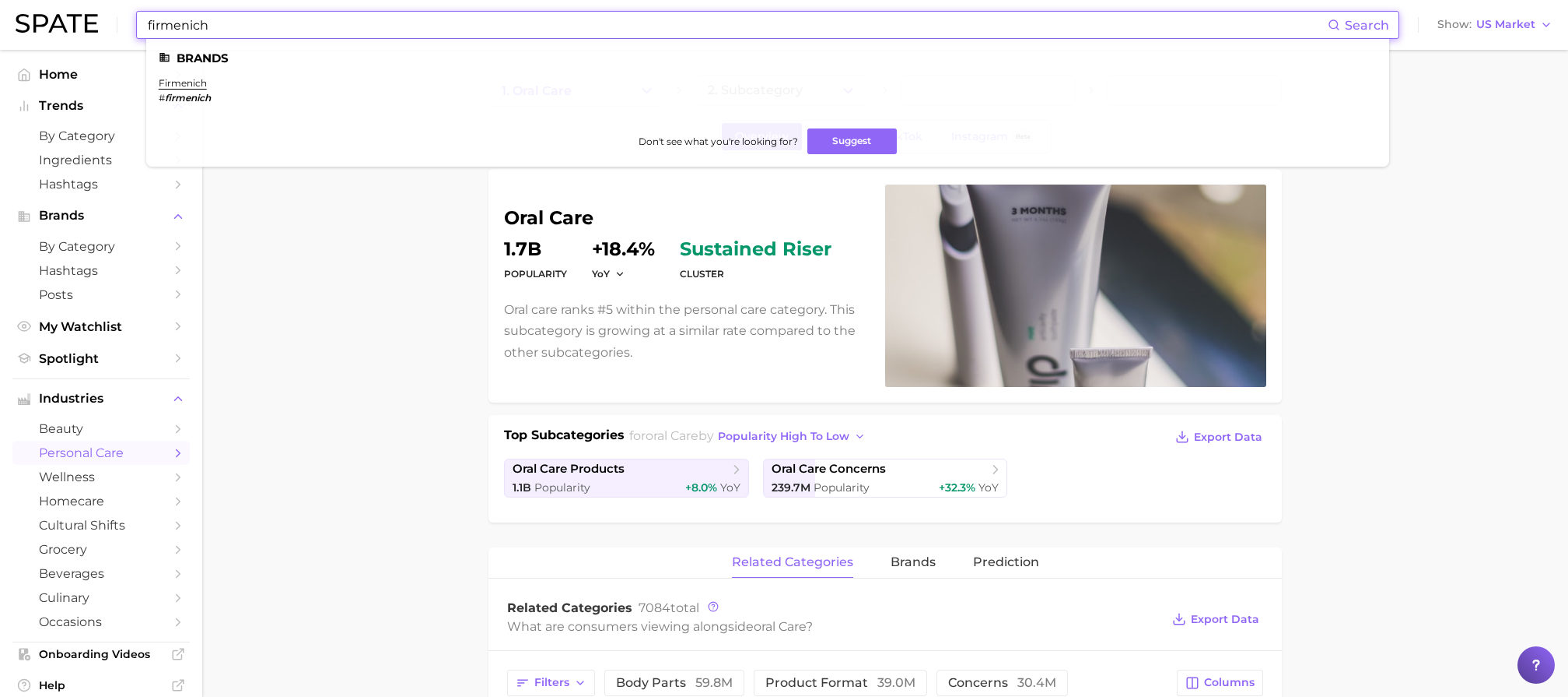
type input "firmenich"
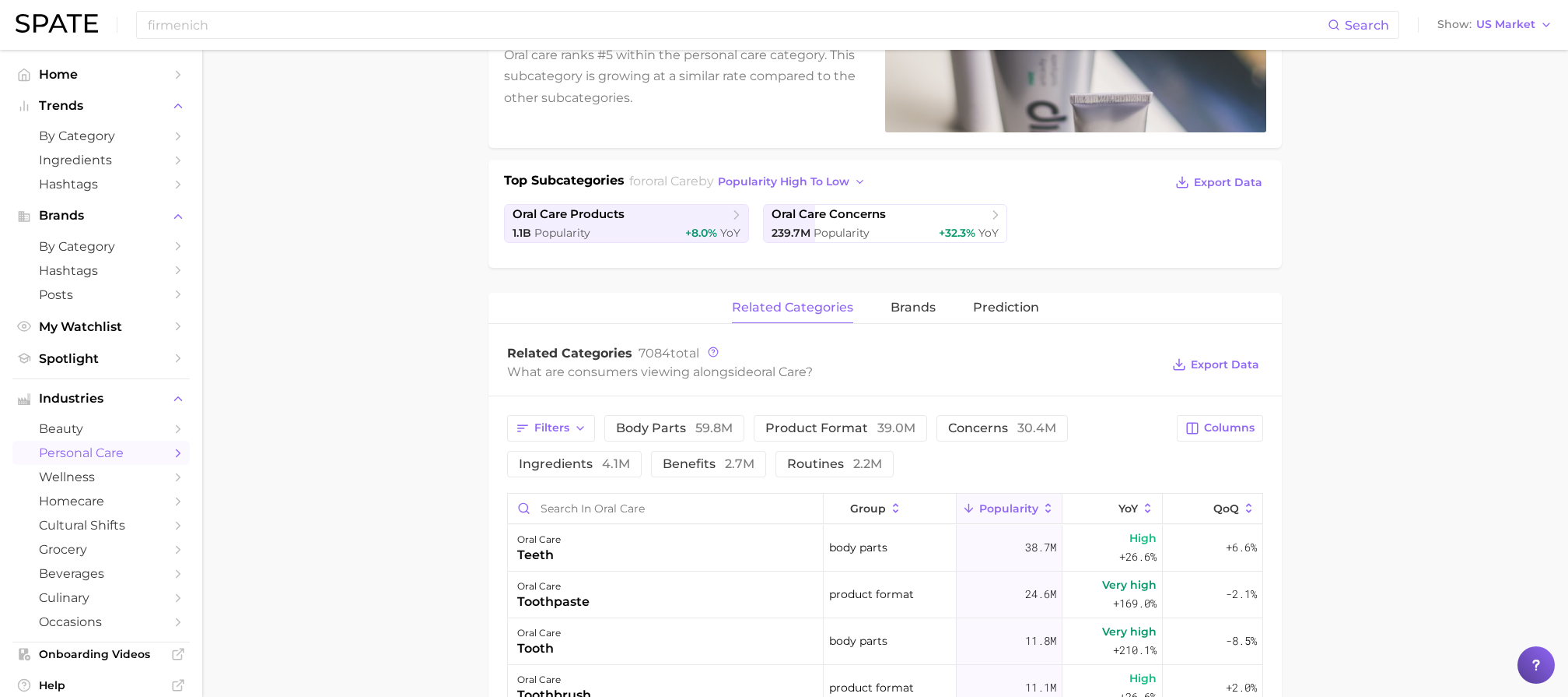
scroll to position [601, 0]
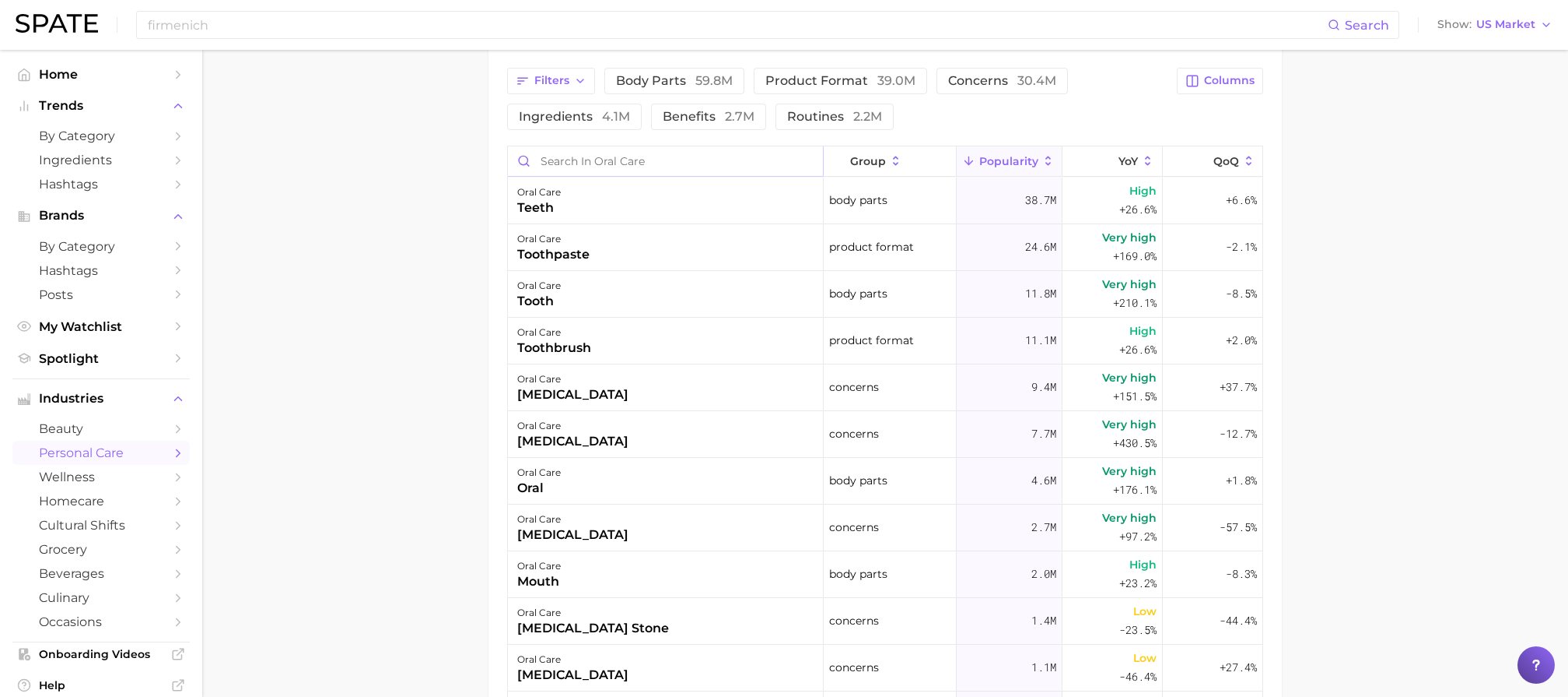
click at [632, 159] on input "Search in oral care" at bounding box center [665, 161] width 315 height 30
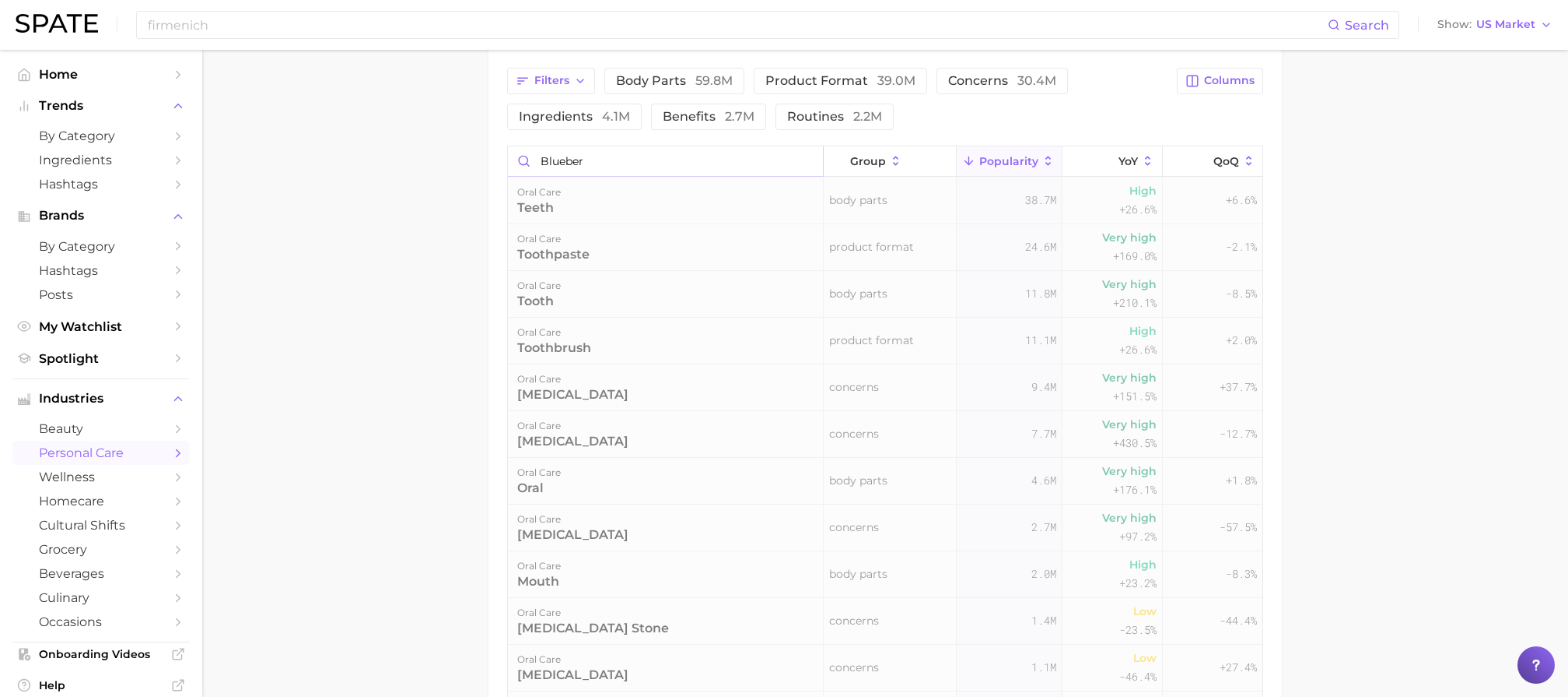
scroll to position [525, 0]
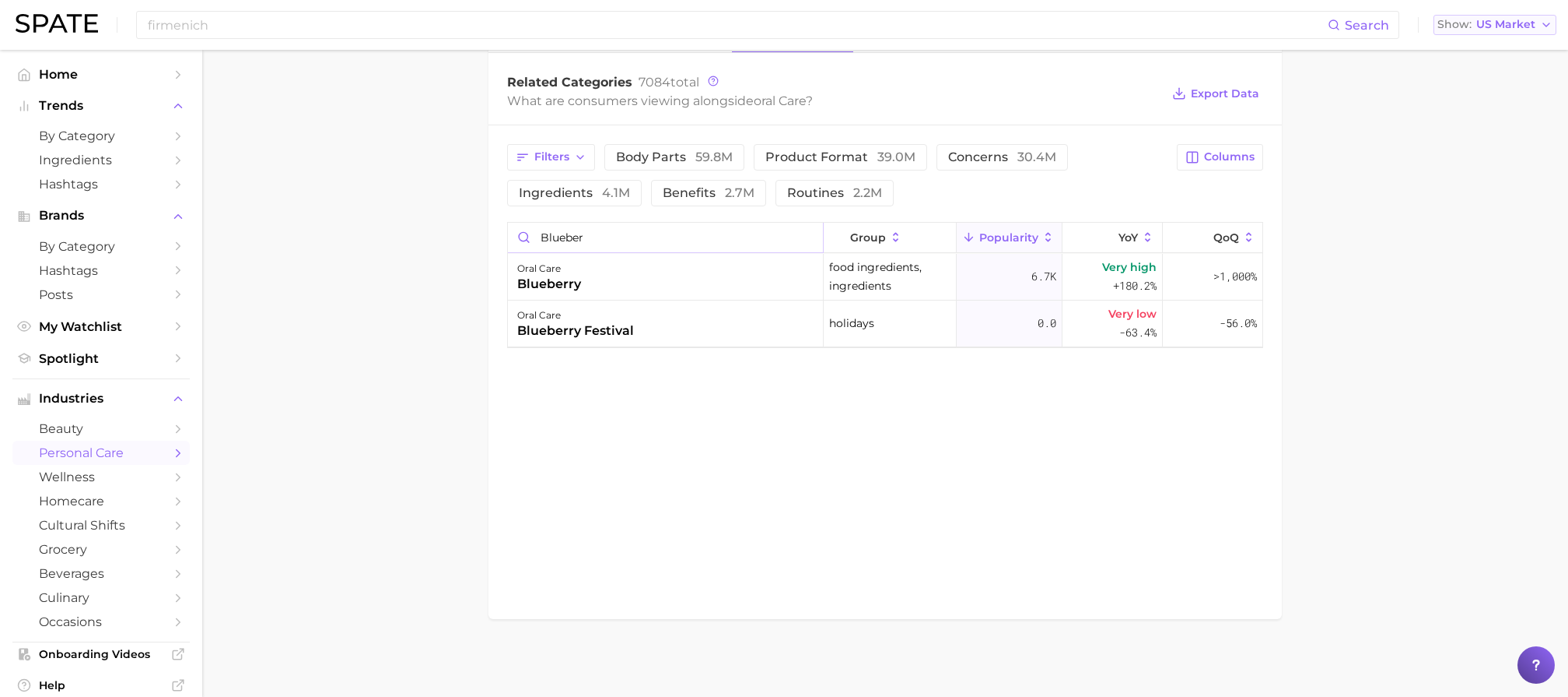
type input "blueber"
click at [1485, 21] on span "US Market" at bounding box center [1506, 25] width 59 height 8
click at [1509, 106] on button "[GEOGRAPHIC_DATA]" at bounding box center [1501, 106] width 136 height 28
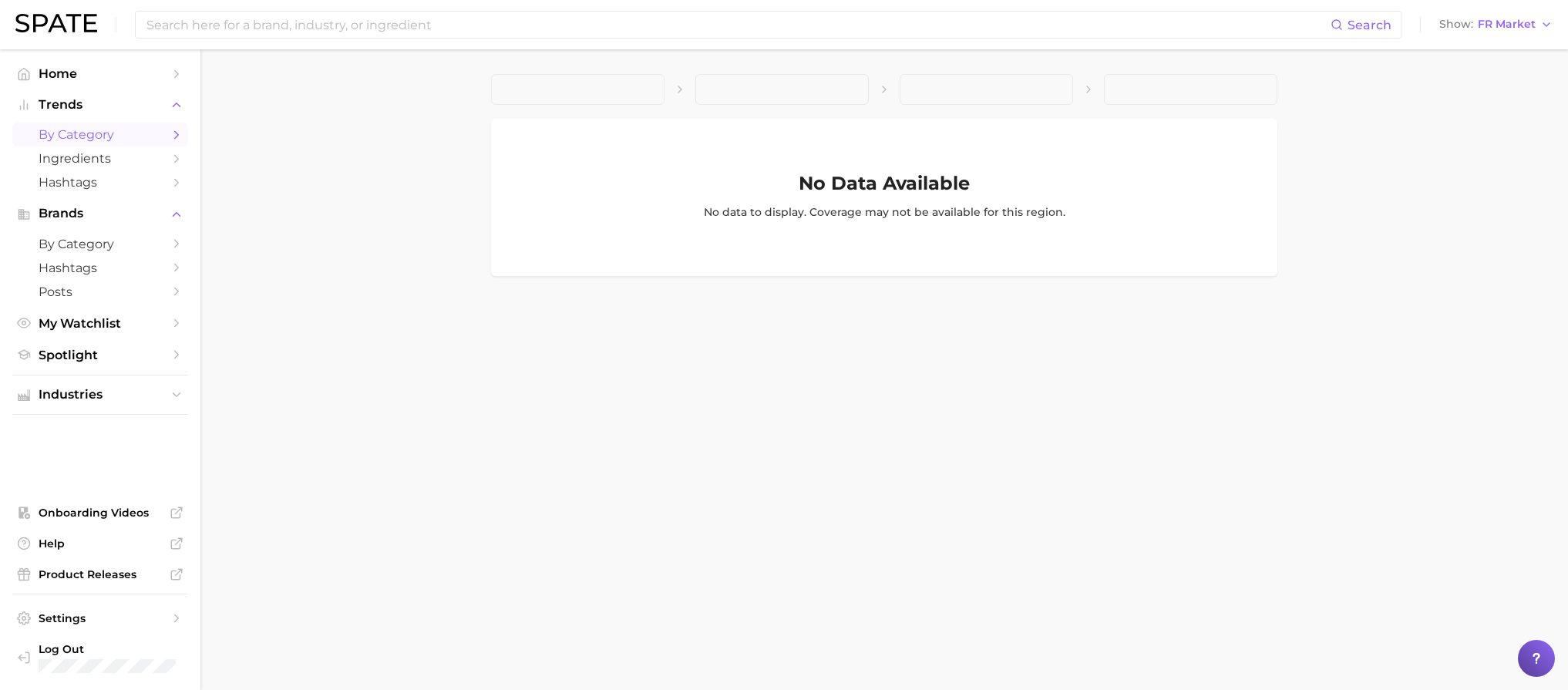
click at [61, 135] on span "by Category" at bounding box center [100, 135] width 123 height 15
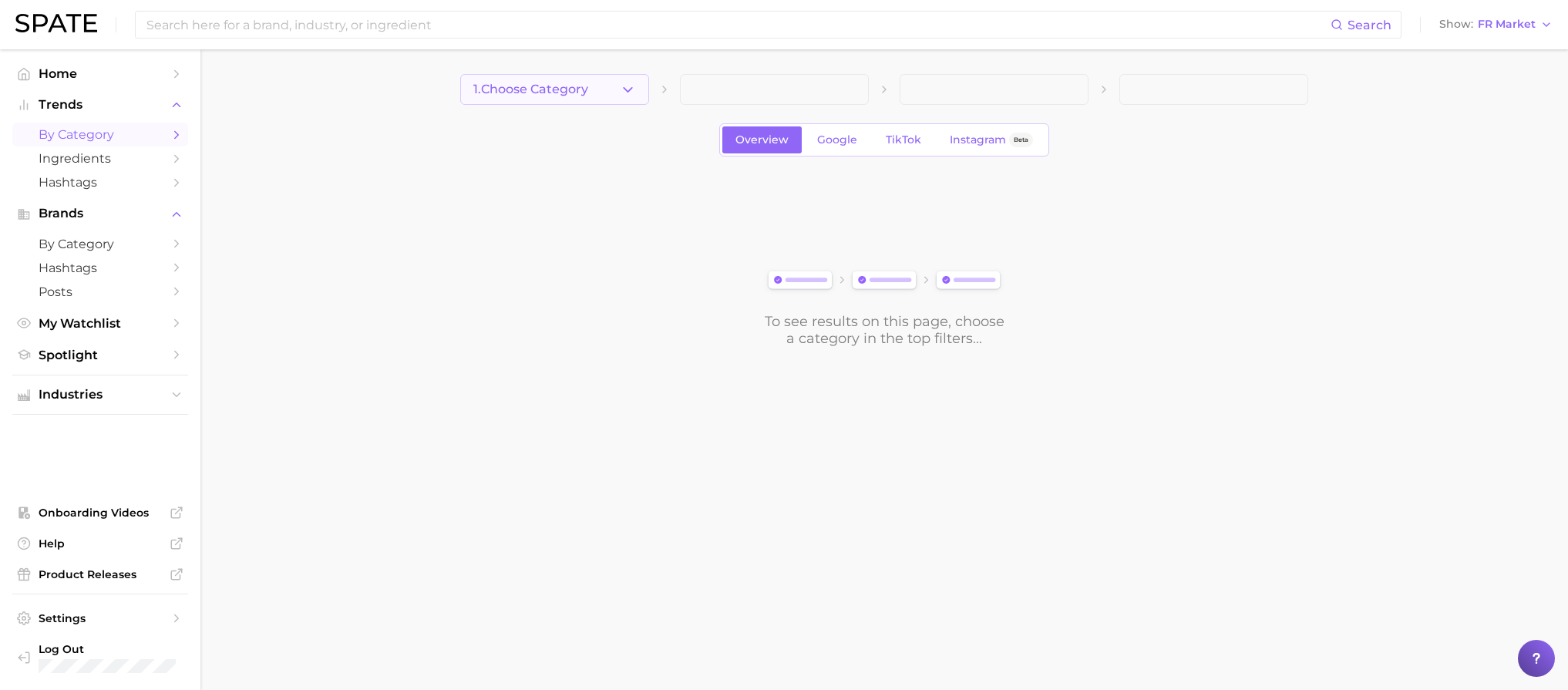
click at [510, 91] on span "1. Choose Category" at bounding box center [530, 89] width 115 height 14
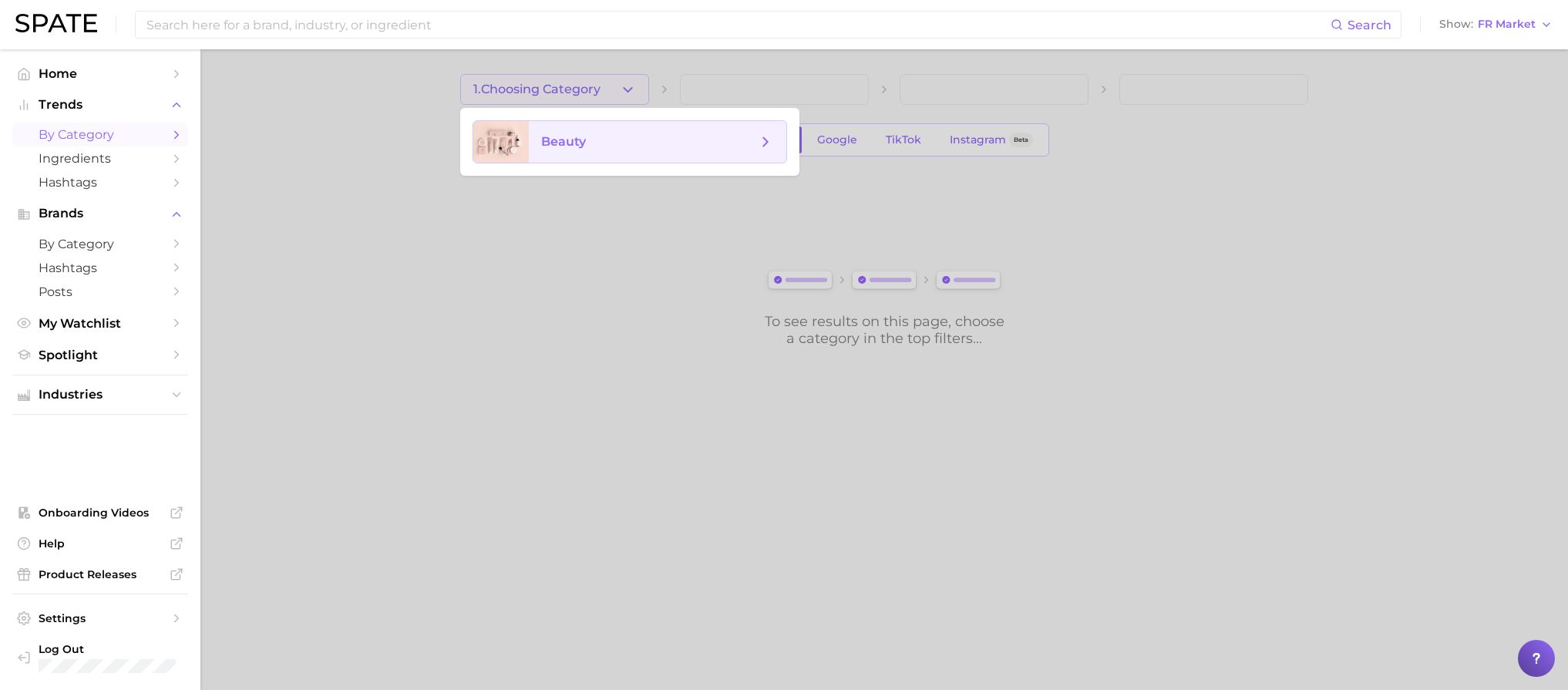
click at [573, 136] on span "beauty" at bounding box center [563, 141] width 45 height 15
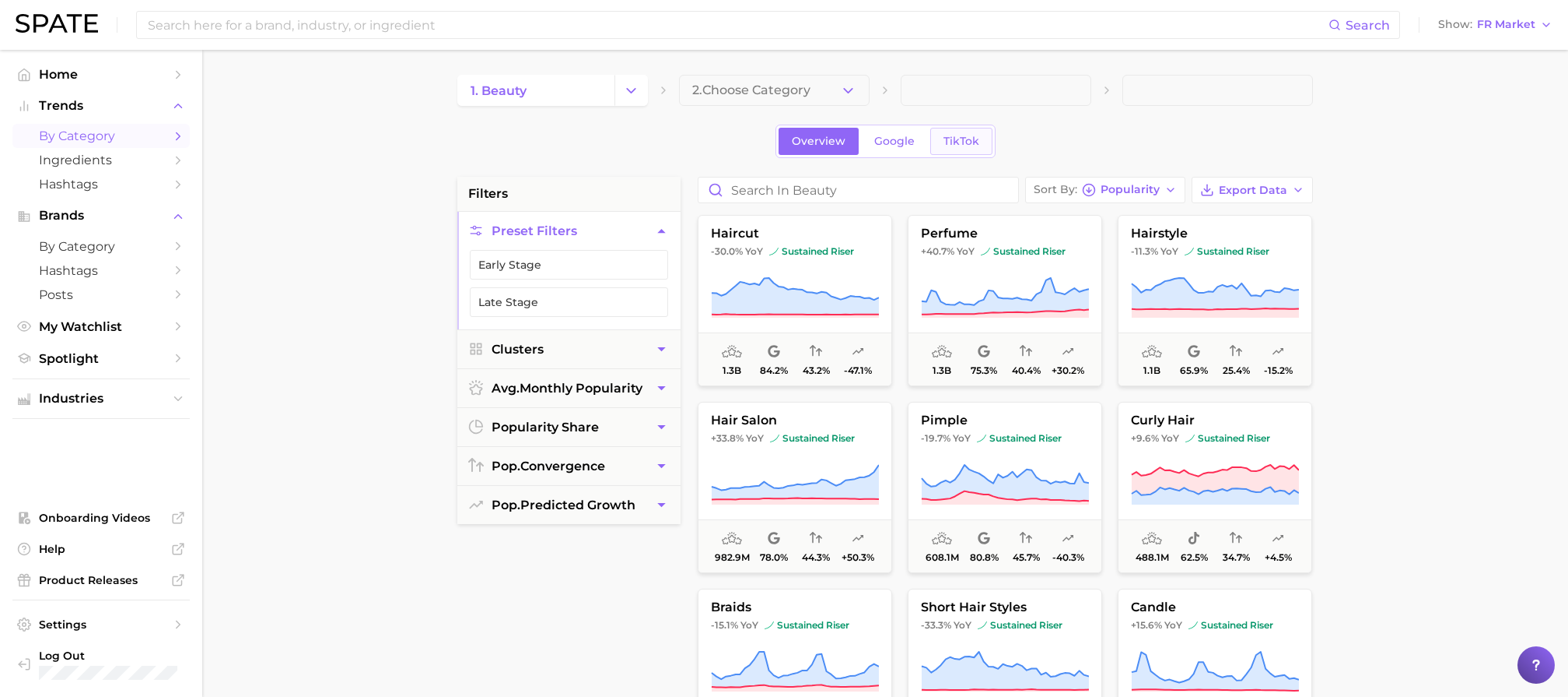
click at [951, 144] on span "TikTok" at bounding box center [961, 141] width 35 height 13
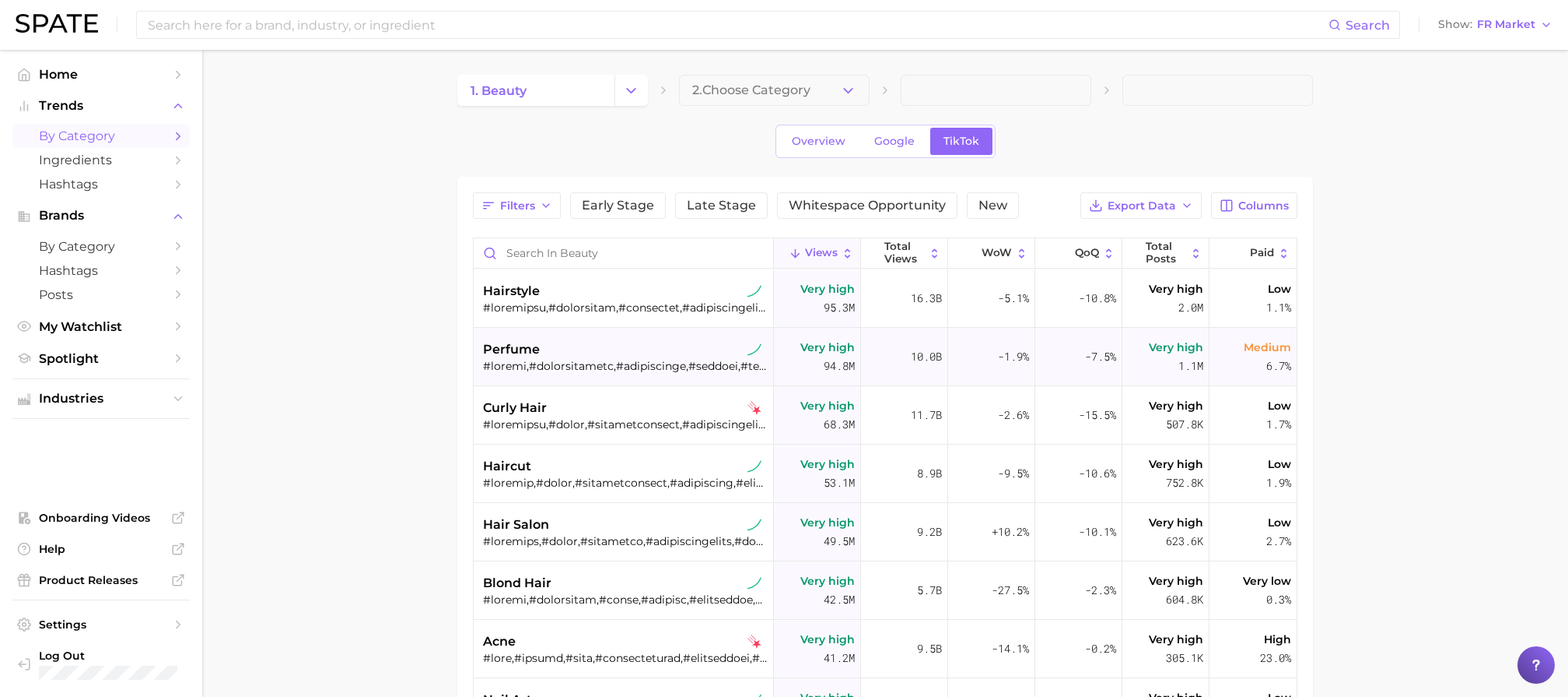
click at [523, 351] on span "perfume" at bounding box center [511, 349] width 57 height 19
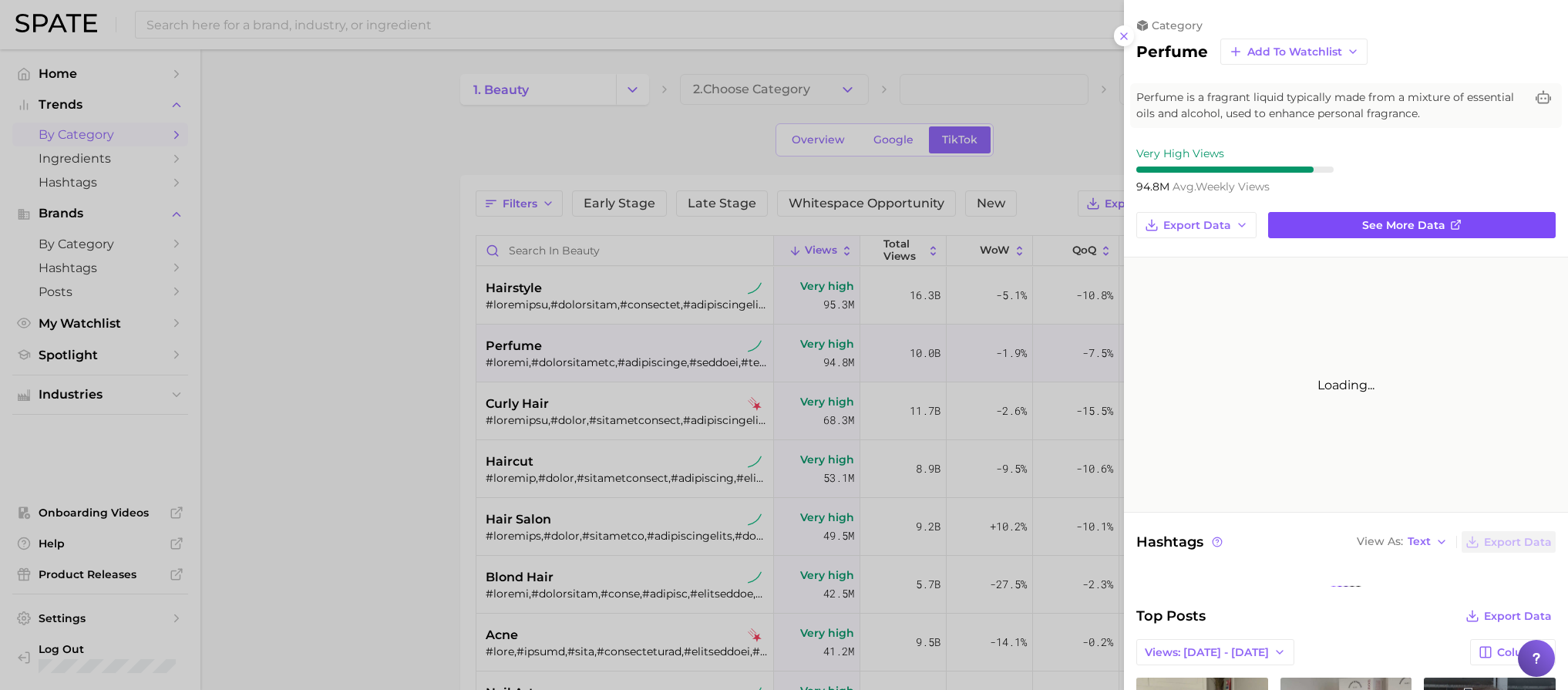
click at [1378, 224] on span "See more data" at bounding box center [1404, 225] width 83 height 13
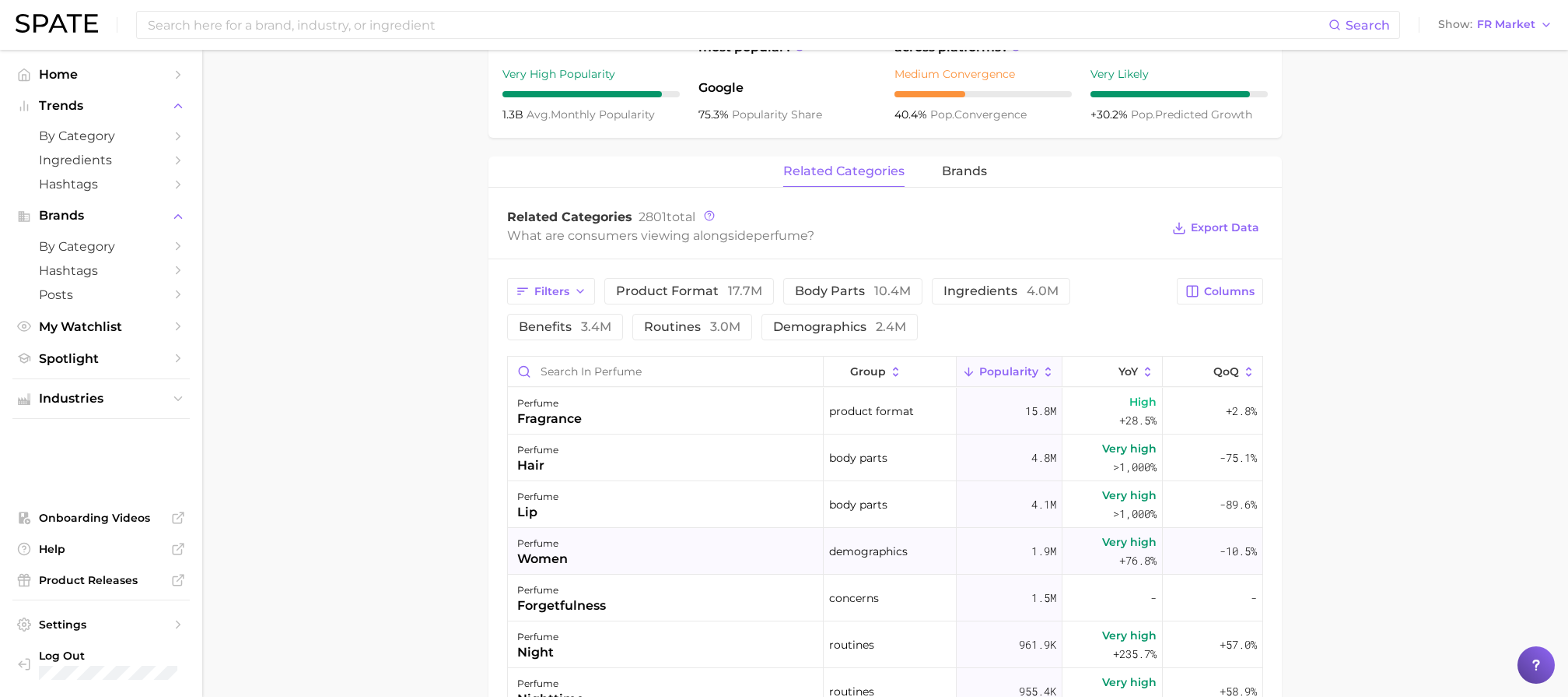
scroll to position [731, 0]
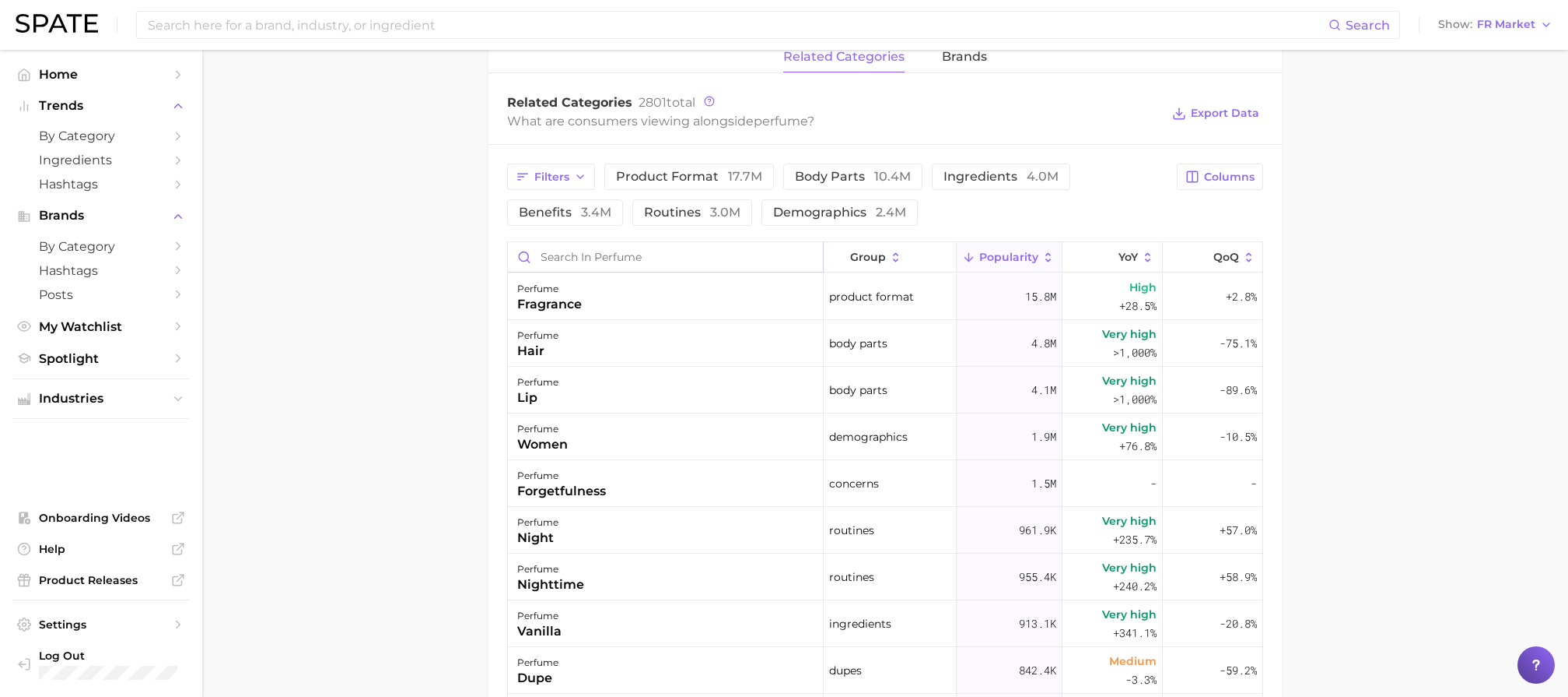
click at [632, 263] on input "Search in perfume" at bounding box center [665, 257] width 315 height 30
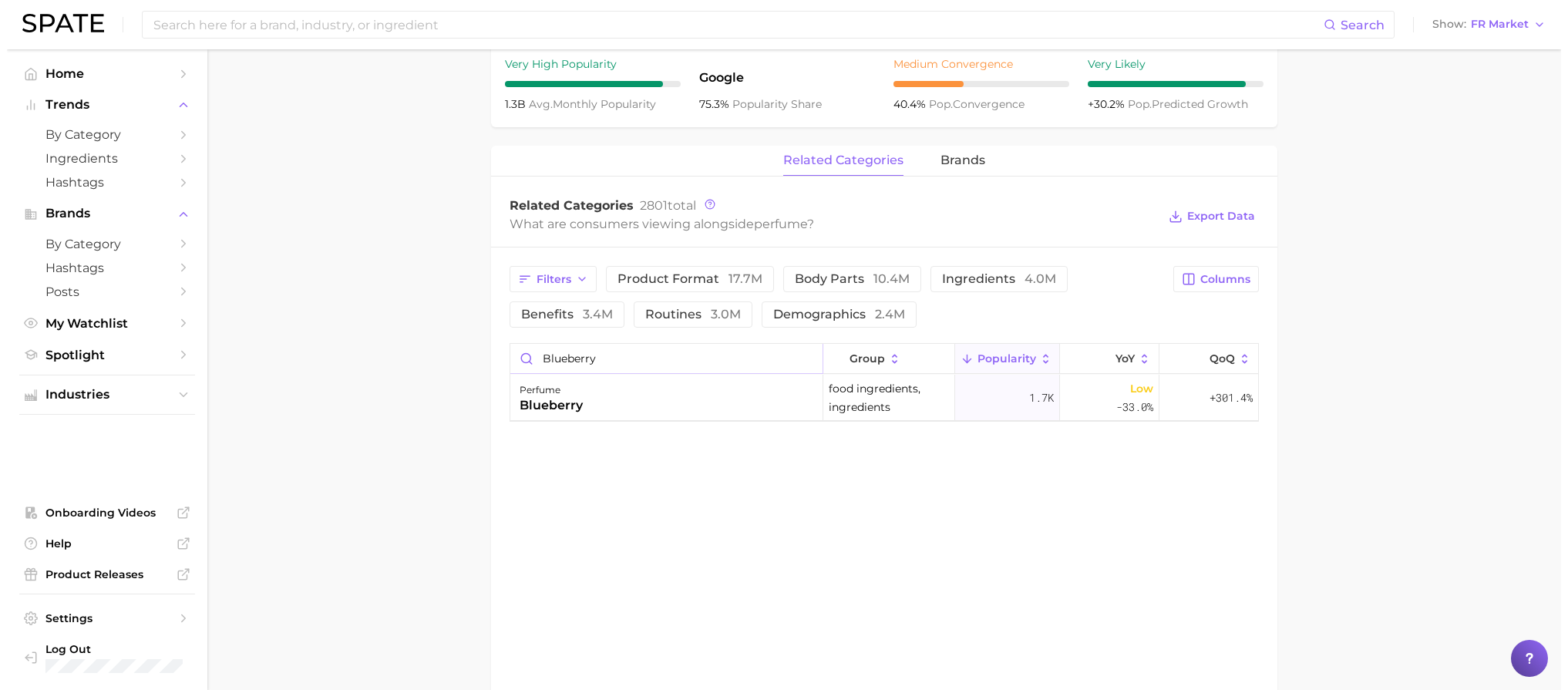
scroll to position [603, 0]
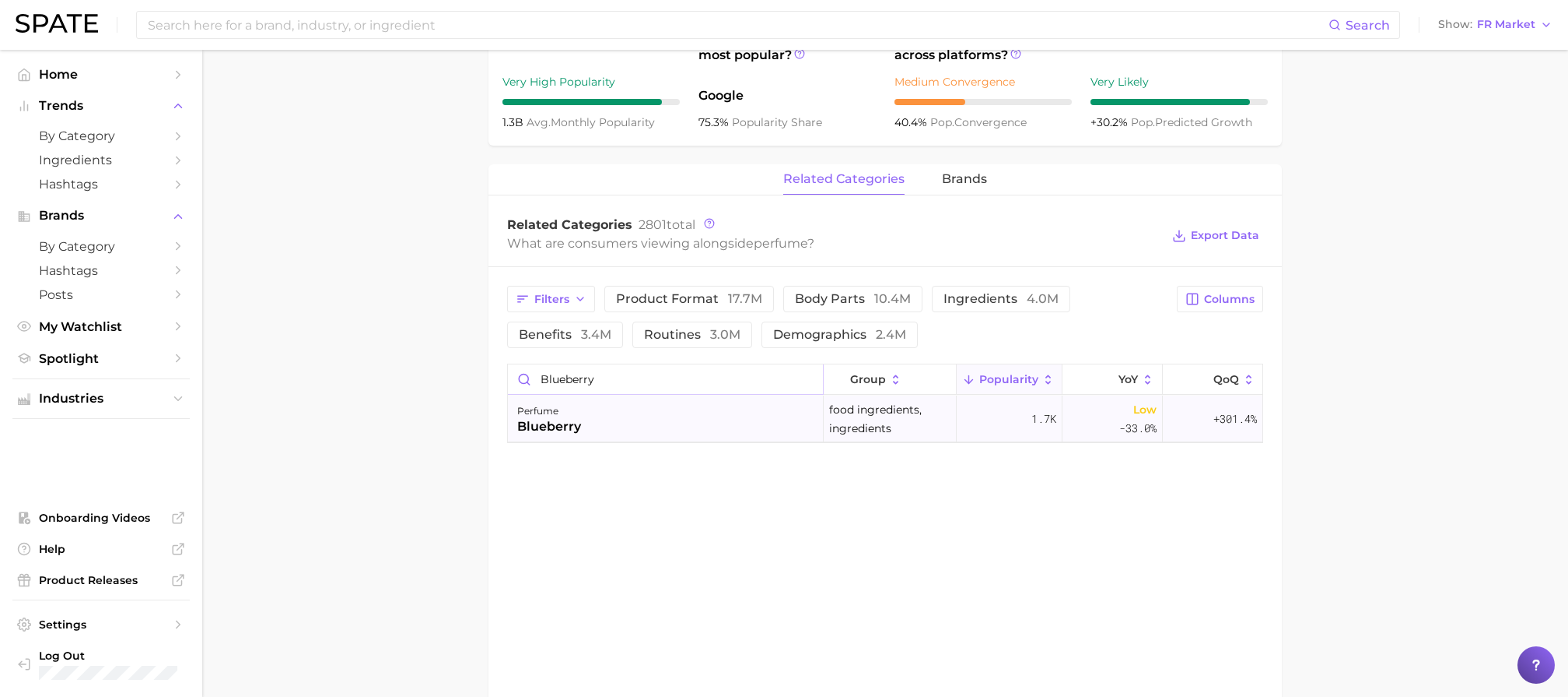
type input "blueberry"
click at [725, 428] on div "perfume blueberry" at bounding box center [665, 418] width 316 height 47
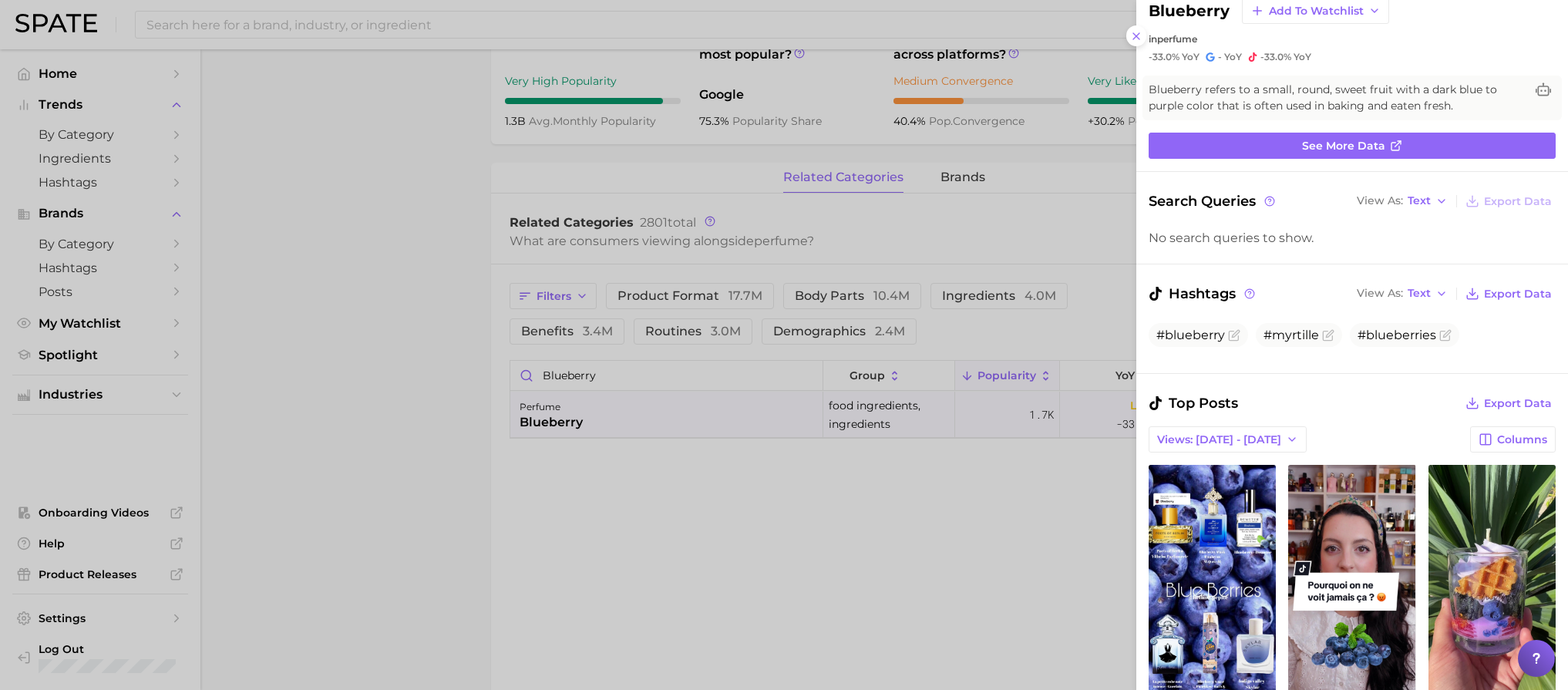
scroll to position [0, 0]
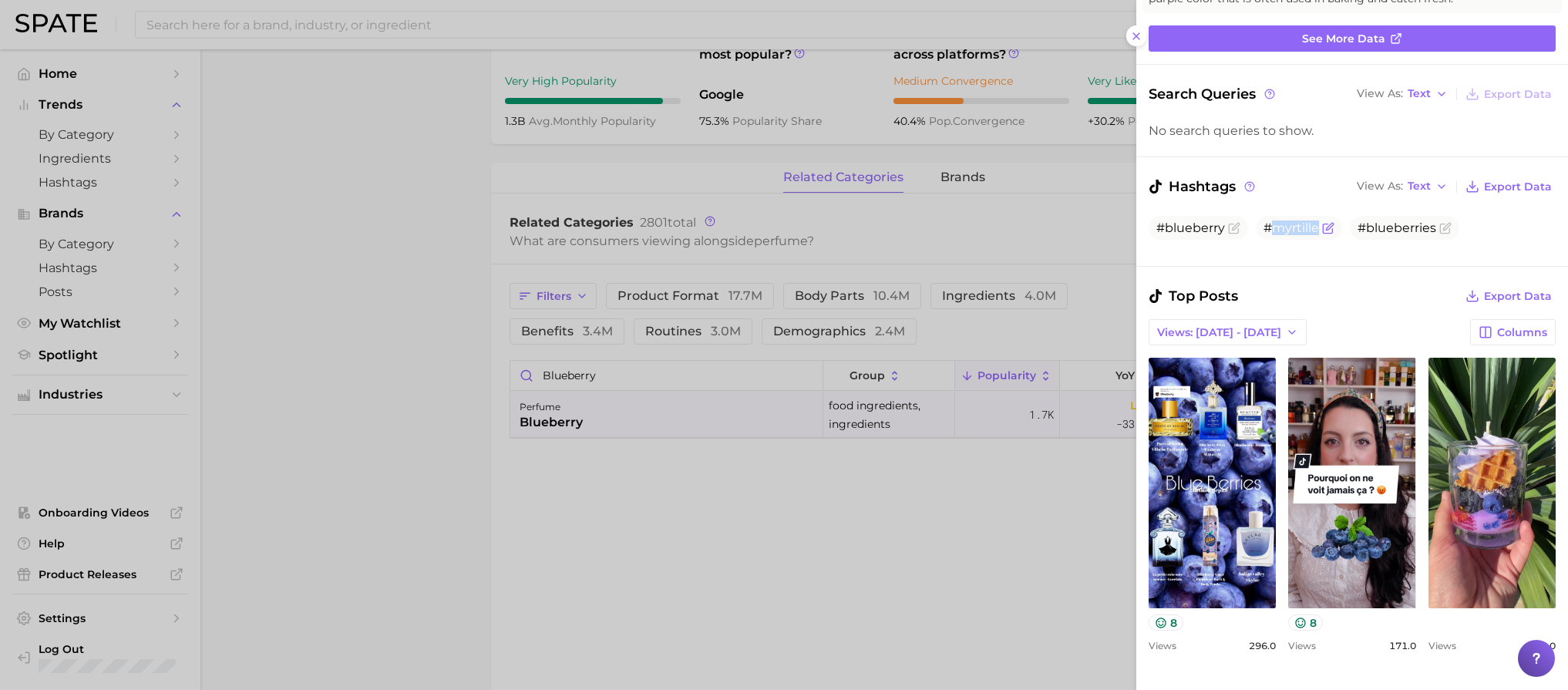
drag, startPoint x: 1277, startPoint y: 232, endPoint x: 1324, endPoint y: 232, distance: 47.0
click at [1324, 232] on span "#myrtille" at bounding box center [1299, 227] width 87 height 24
click at [1344, 300] on div "Top Posts Export Data" at bounding box center [1352, 296] width 407 height 21
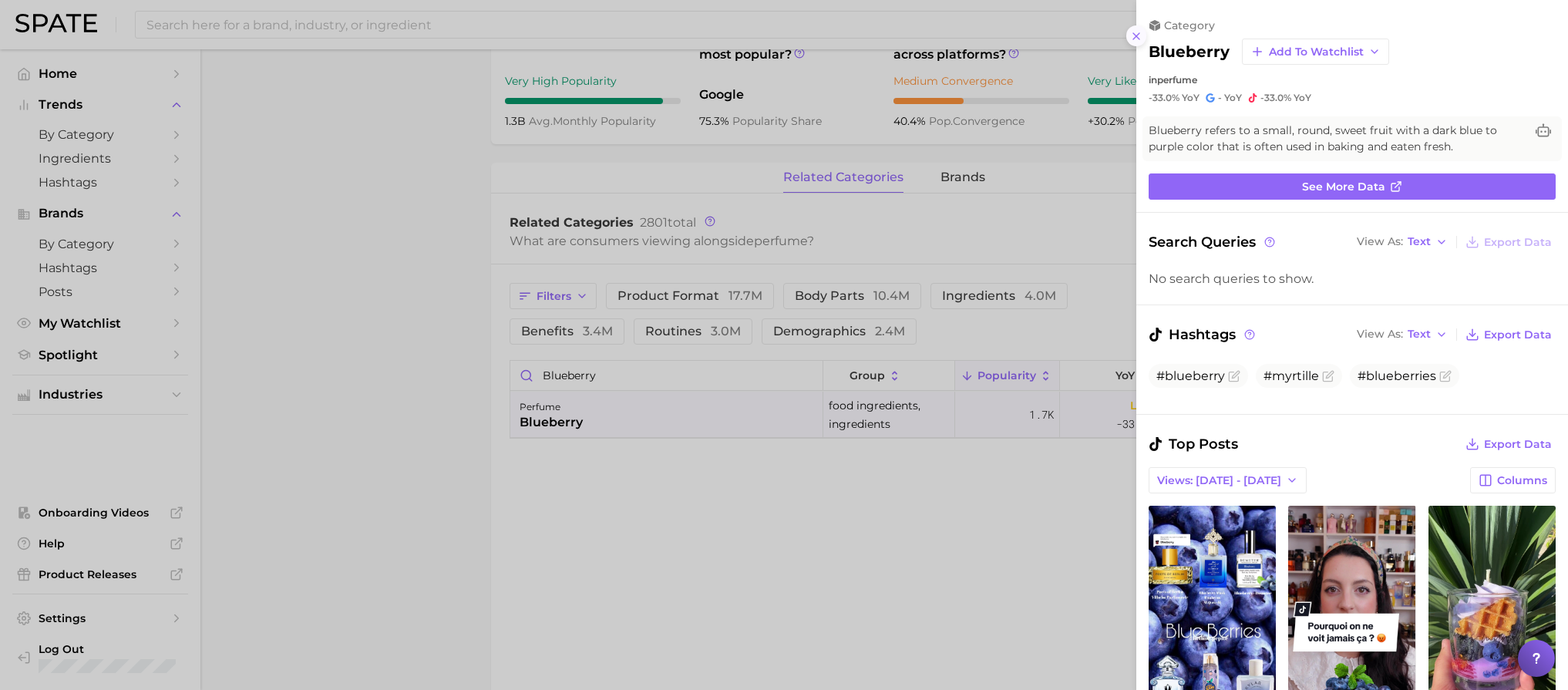
click at [1130, 34] on icon at bounding box center [1136, 36] width 12 height 12
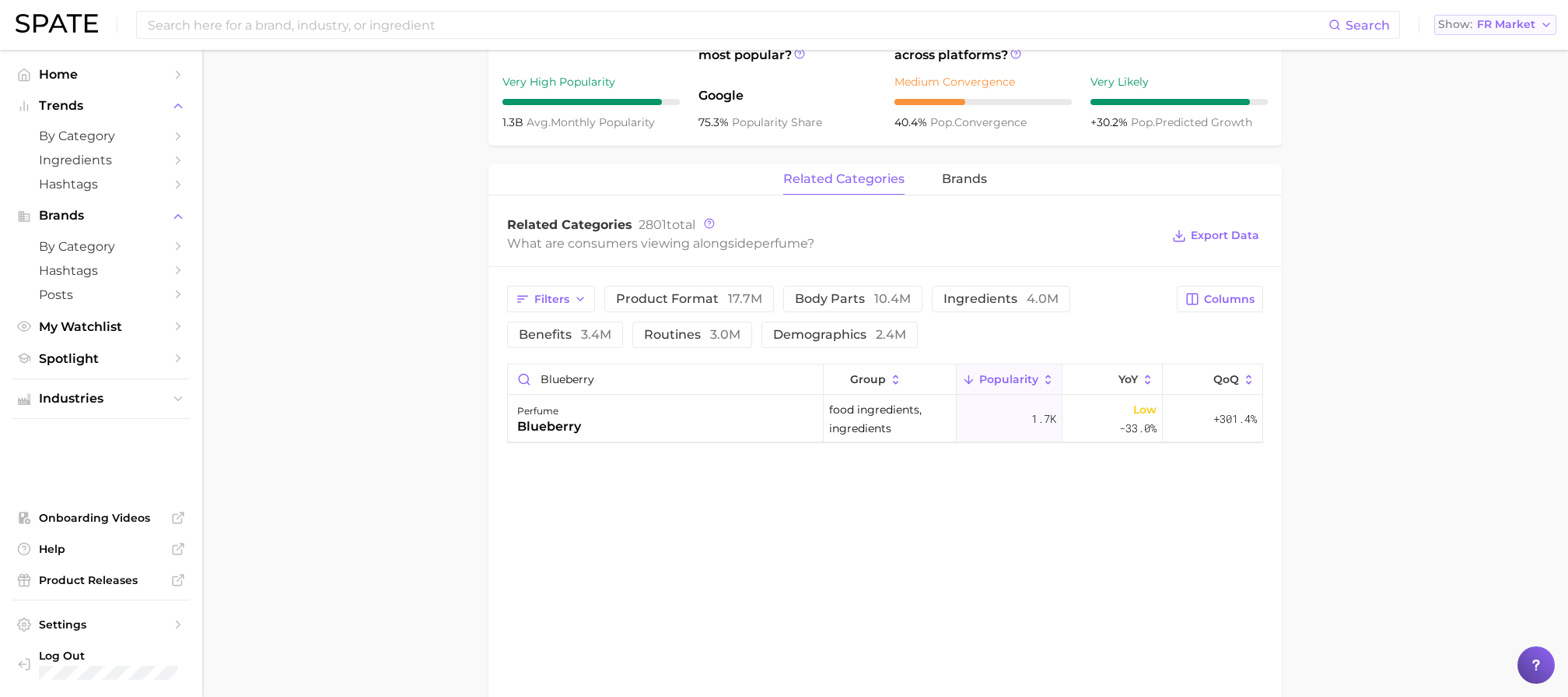
click at [1523, 31] on button "Show FR Market" at bounding box center [1495, 25] width 122 height 21
click at [1497, 130] on span "[GEOGRAPHIC_DATA]" at bounding box center [1503, 134] width 120 height 13
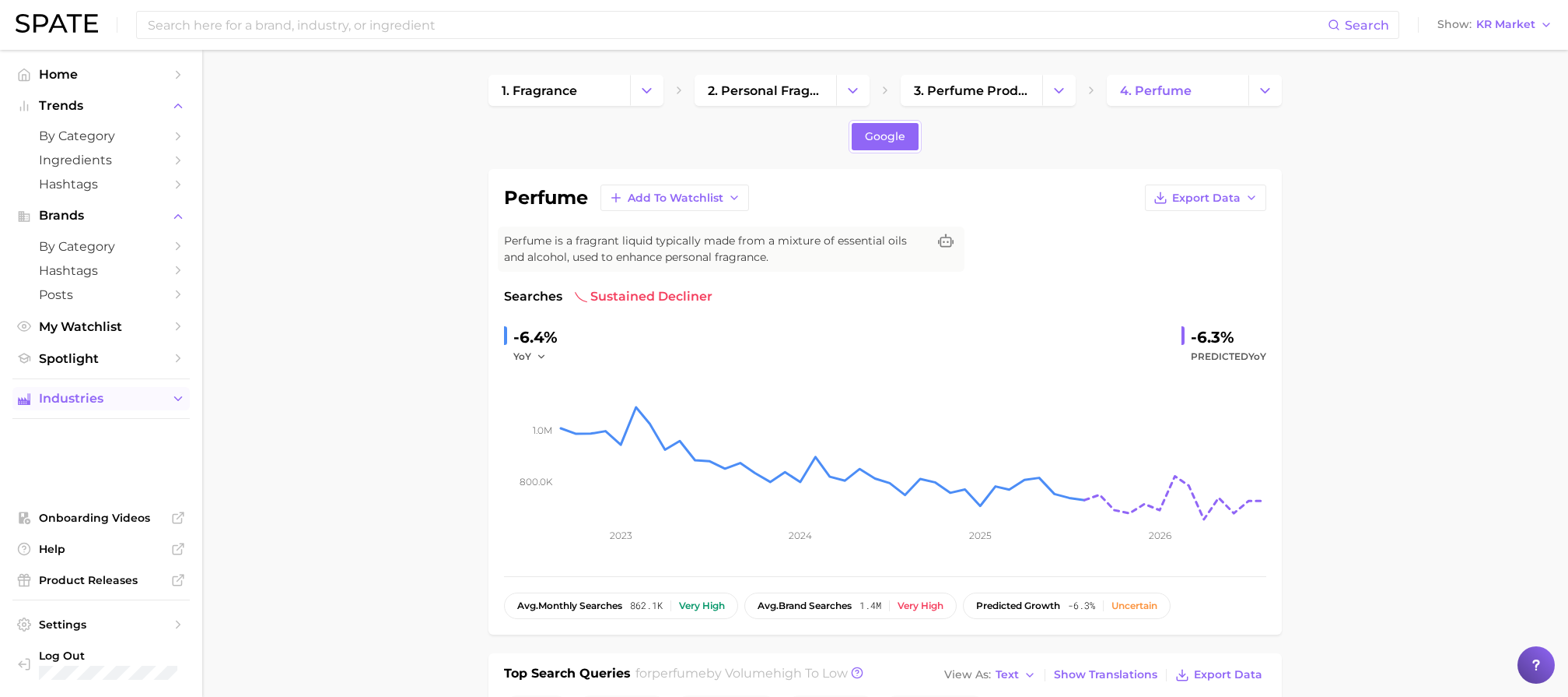
click at [81, 399] on span "Industries" at bounding box center [101, 398] width 124 height 14
click at [138, 427] on span "beauty" at bounding box center [101, 429] width 124 height 15
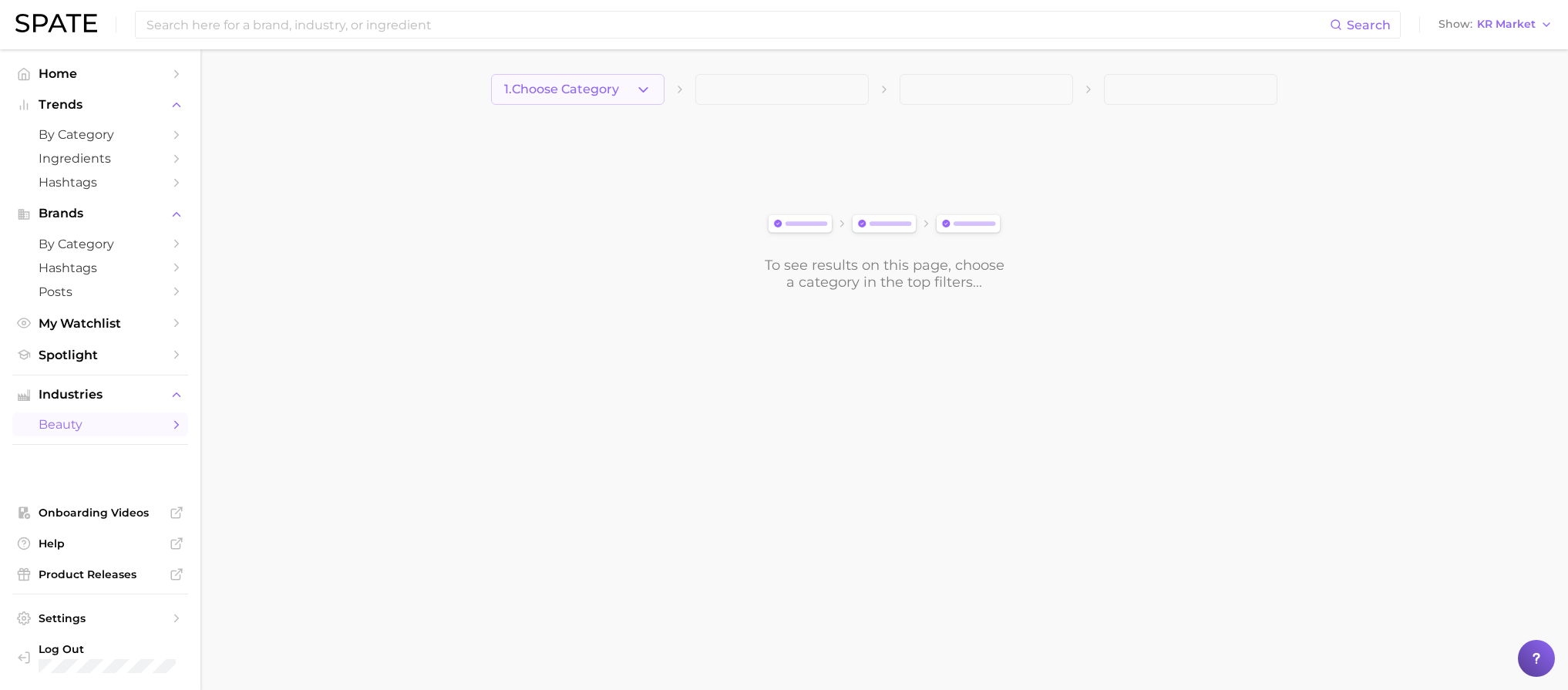
click at [529, 98] on button "1. Choose Category" at bounding box center [578, 90] width 173 height 31
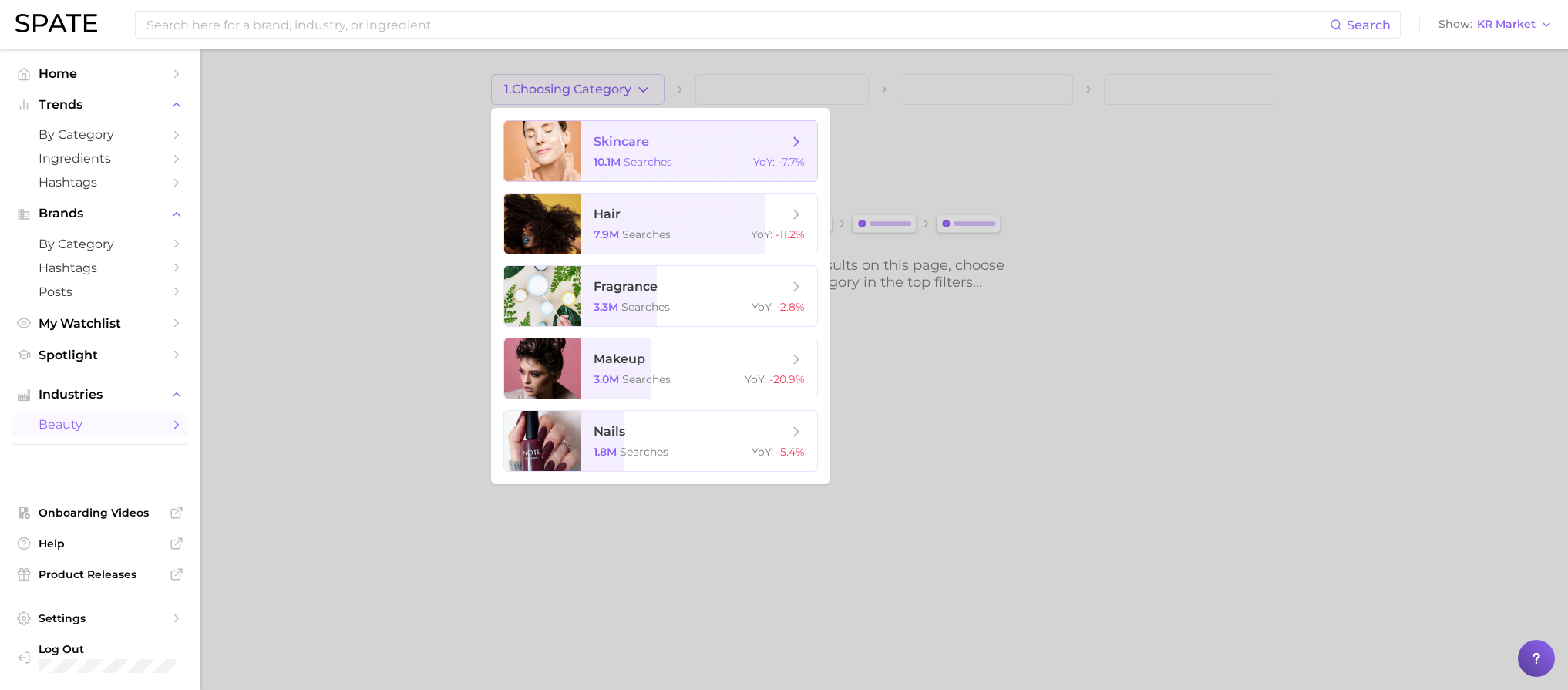
click at [579, 153] on div at bounding box center [543, 151] width 77 height 60
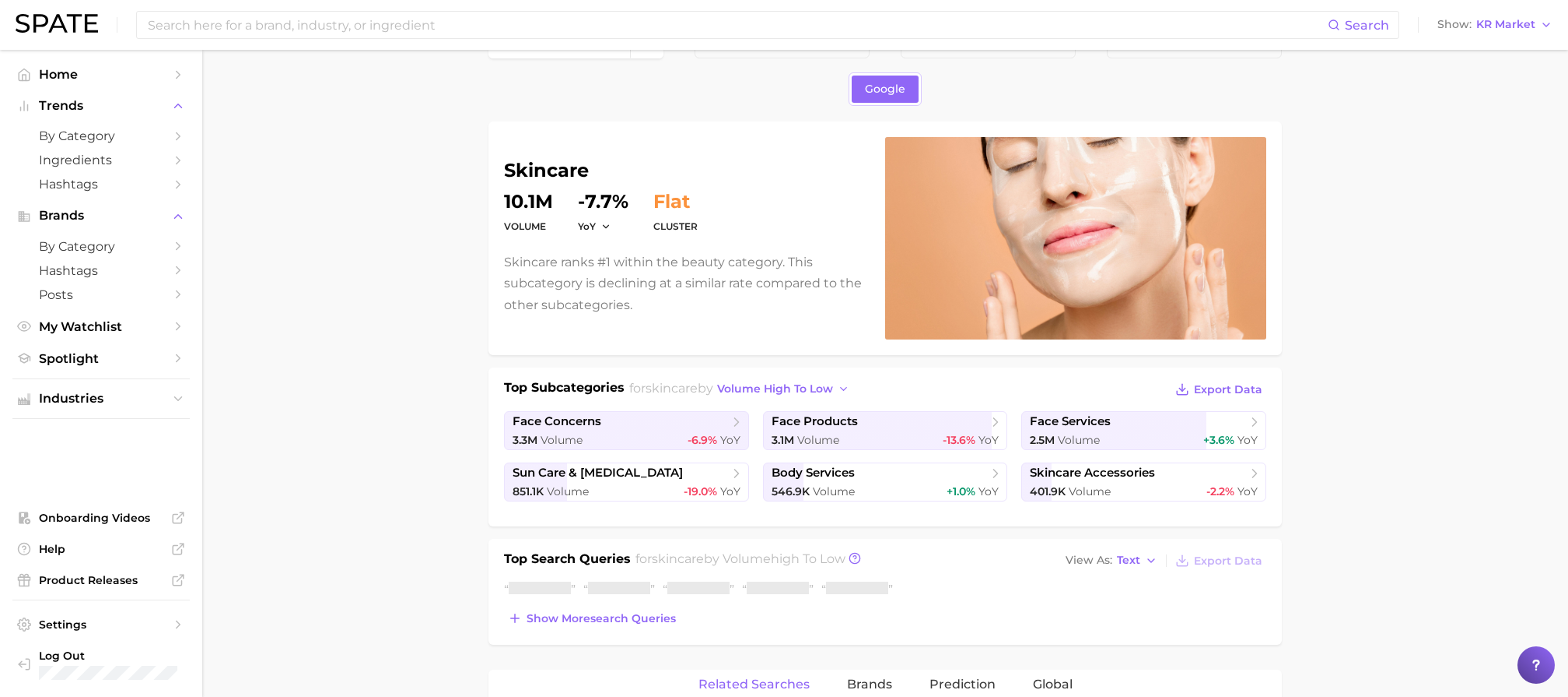
scroll to position [252, 0]
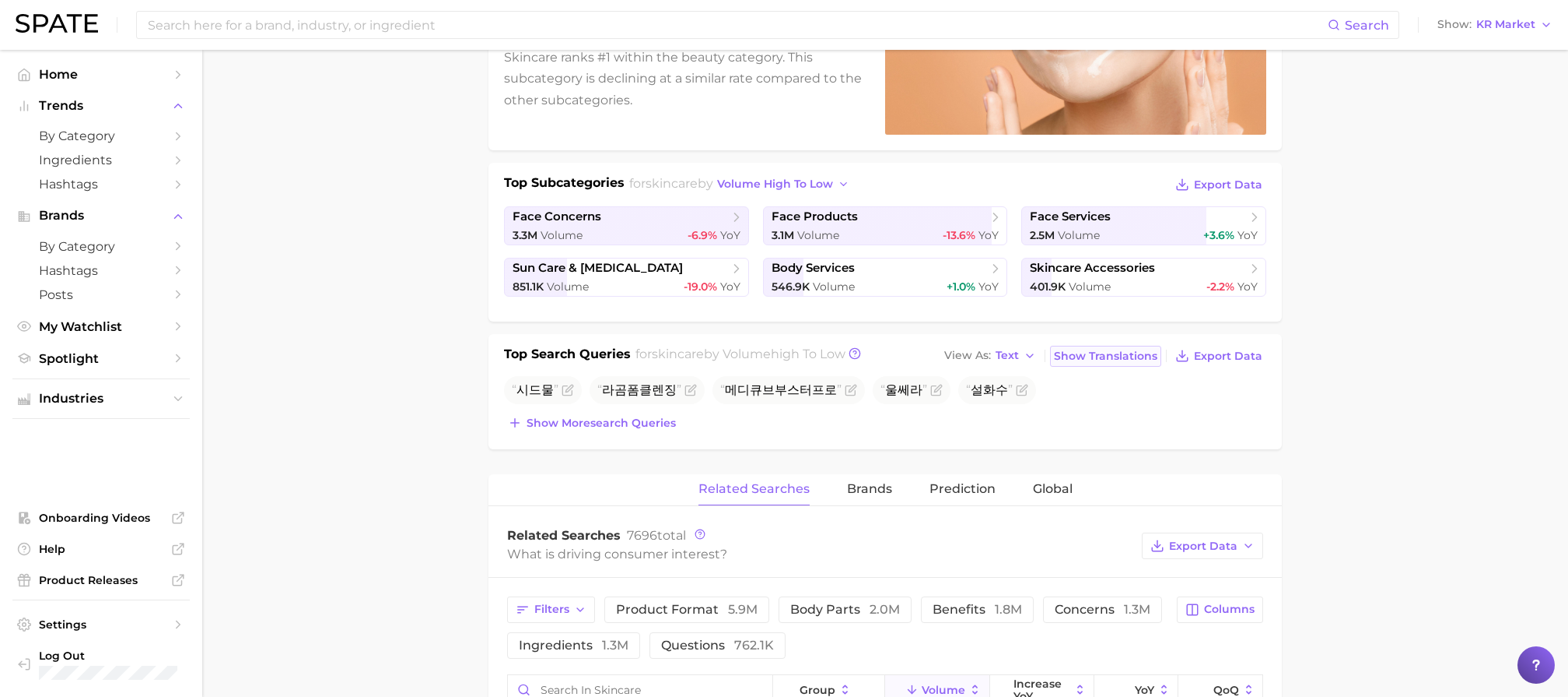
click at [1134, 356] on span "Show Translations" at bounding box center [1106, 356] width 104 height 13
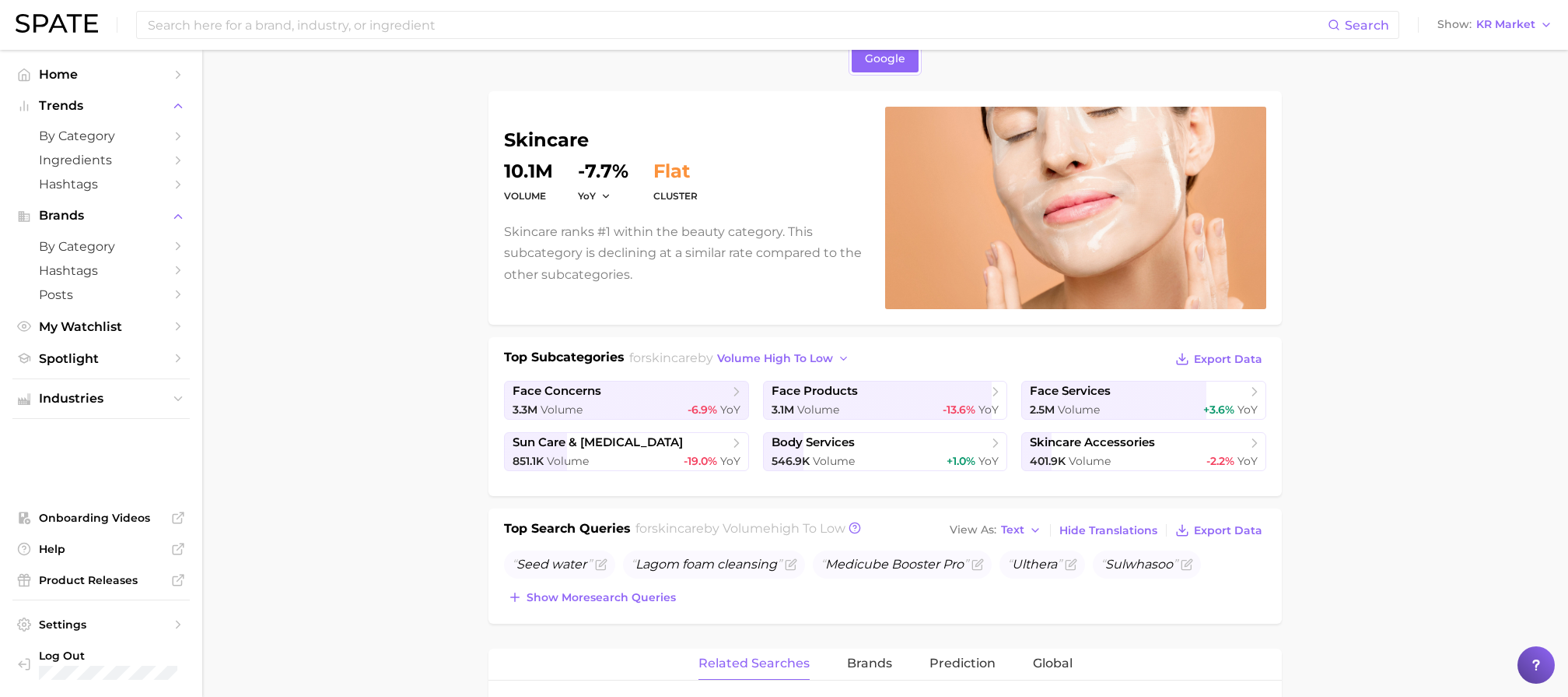
scroll to position [0, 0]
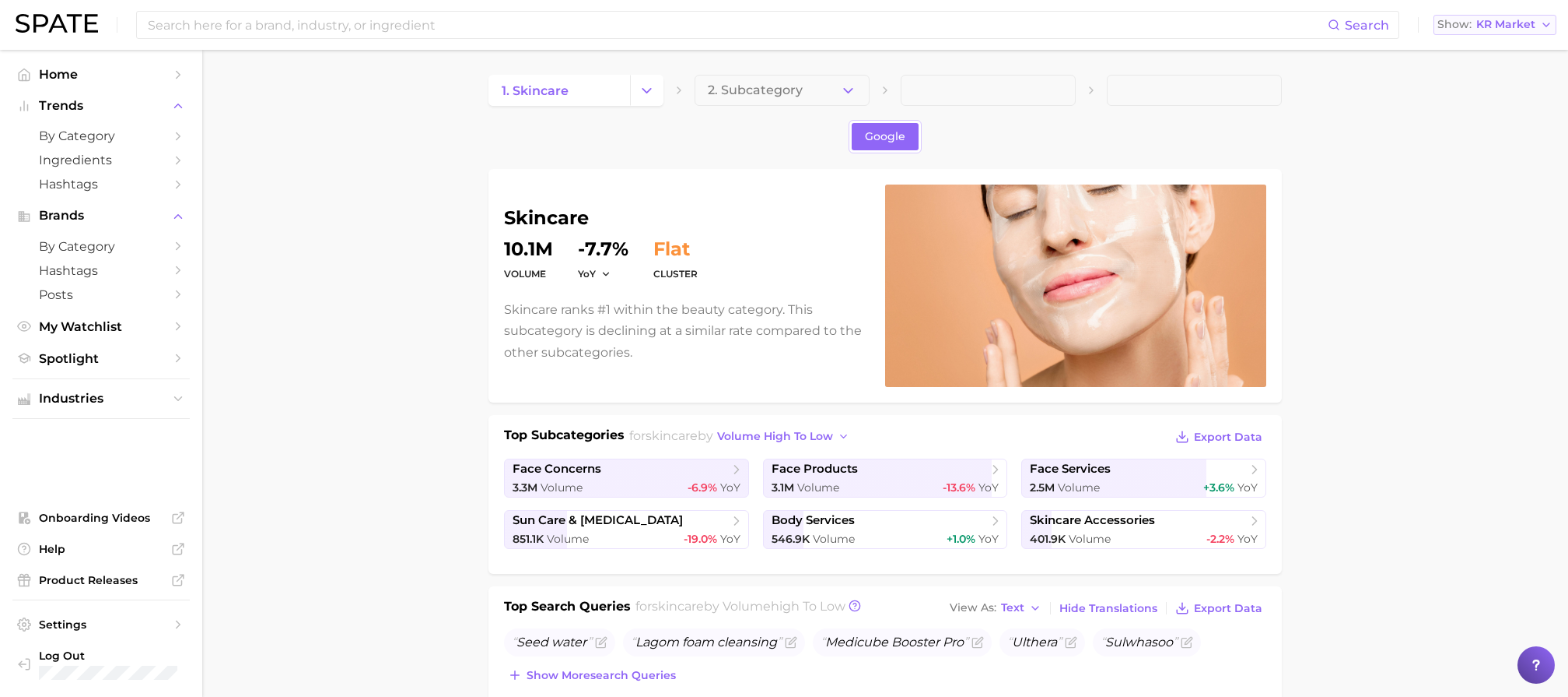
click at [1528, 21] on span "KR Market" at bounding box center [1506, 25] width 59 height 8
click at [1500, 102] on button "[GEOGRAPHIC_DATA]" at bounding box center [1501, 106] width 136 height 28
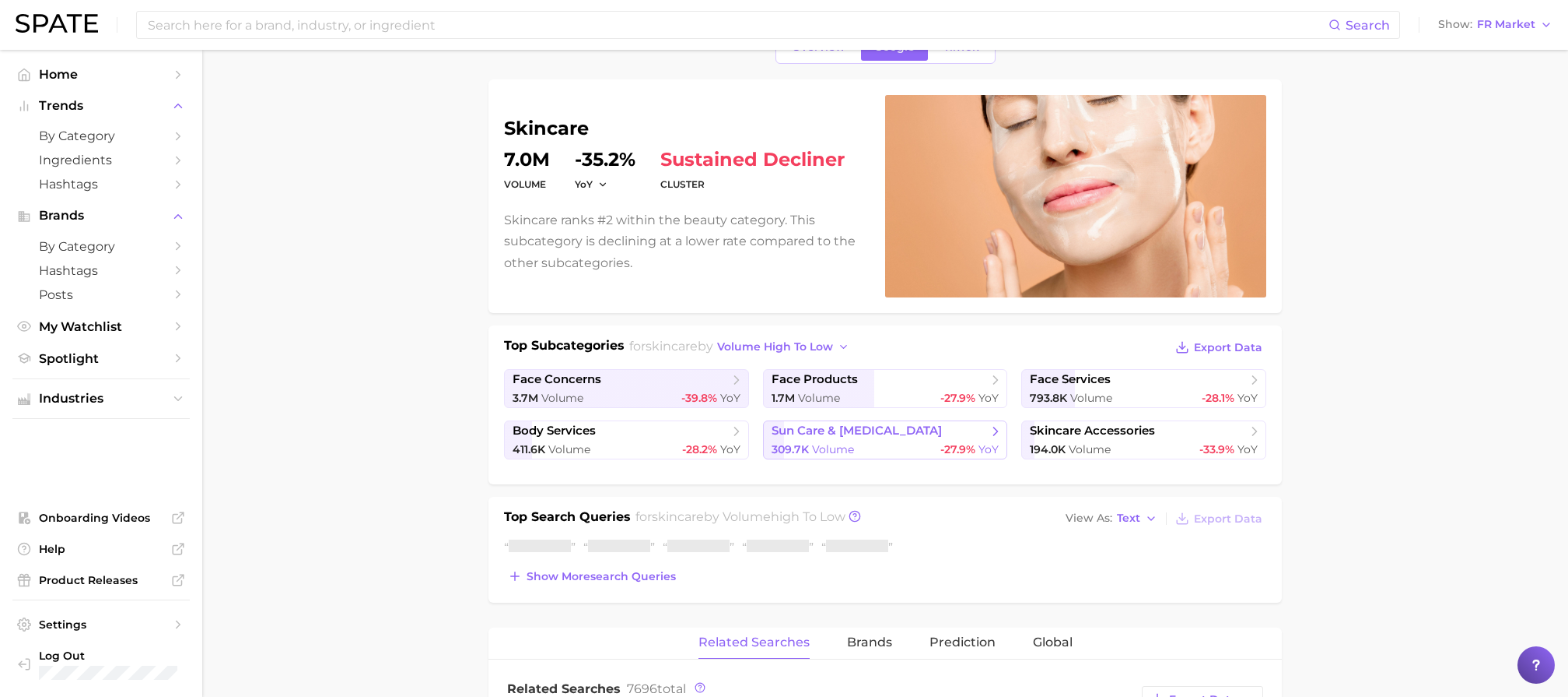
scroll to position [98, 0]
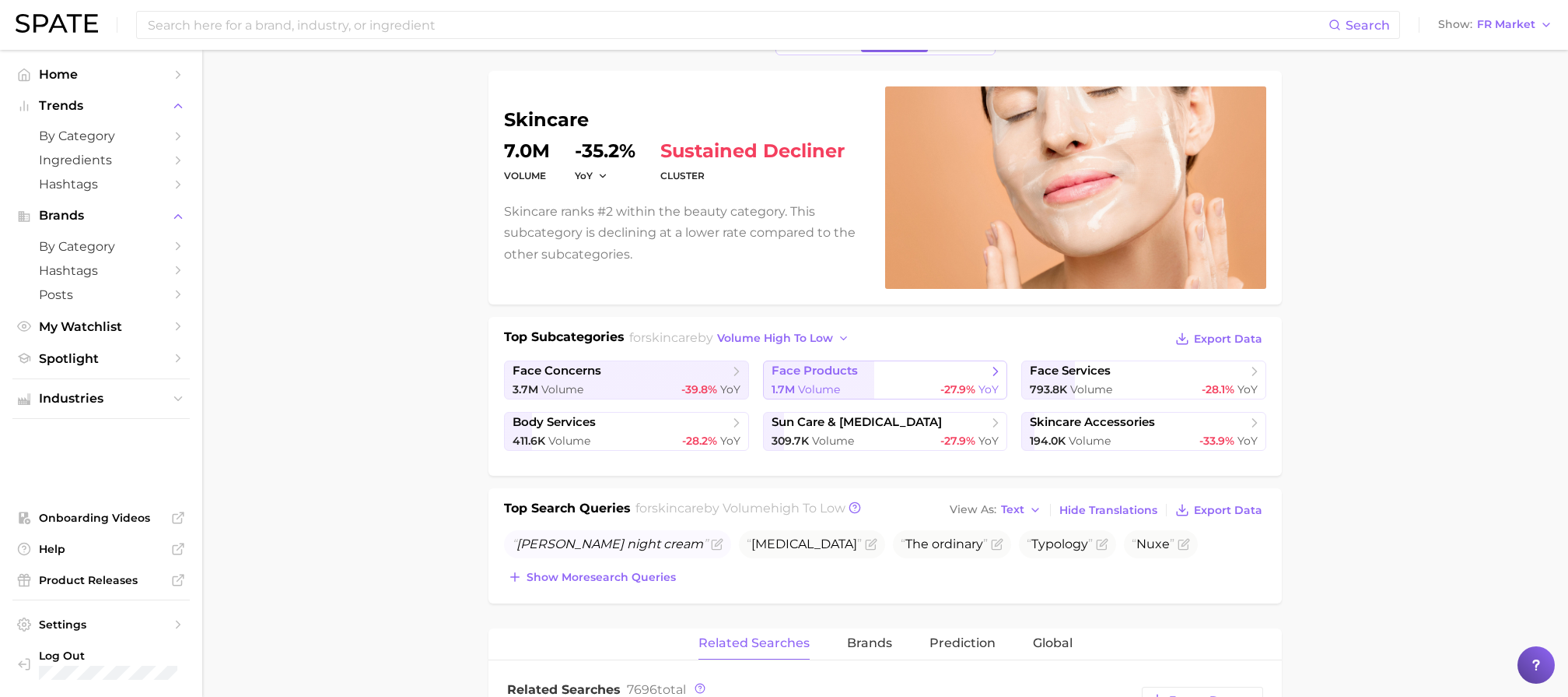
click at [880, 382] on div "1.7m Volume -27.9% YoY" at bounding box center [885, 389] width 228 height 15
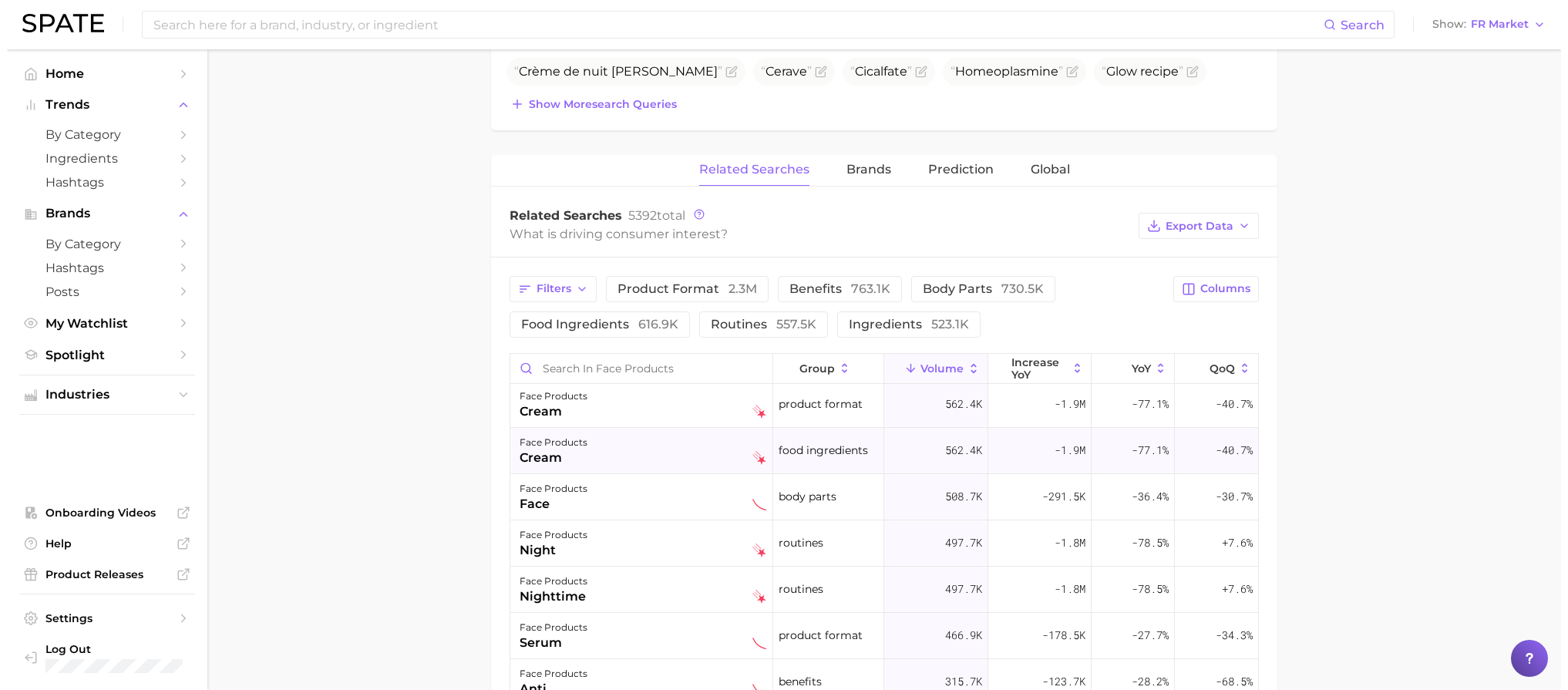
scroll to position [4, 0]
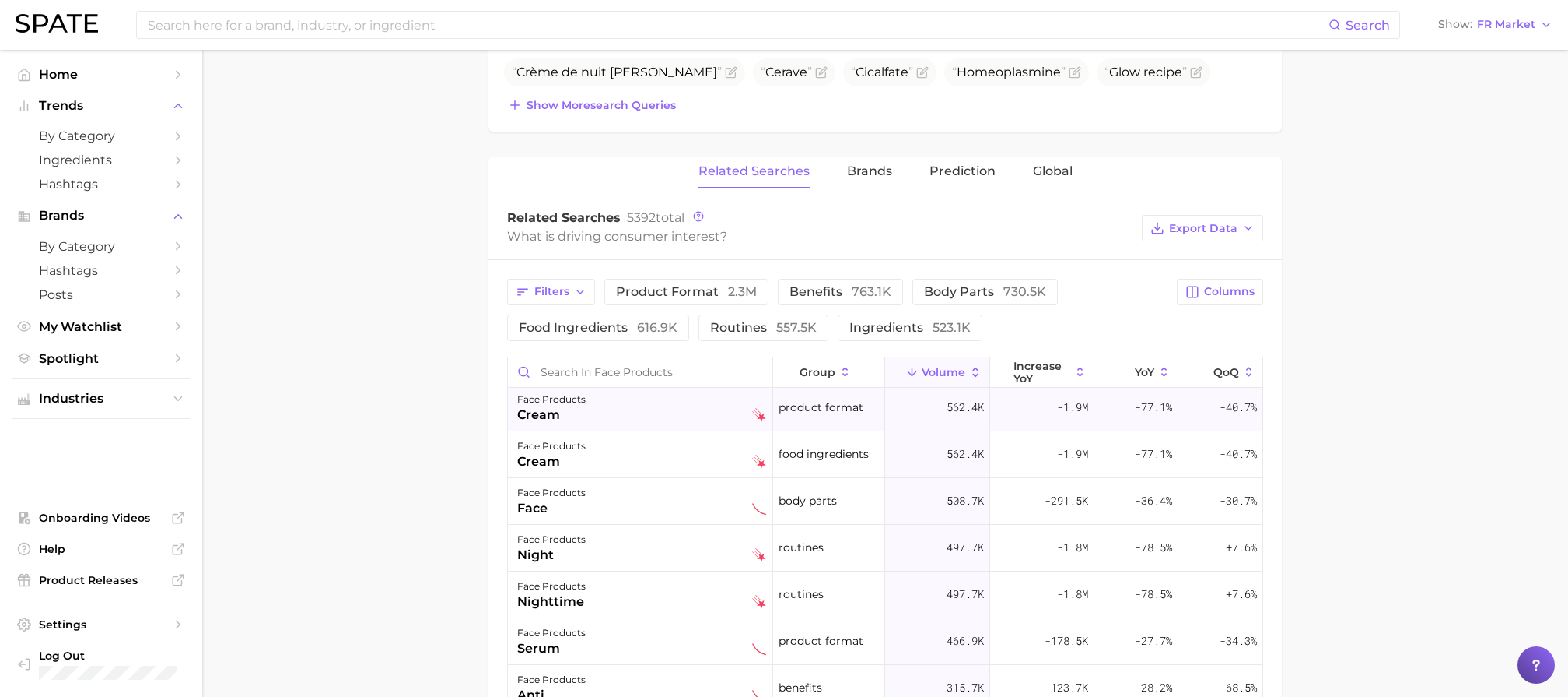
click at [556, 399] on div "face products" at bounding box center [552, 399] width 68 height 19
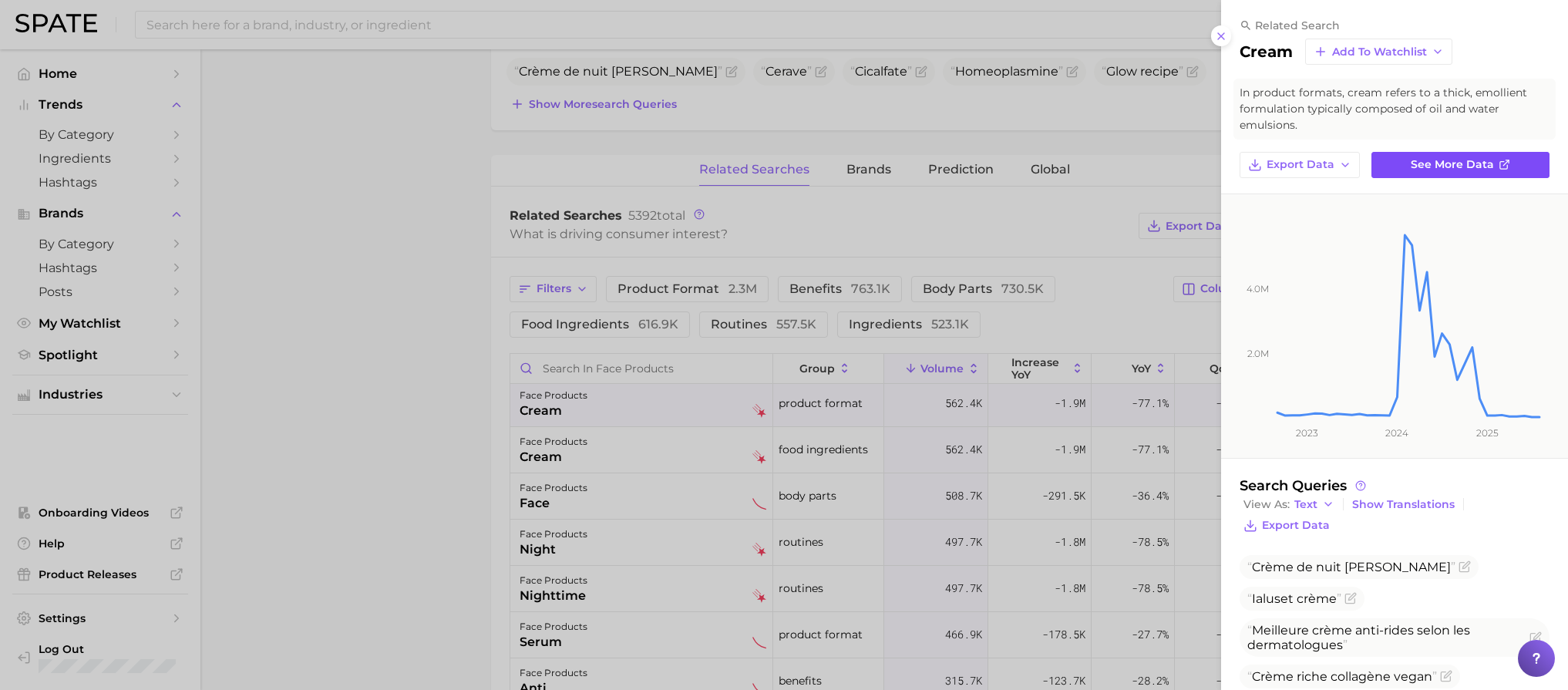
click at [1469, 168] on span "See more data" at bounding box center [1453, 164] width 83 height 13
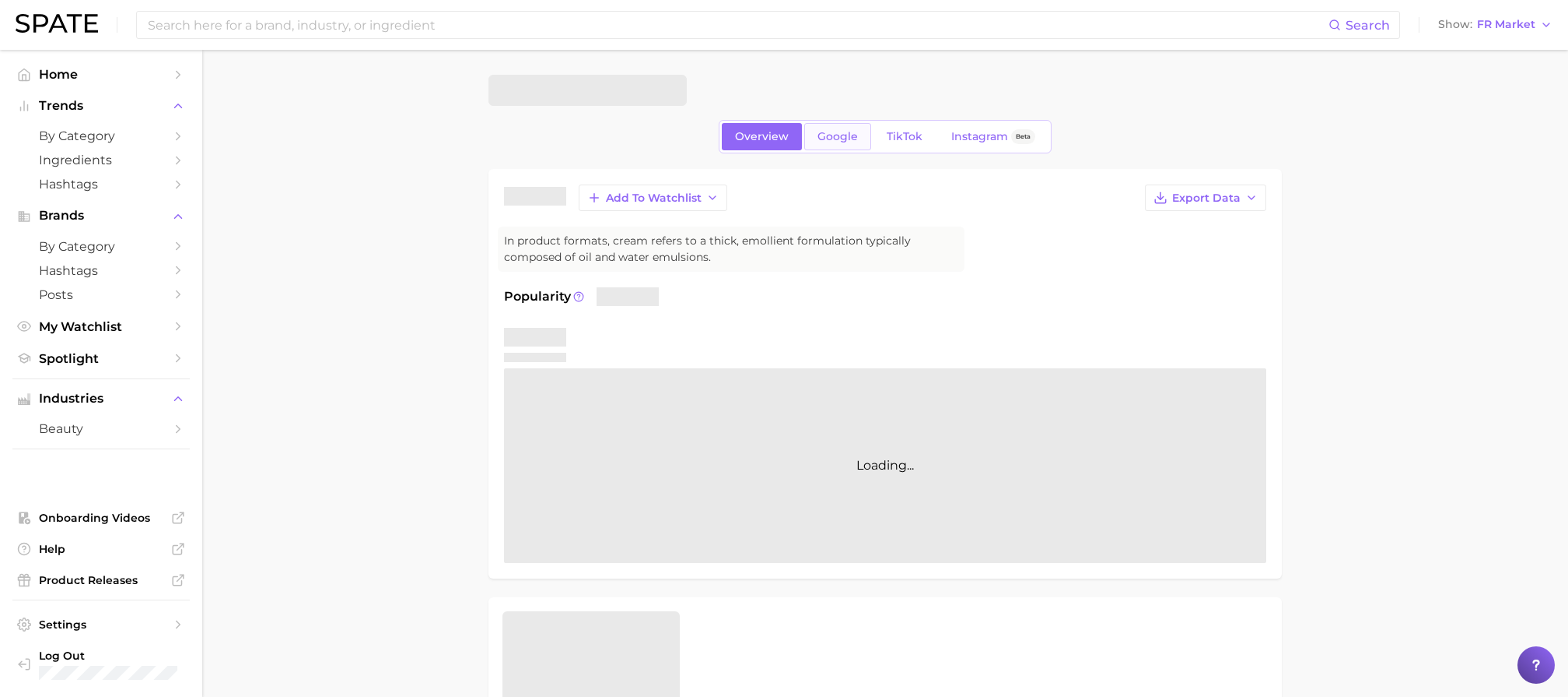
click at [858, 133] on span "Google" at bounding box center [838, 137] width 40 height 13
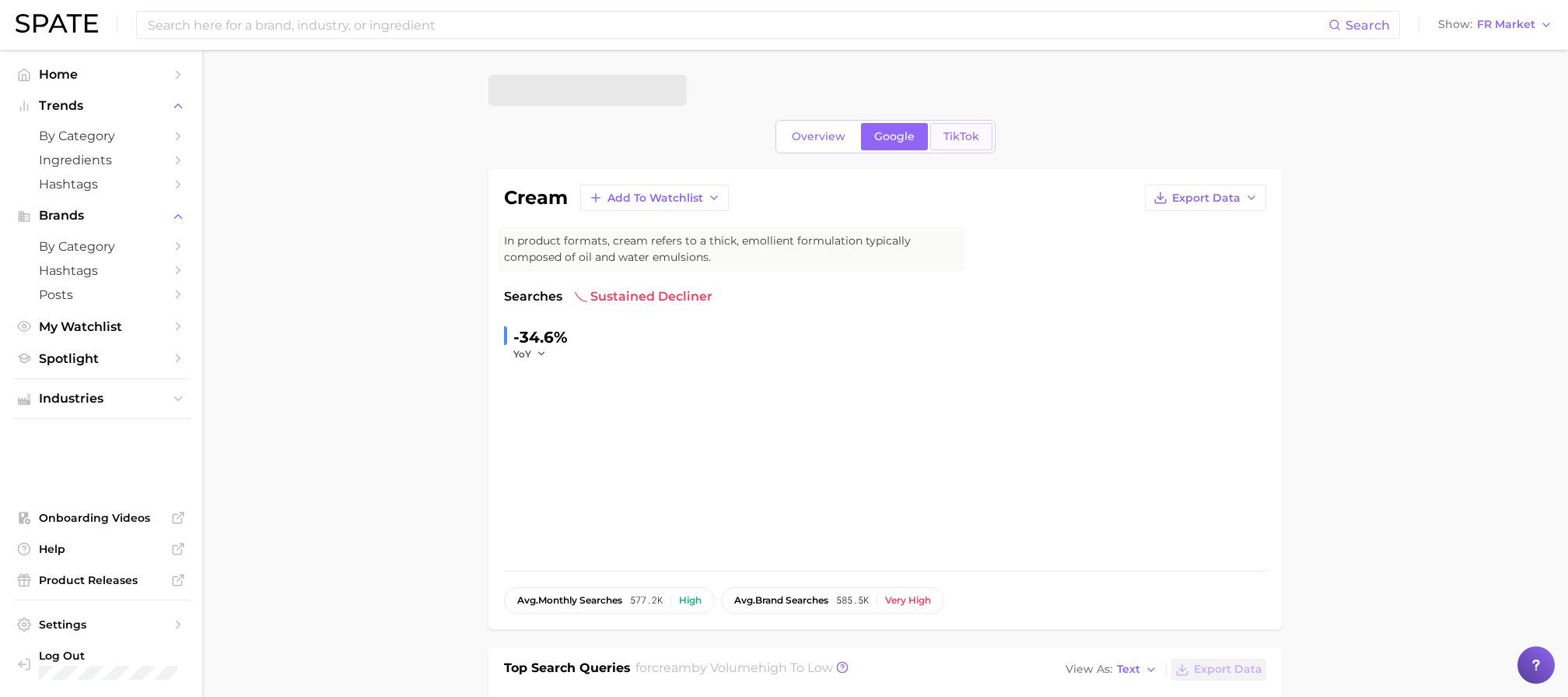
click at [960, 139] on span "TikTok" at bounding box center [961, 137] width 35 height 13
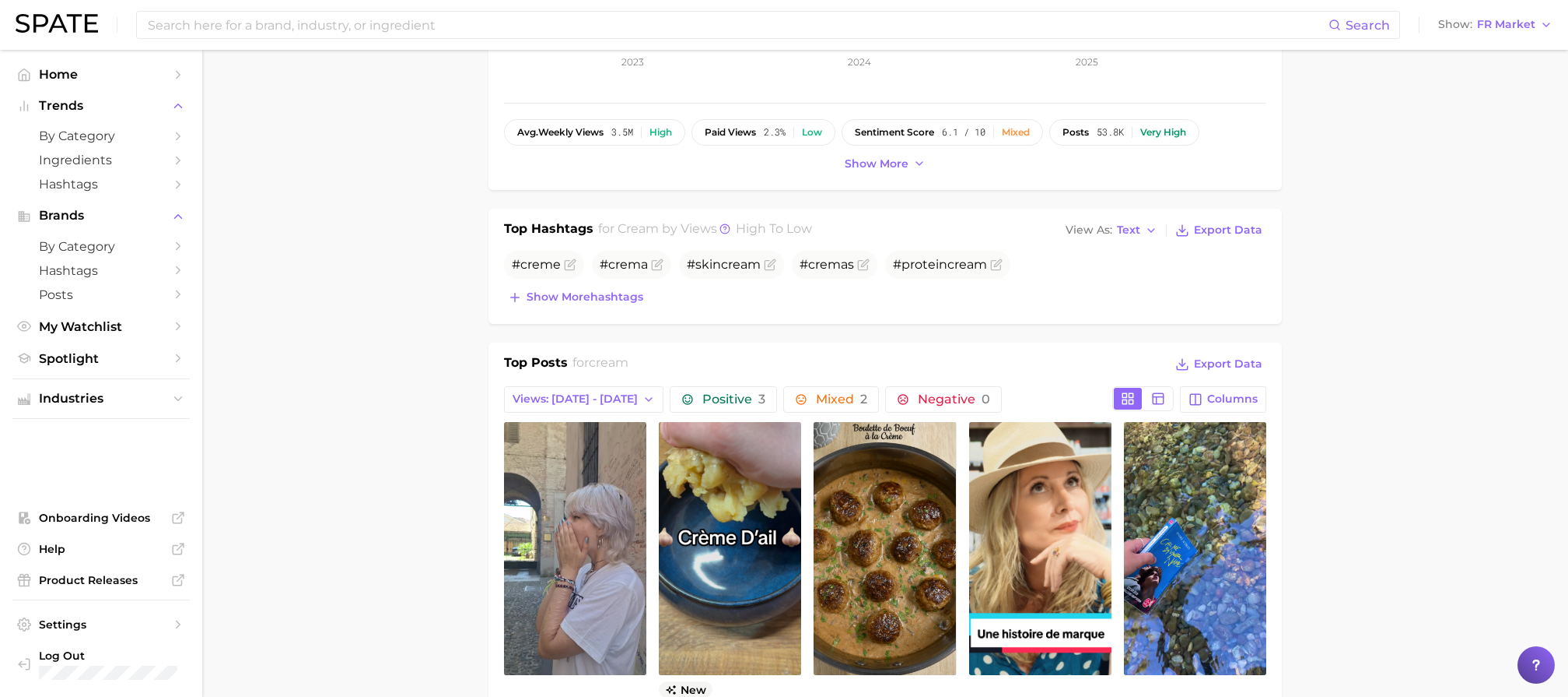
scroll to position [469, 0]
click at [621, 302] on span "Show more hashtags" at bounding box center [585, 296] width 117 height 13
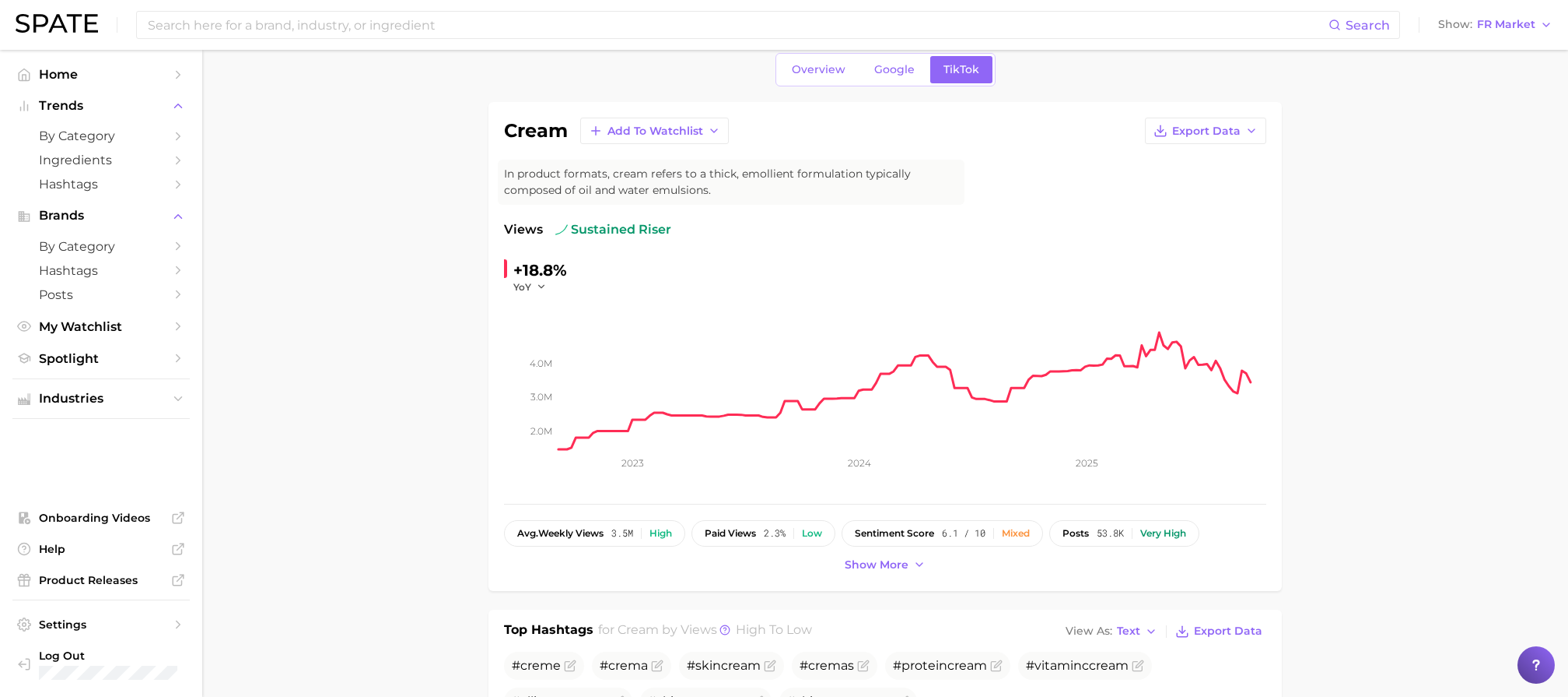
scroll to position [0, 0]
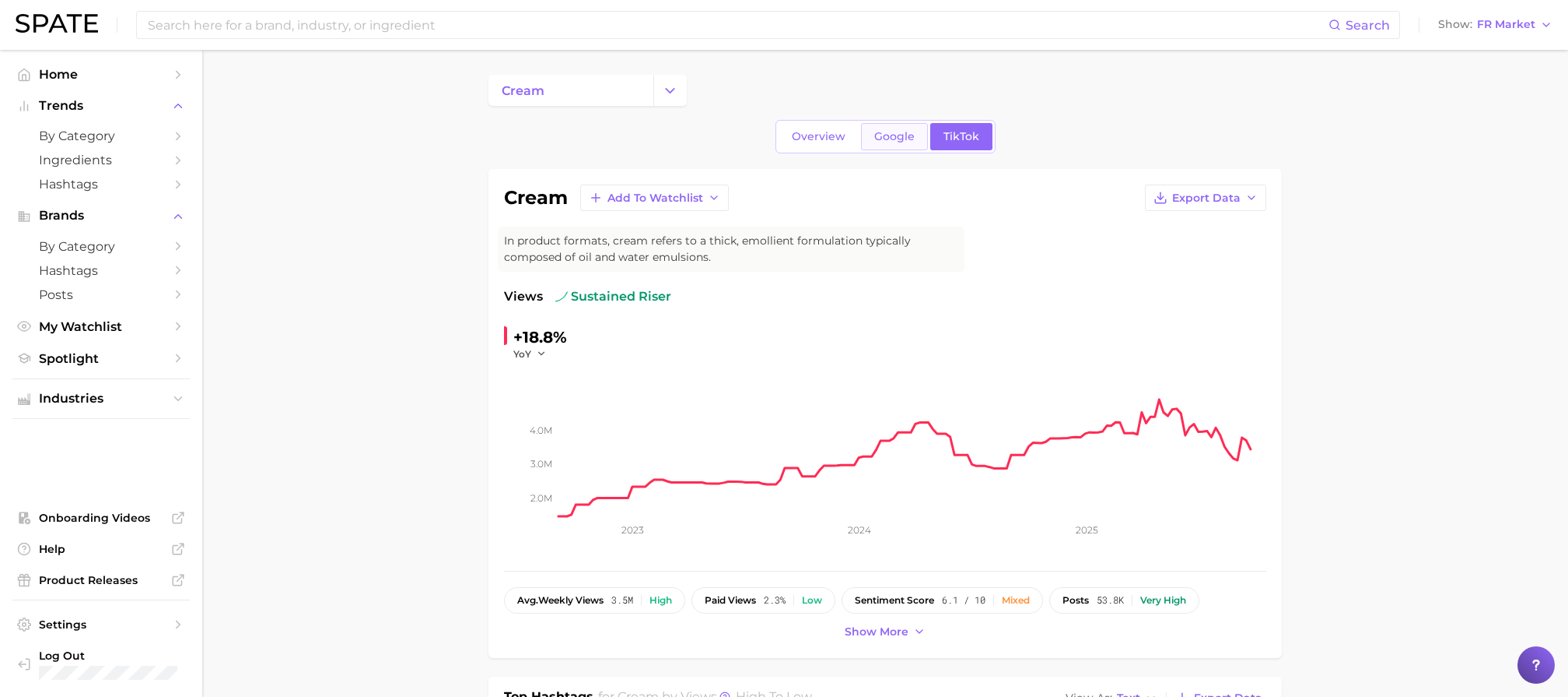
click at [897, 148] on link "Google" at bounding box center [894, 136] width 67 height 27
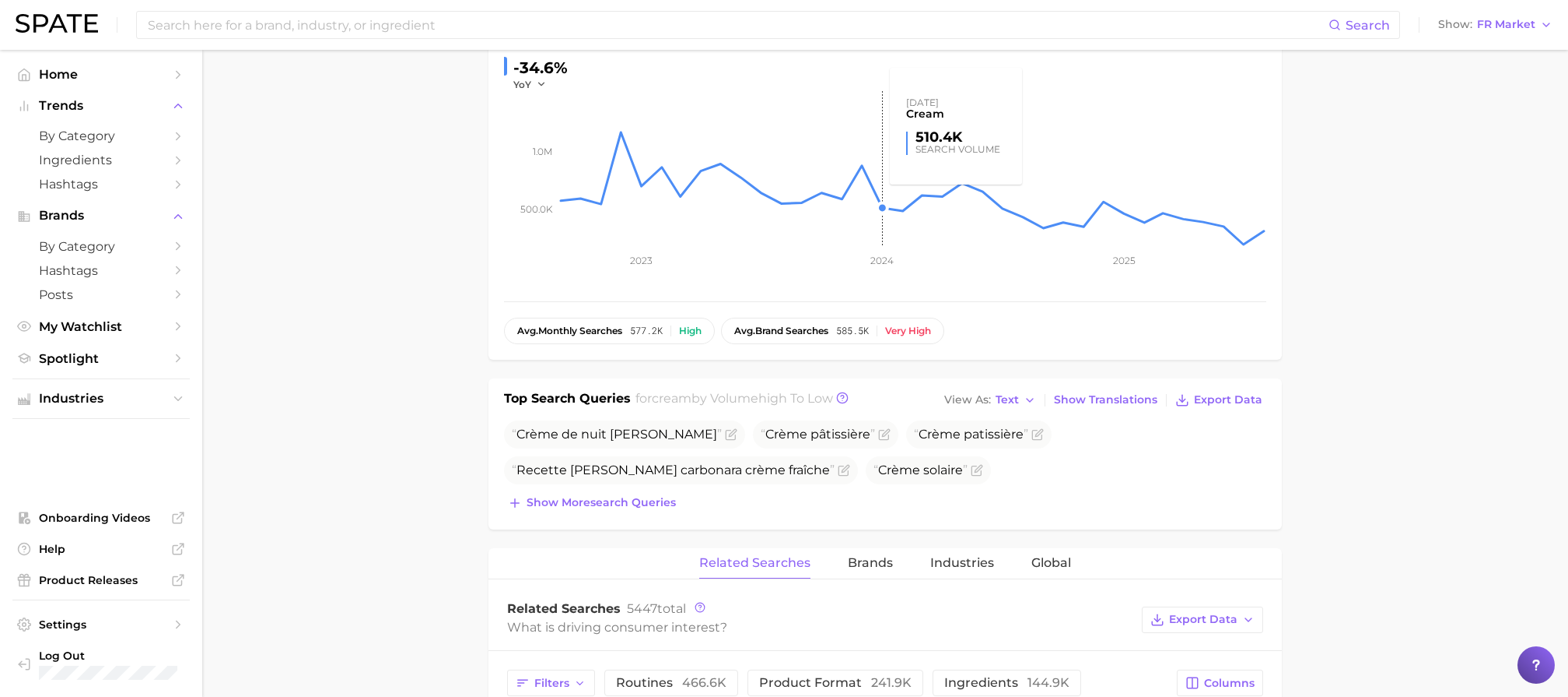
scroll to position [294, 0]
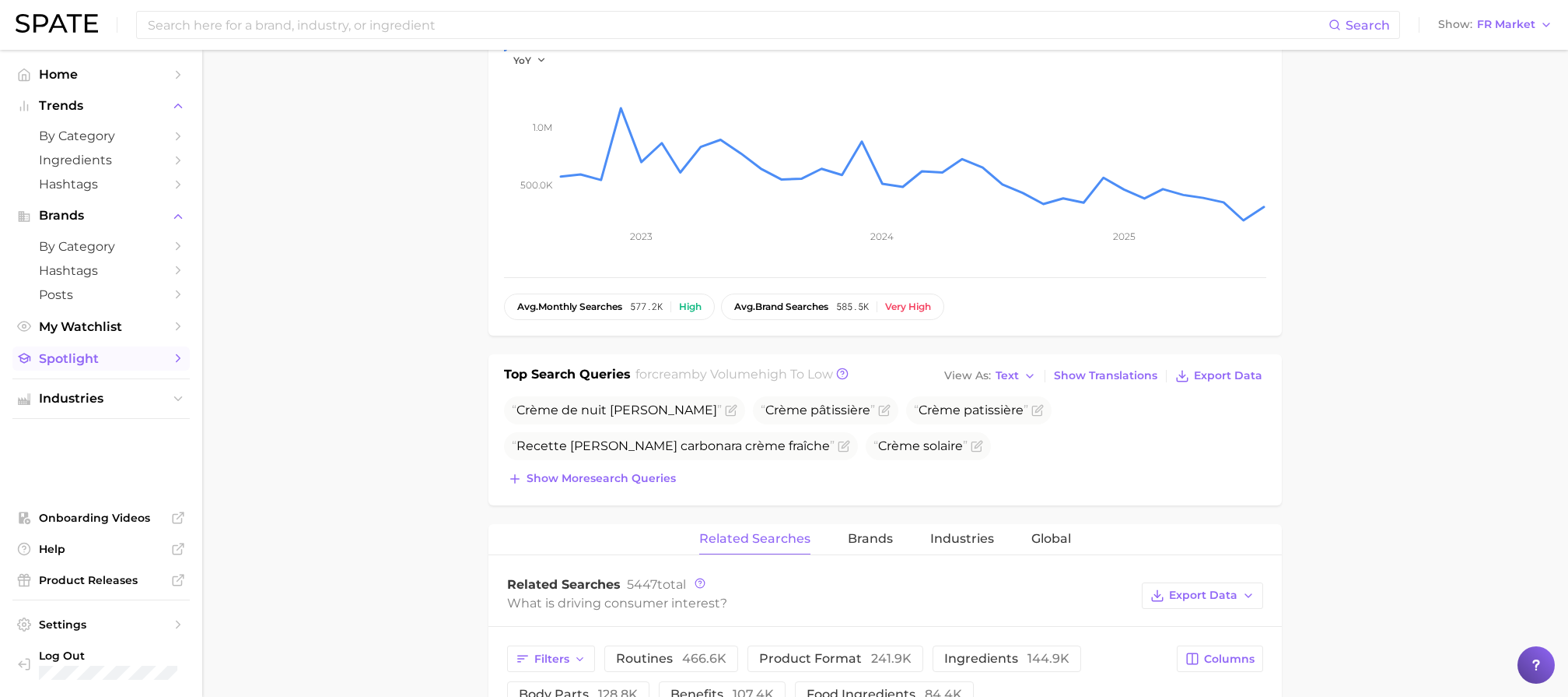
click at [94, 362] on span "Spotlight" at bounding box center [101, 359] width 124 height 15
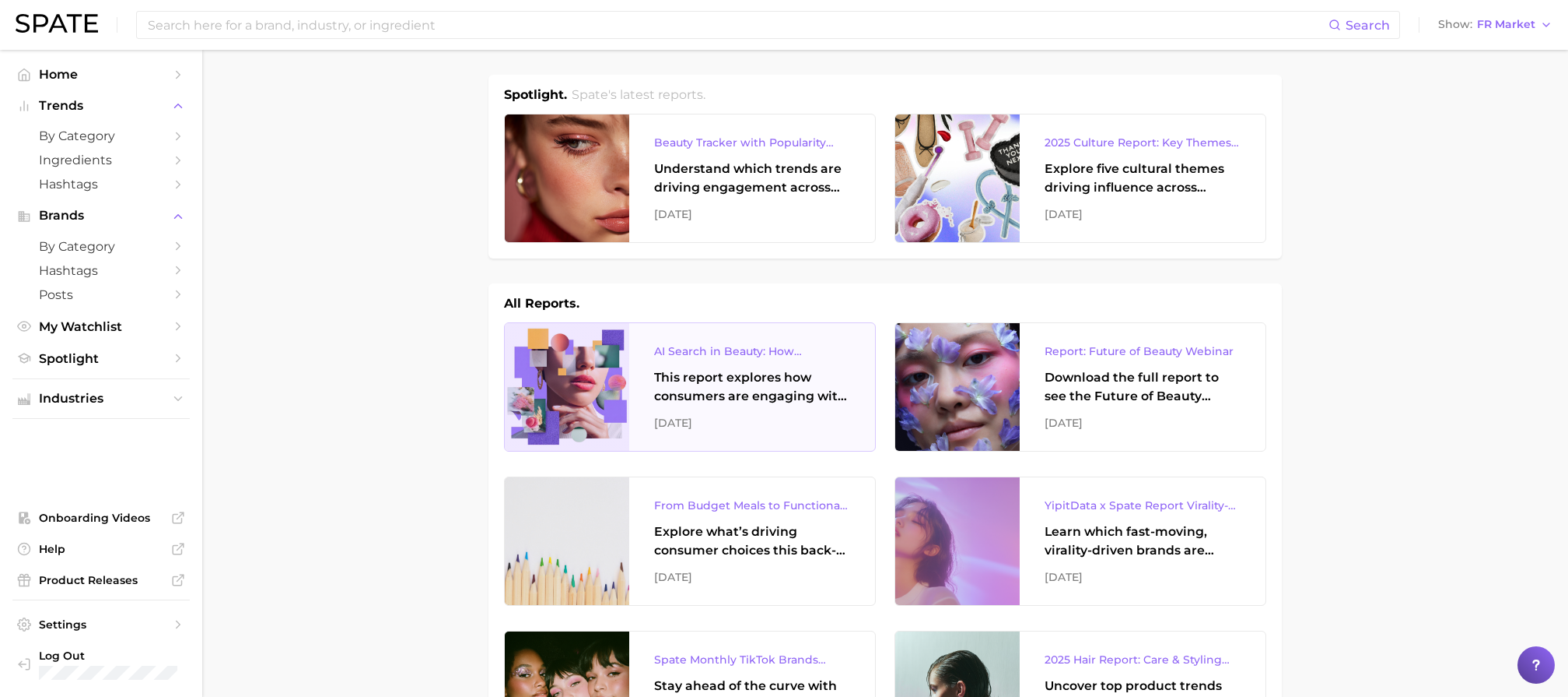
click at [726, 375] on div "This report explores how consumers are engaging with AI-powered search tools — …" at bounding box center [753, 386] width 196 height 37
